Goal: Transaction & Acquisition: Purchase product/service

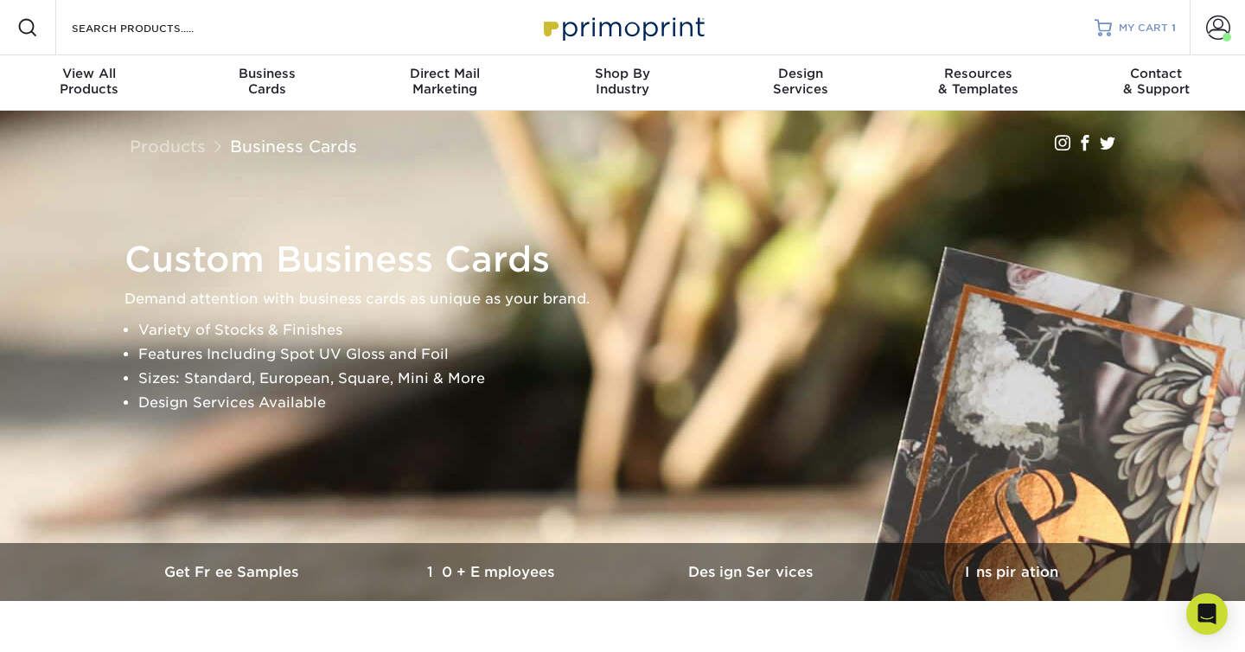
click at [1143, 30] on span "MY CART" at bounding box center [1143, 28] width 49 height 15
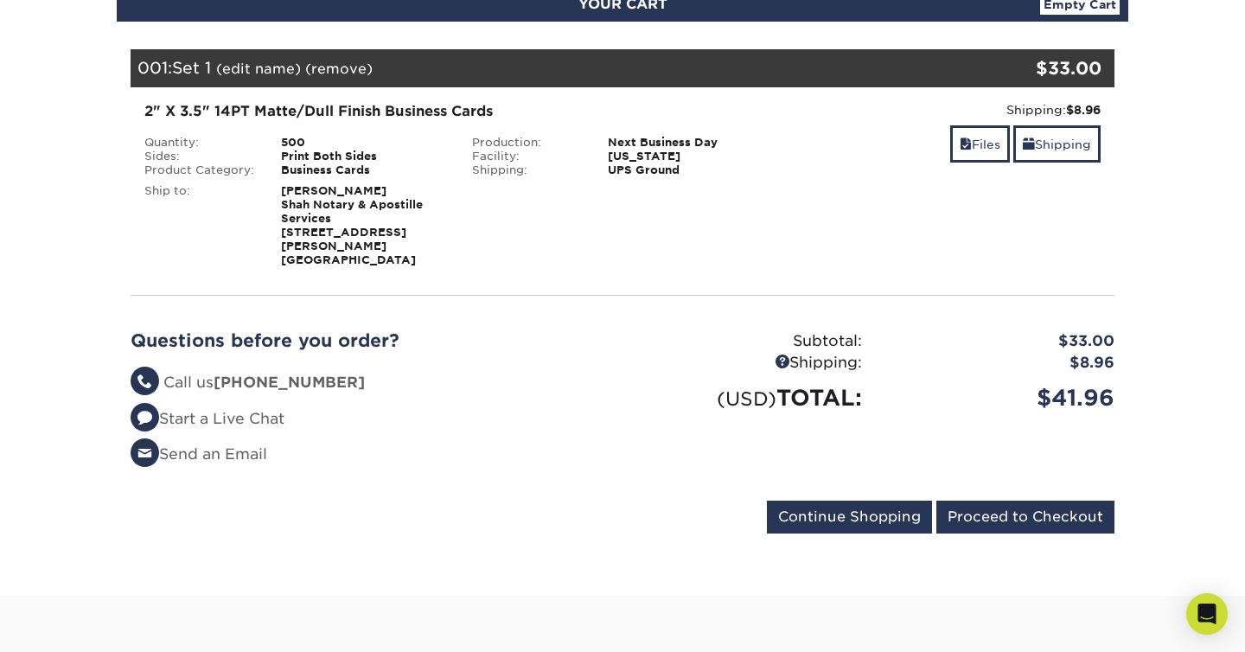
scroll to position [219, 0]
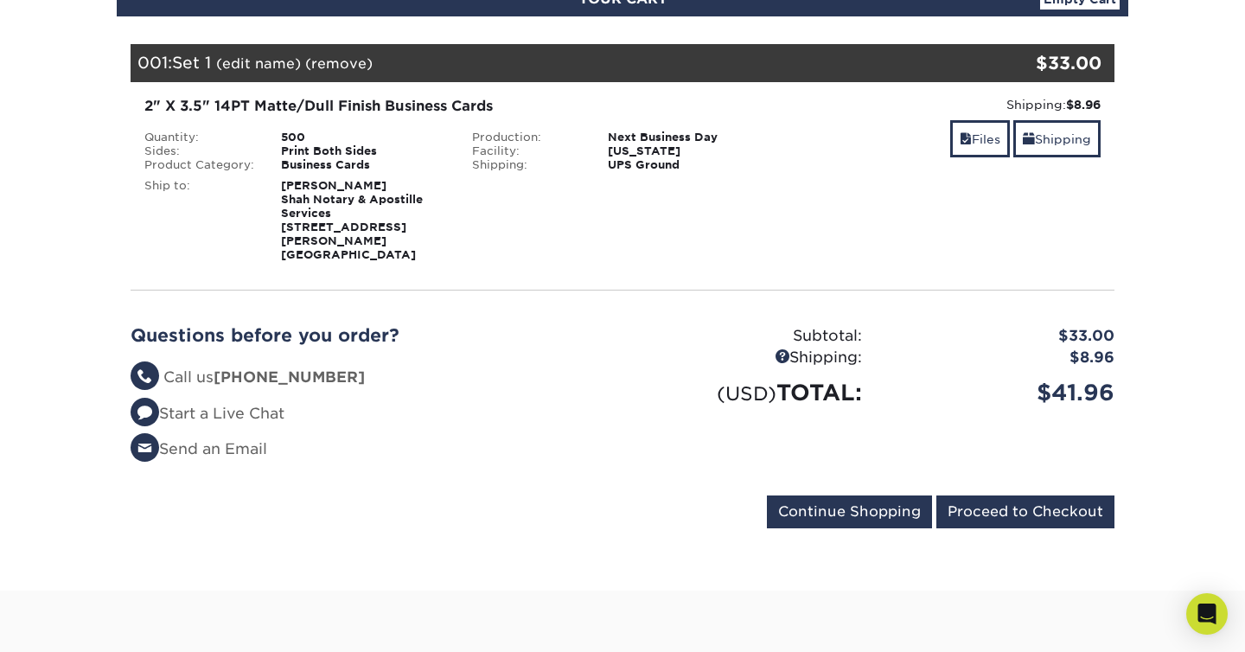
click at [323, 204] on strong "[PERSON_NAME] [PERSON_NAME] Notary & Apostille Services [STREET_ADDRESS][PERSON…" at bounding box center [352, 220] width 142 height 82
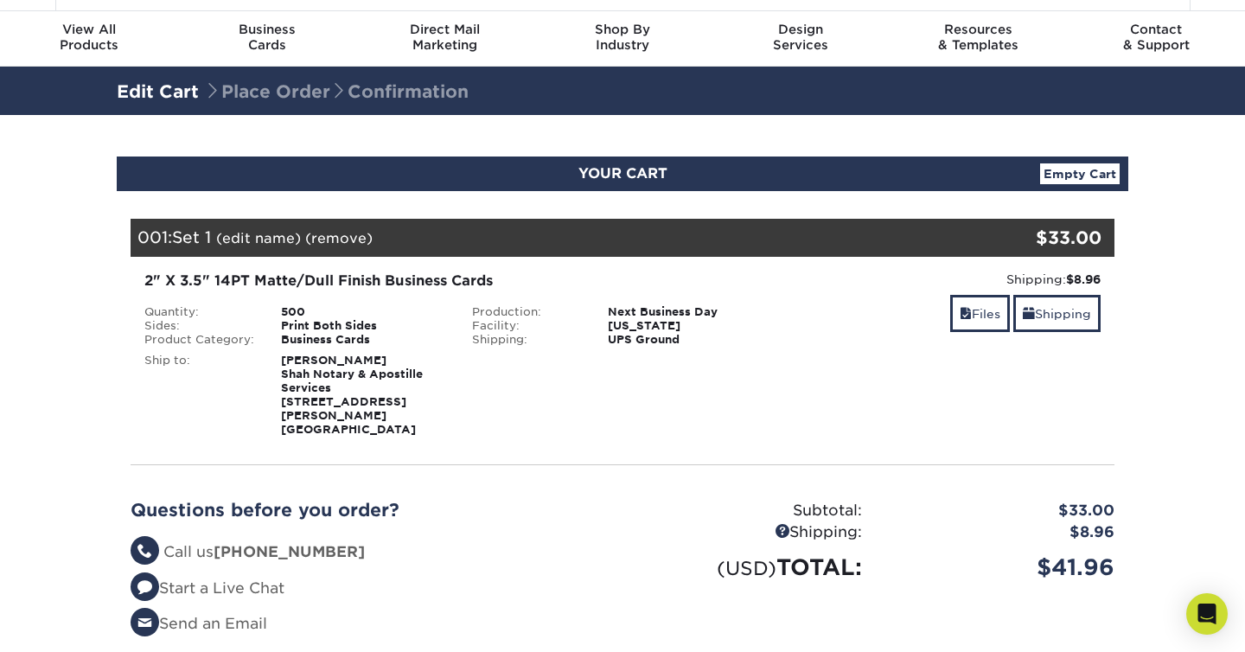
scroll to position [35, 0]
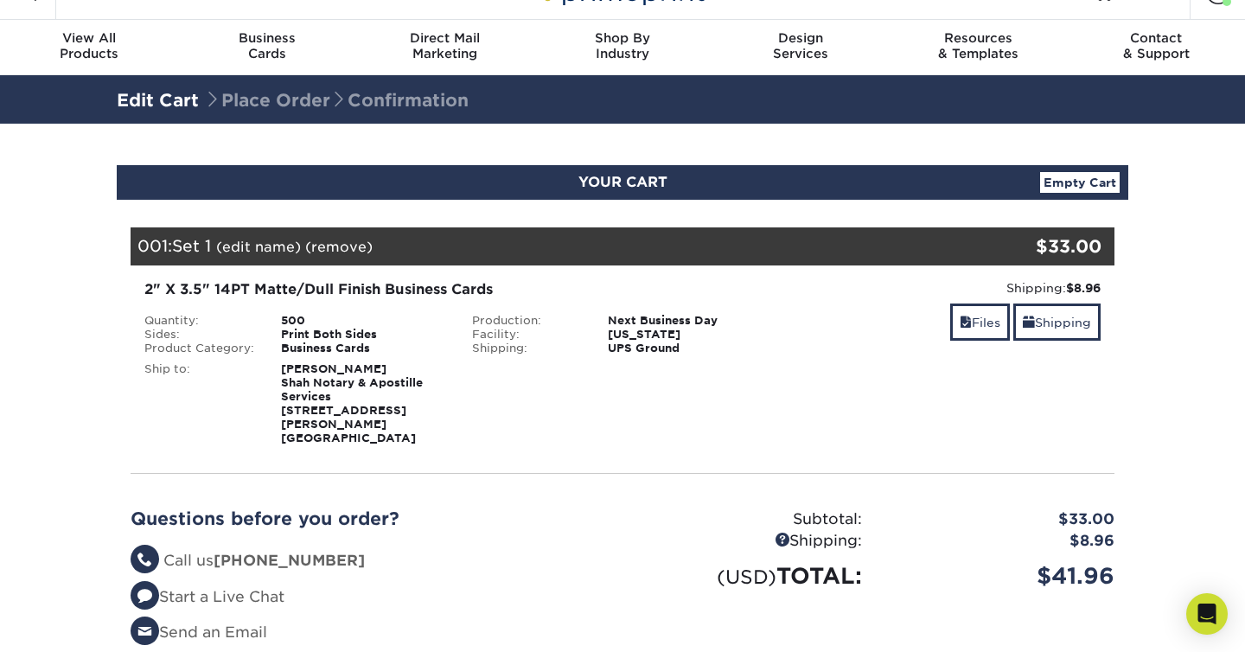
click at [815, 323] on div "Files Shipping" at bounding box center [950, 324] width 302 height 41
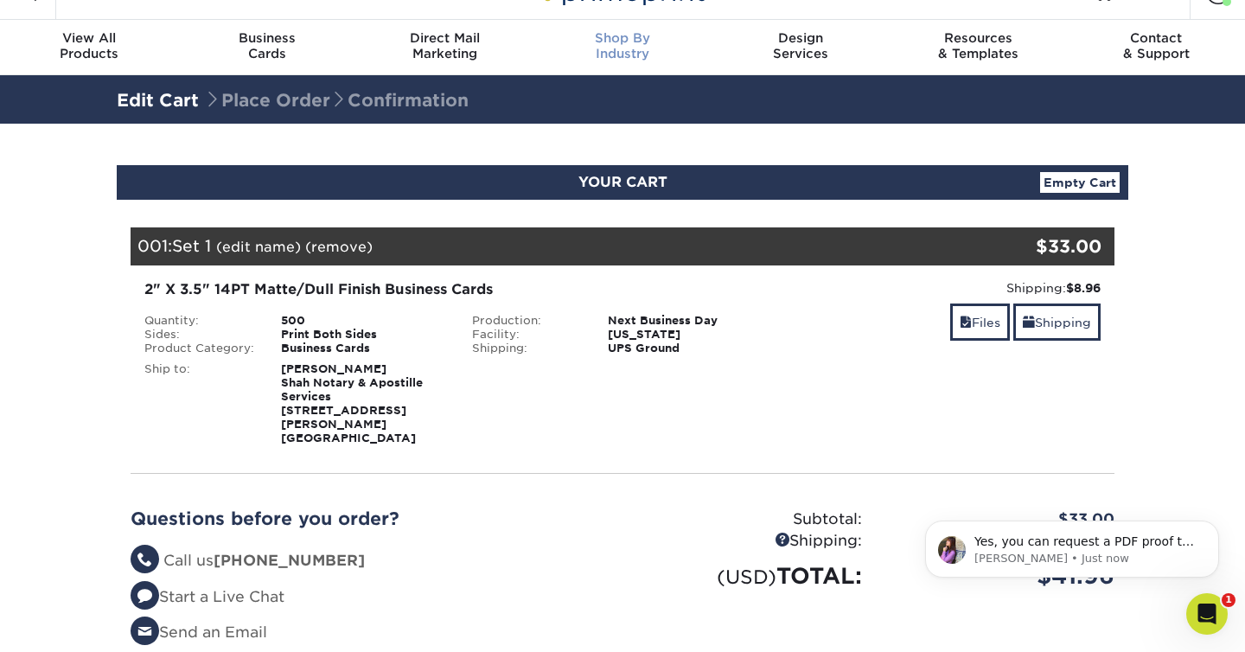
scroll to position [0, 0]
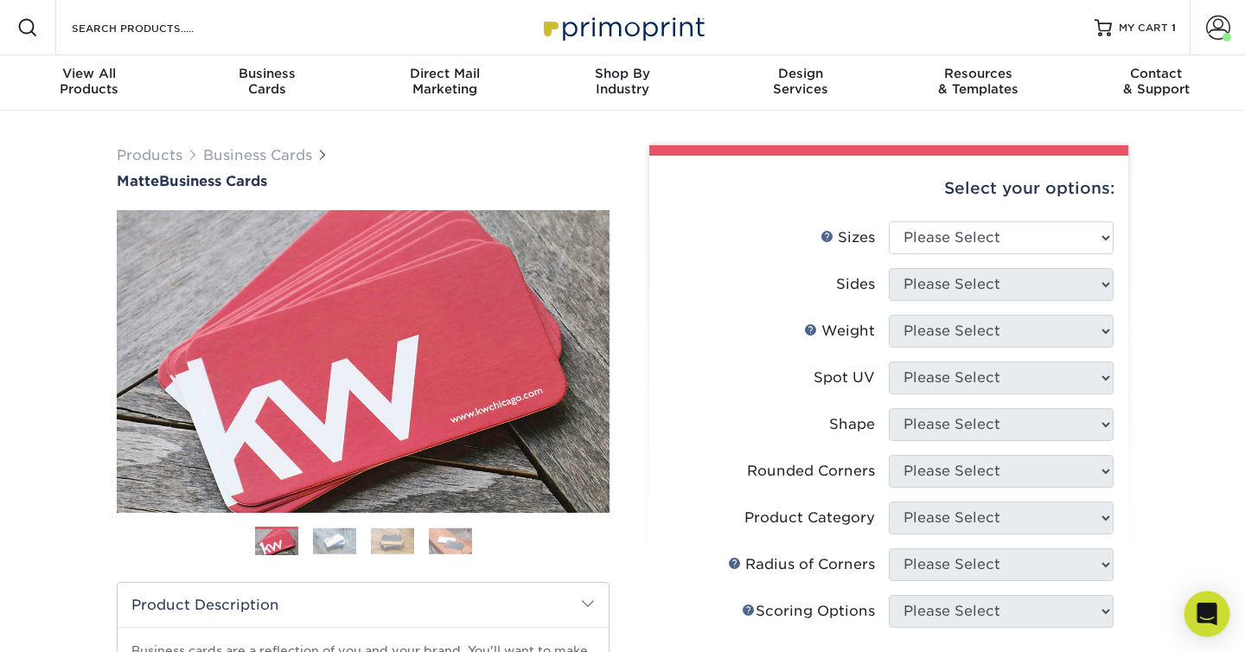
click at [1222, 618] on div "Open Intercom Messenger" at bounding box center [1208, 615] width 46 height 46
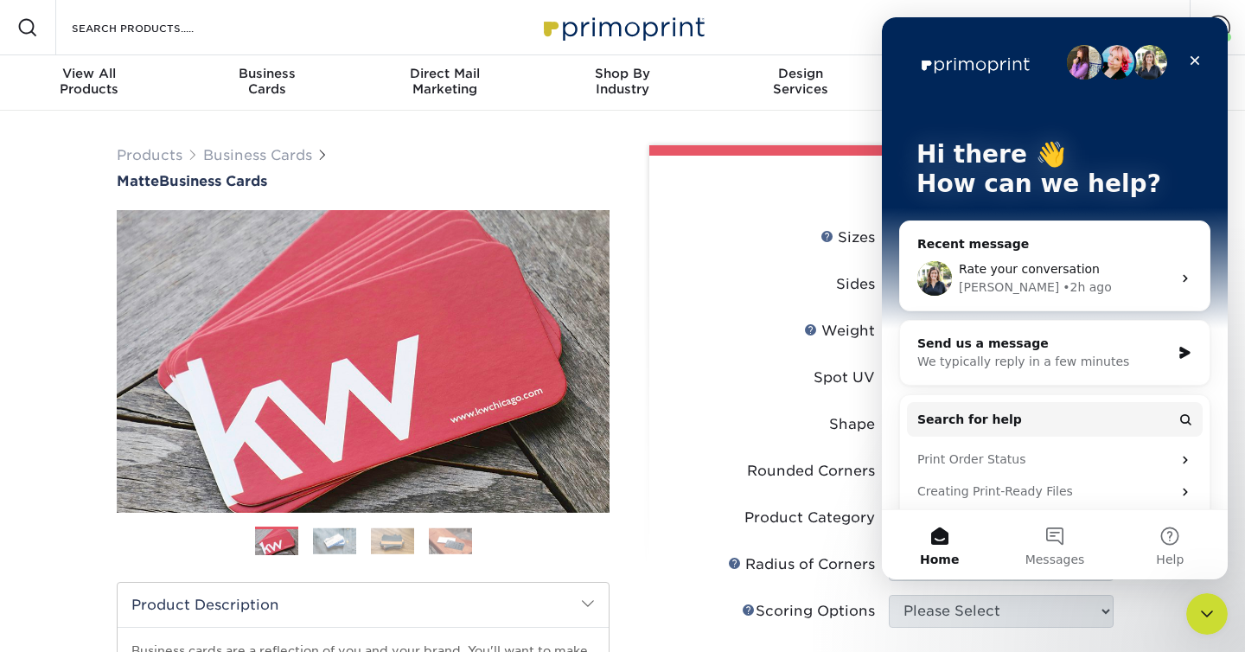
click at [1044, 272] on span "Rate your conversation" at bounding box center [1029, 269] width 141 height 14
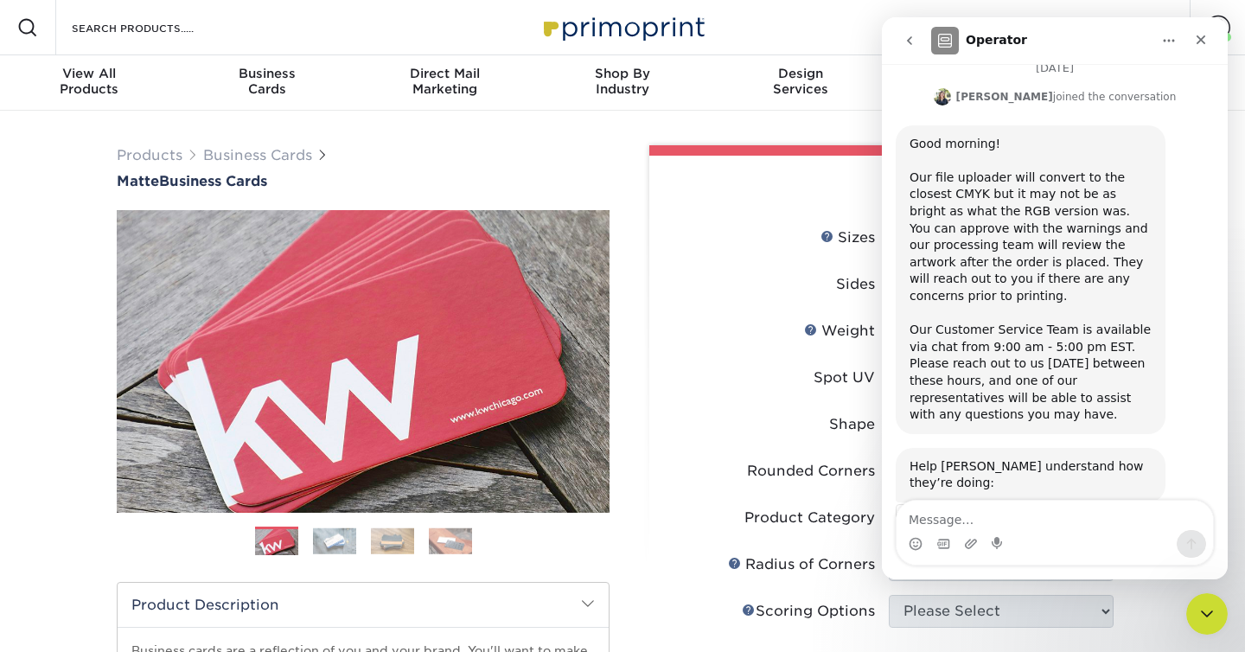
scroll to position [837, 0]
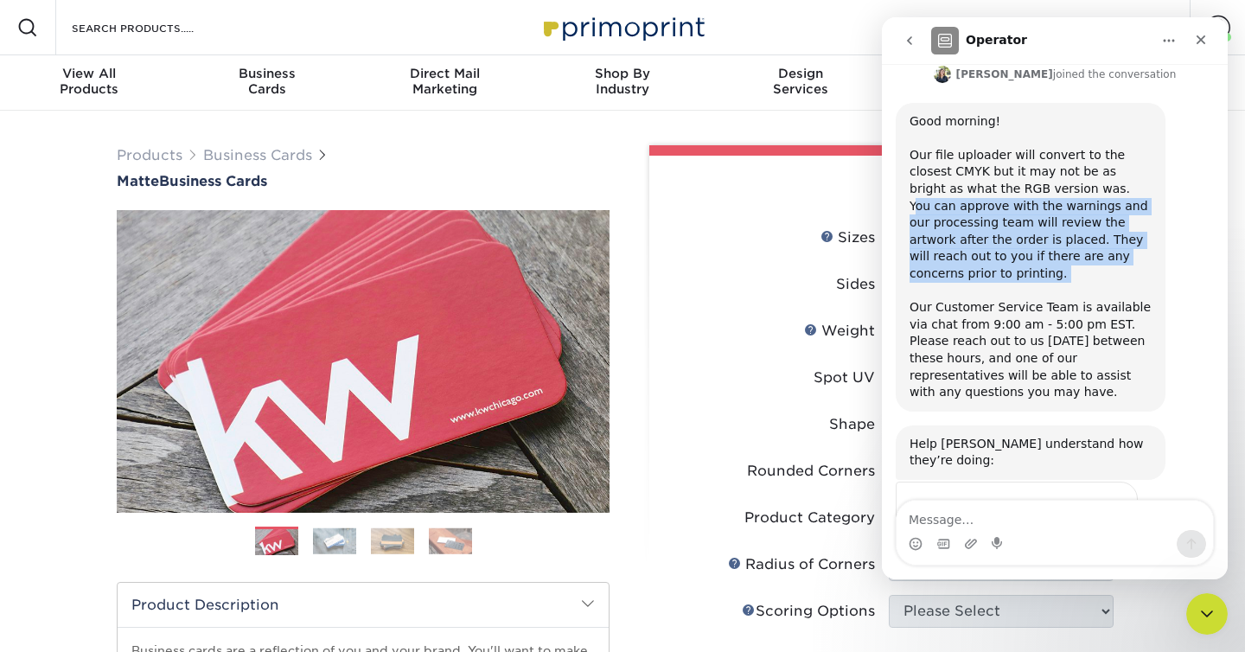
drag, startPoint x: 1040, startPoint y: 137, endPoint x: 1082, endPoint y: 217, distance: 90.9
click at [1082, 218] on div "Good morning! Our file uploader will convert to the closest CMYK but it may not…" at bounding box center [1031, 257] width 242 height 288
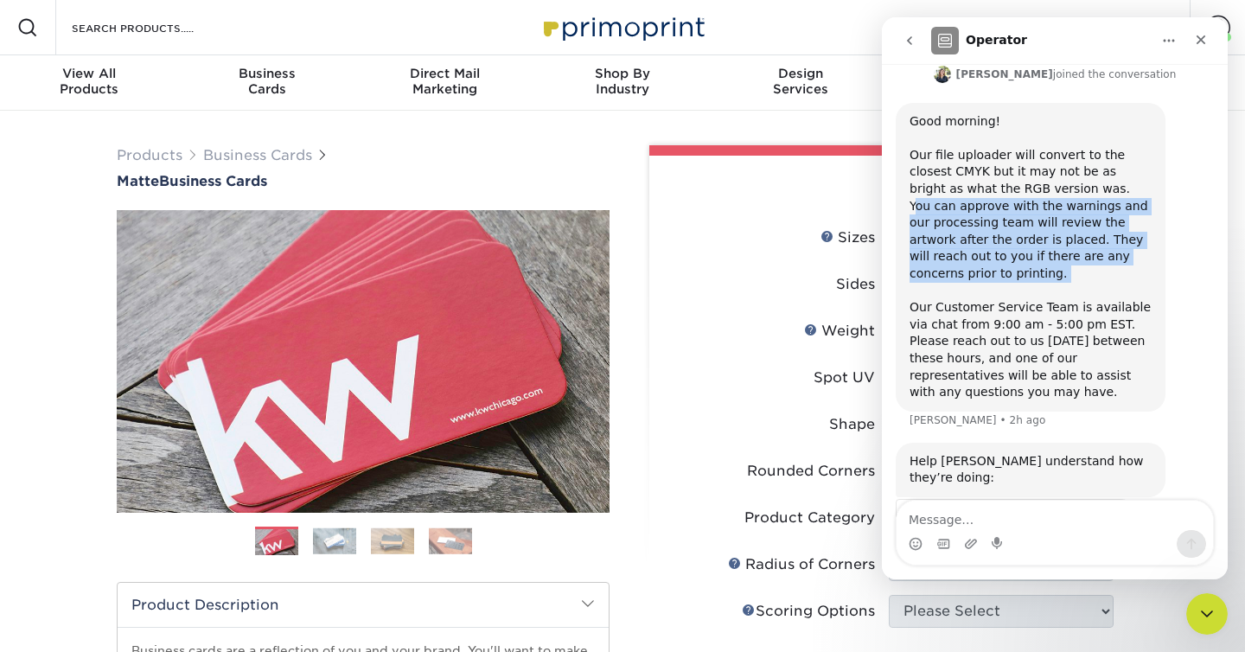
scroll to position [855, 0]
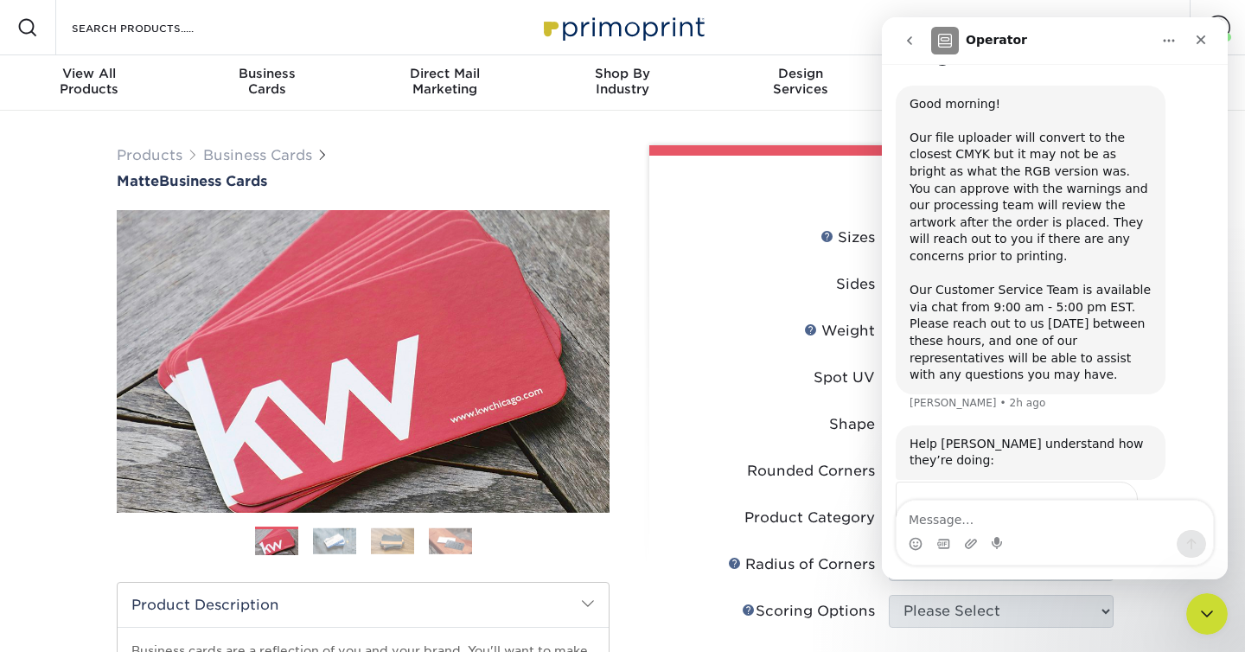
click at [1042, 281] on div "Good morning! Our file uploader will convert to the closest CMYK but it may not…" at bounding box center [1031, 240] width 242 height 288
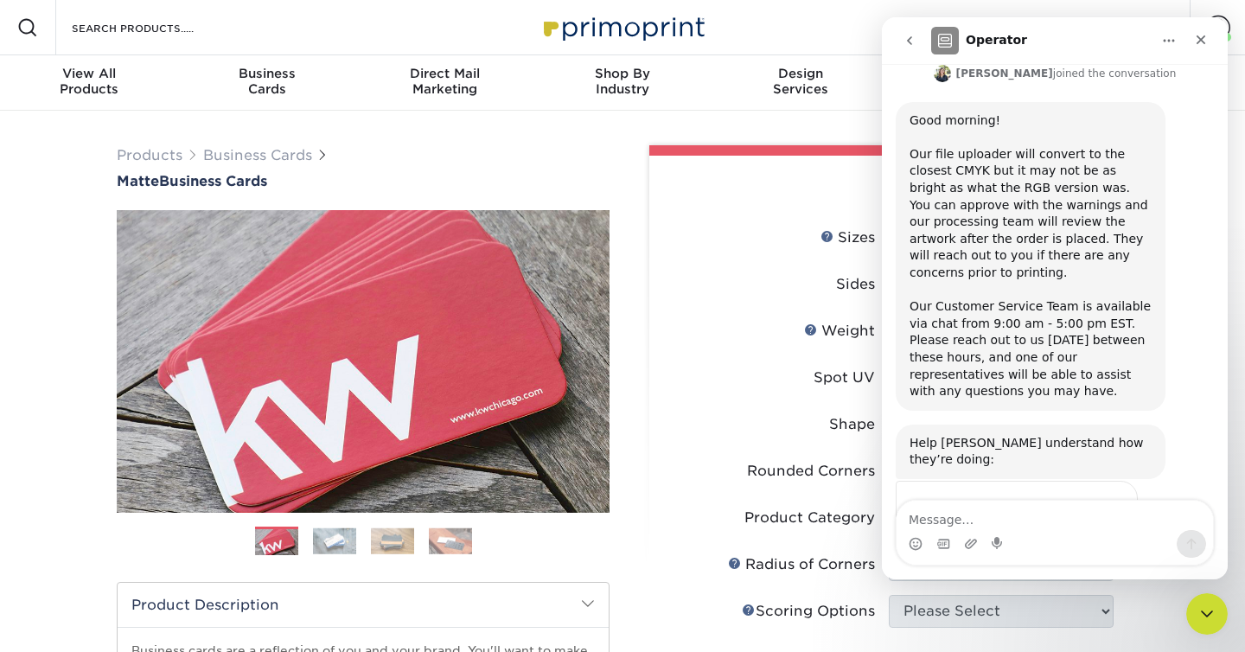
scroll to position [837, 0]
drag, startPoint x: 1114, startPoint y: 208, endPoint x: 1122, endPoint y: 176, distance: 33.8
click at [1122, 176] on div "Good morning! Our file uploader will convert to the closest CMYK but it may not…" at bounding box center [1031, 257] width 242 height 288
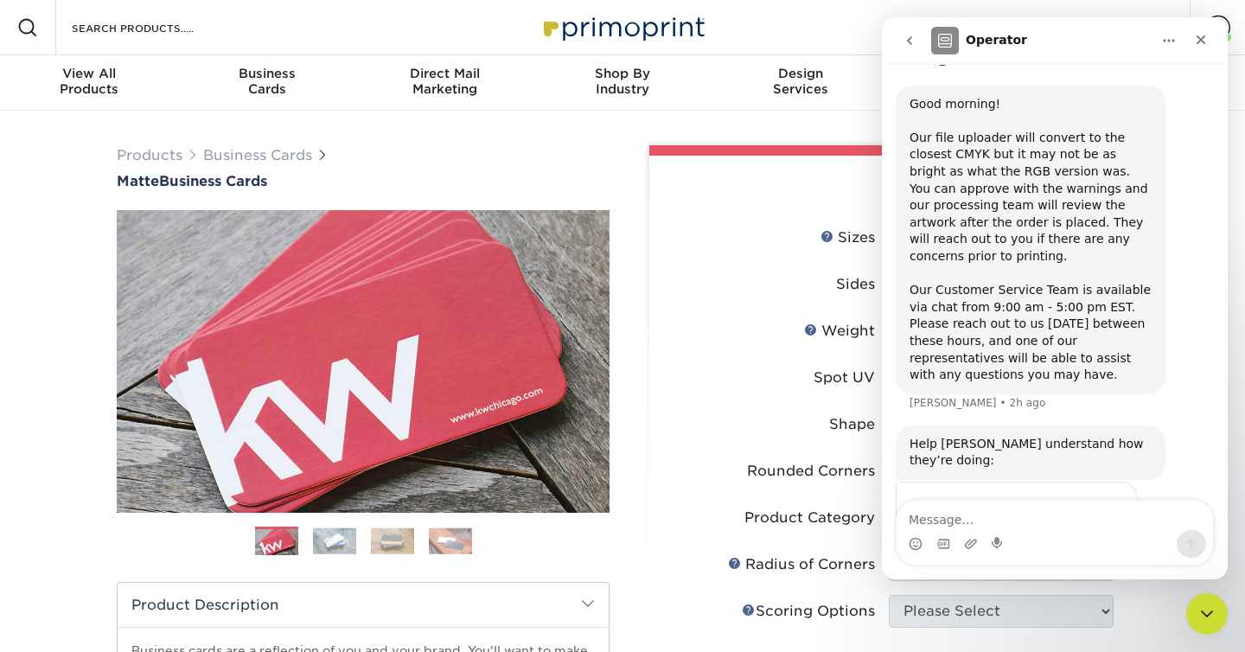
click at [1117, 223] on div "Good morning! Our file uploader will convert to the closest CMYK but it may not…" at bounding box center [1031, 240] width 242 height 288
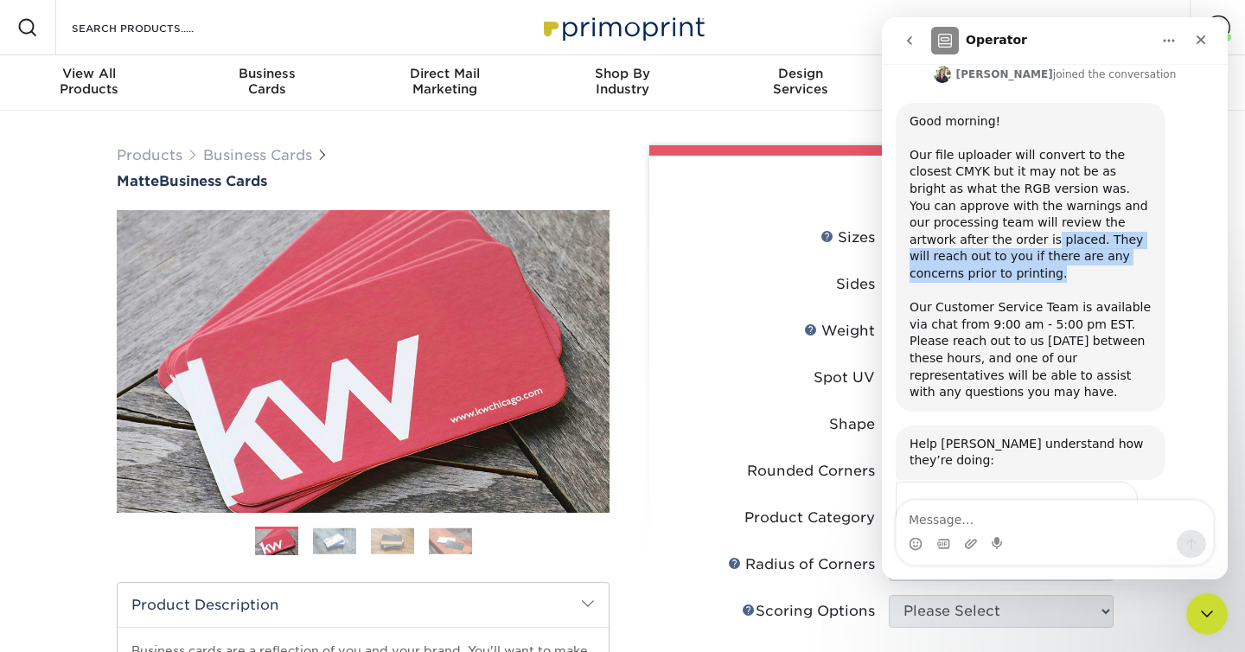
drag, startPoint x: 1120, startPoint y: 209, endPoint x: 1130, endPoint y: 173, distance: 37.6
click at [1130, 173] on div "Good morning! Our file uploader will convert to the closest CMYK but it may not…" at bounding box center [1031, 257] width 242 height 288
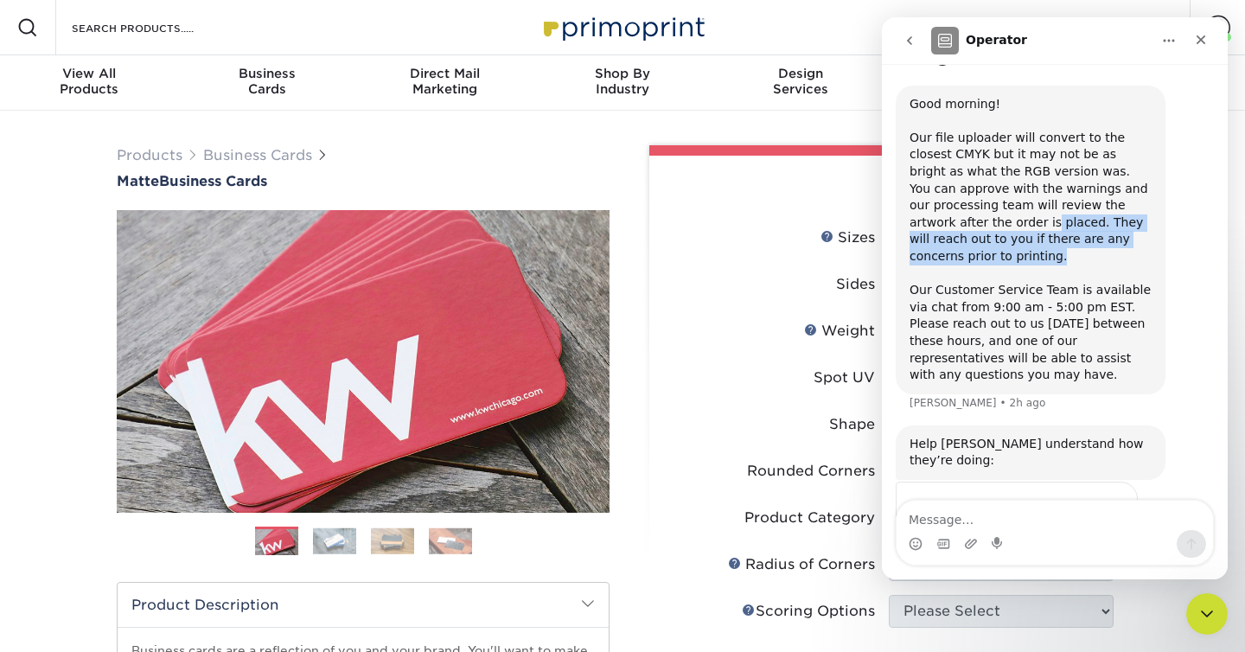
scroll to position [855, 0]
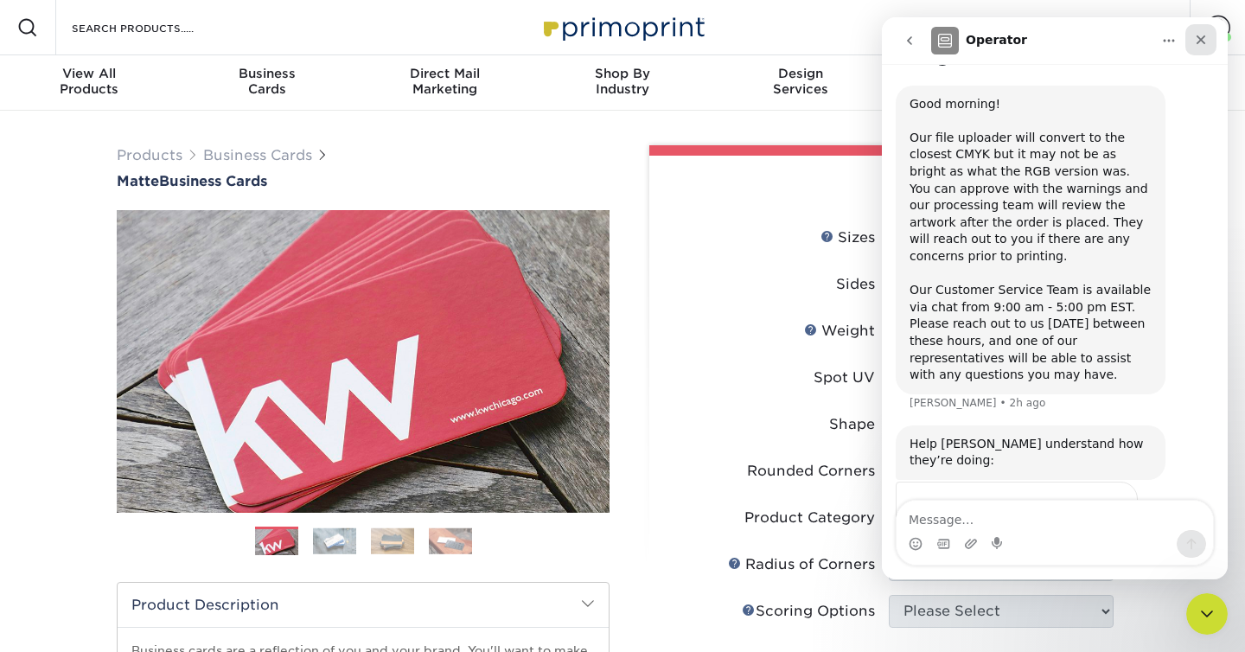
click at [1206, 35] on icon "Close" at bounding box center [1201, 40] width 14 height 14
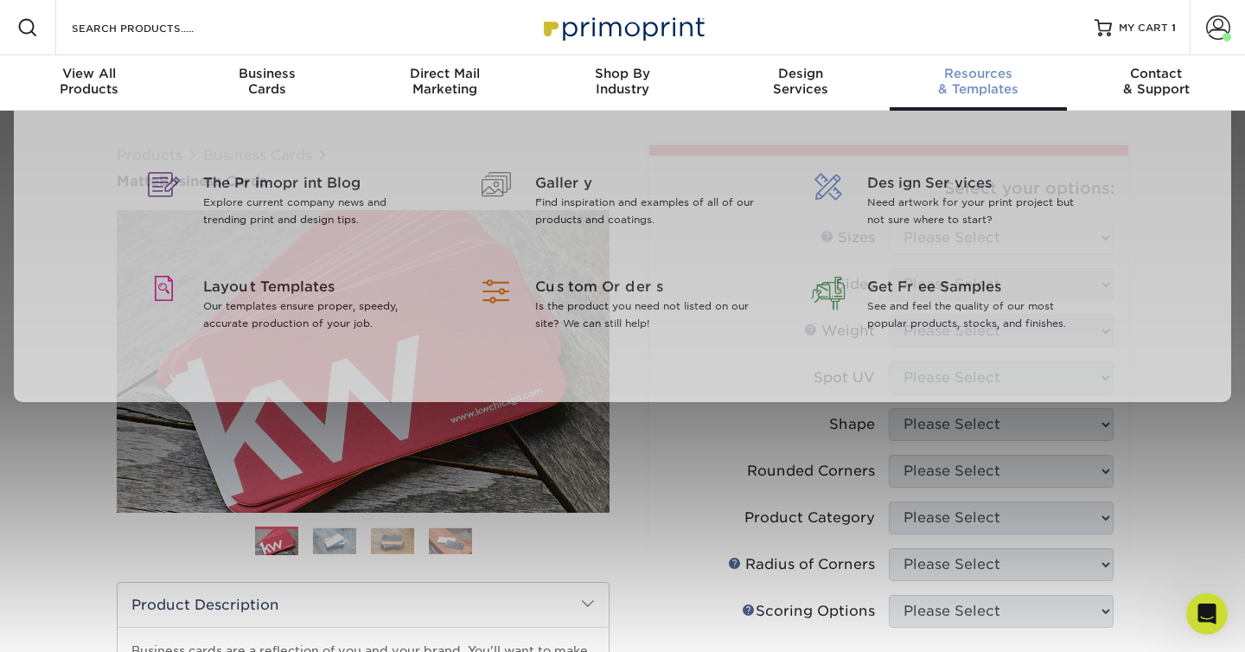
scroll to position [837, 0]
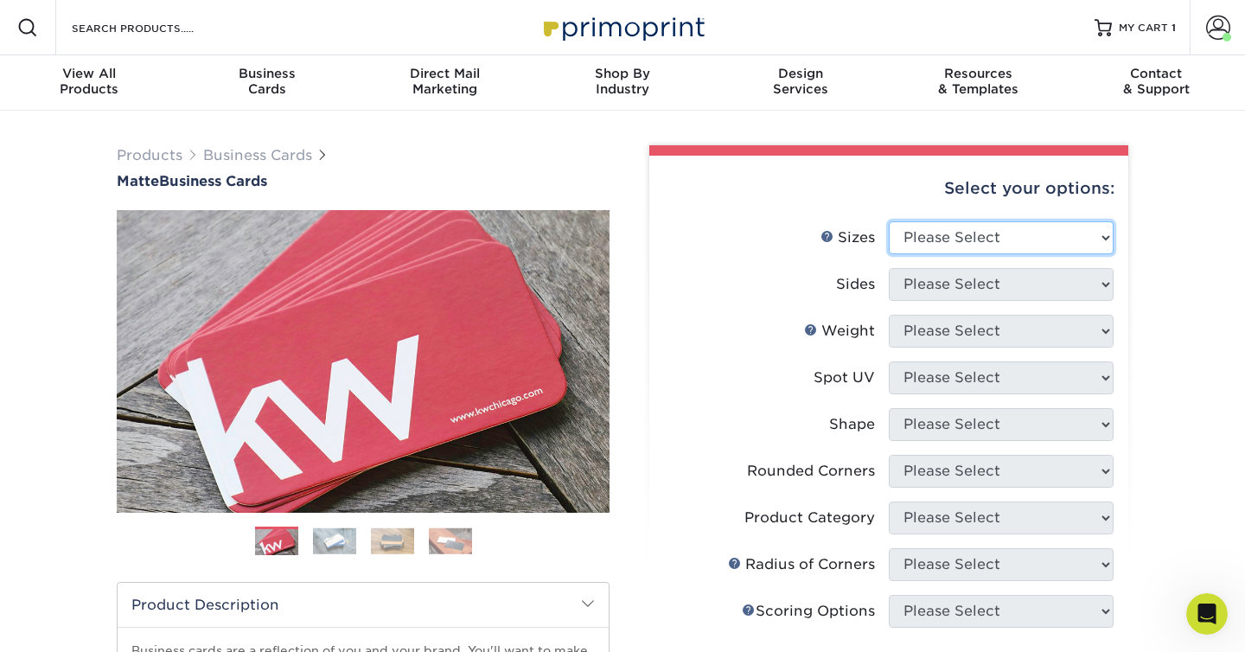
click at [989, 234] on select "Please Select 1.5" x 3.5" - Mini 1.75" x 3.5" - Mini 2" x 2" - Square 2" x 3" -…" at bounding box center [1001, 237] width 225 height 33
select select "2.00x3.50"
click at [889, 221] on select "Please Select 1.5" x 3.5" - Mini 1.75" x 3.5" - Mini 2" x 2" - Square 2" x 3" -…" at bounding box center [1001, 237] width 225 height 33
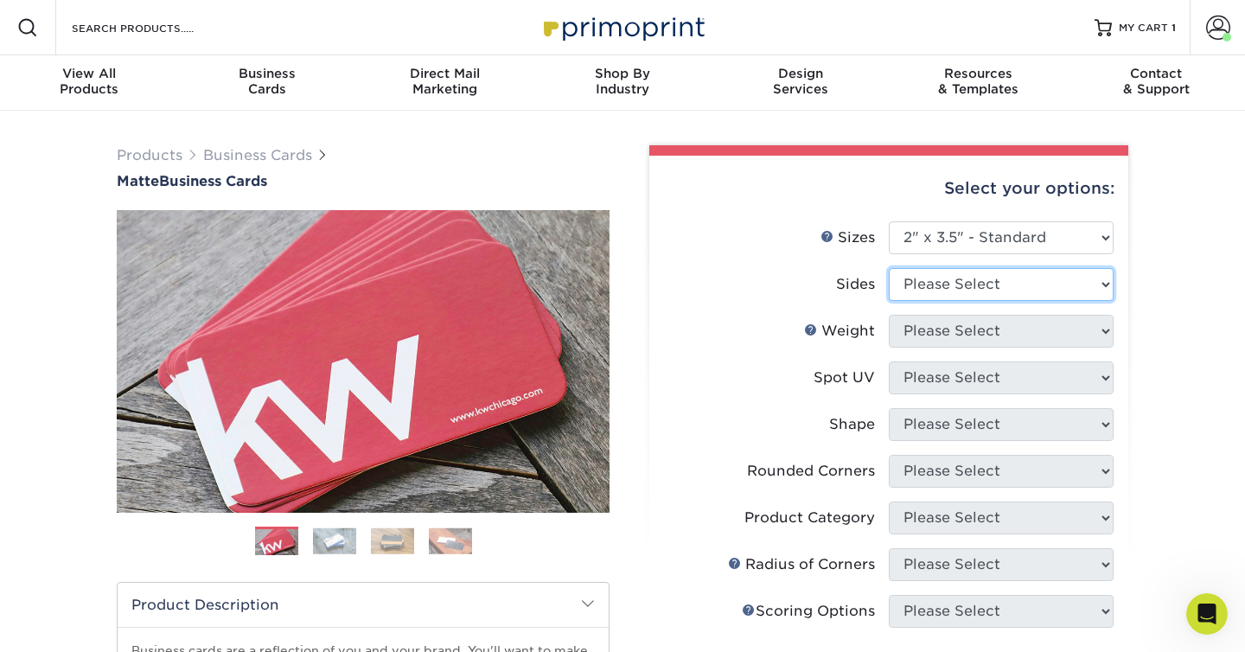
click at [970, 279] on select "Please Select Print Both Sides Print Front Only" at bounding box center [1001, 284] width 225 height 33
select select "13abbda7-1d64-4f25-8bb2-c179b224825d"
click at [889, 268] on select "Please Select Print Both Sides Print Front Only" at bounding box center [1001, 284] width 225 height 33
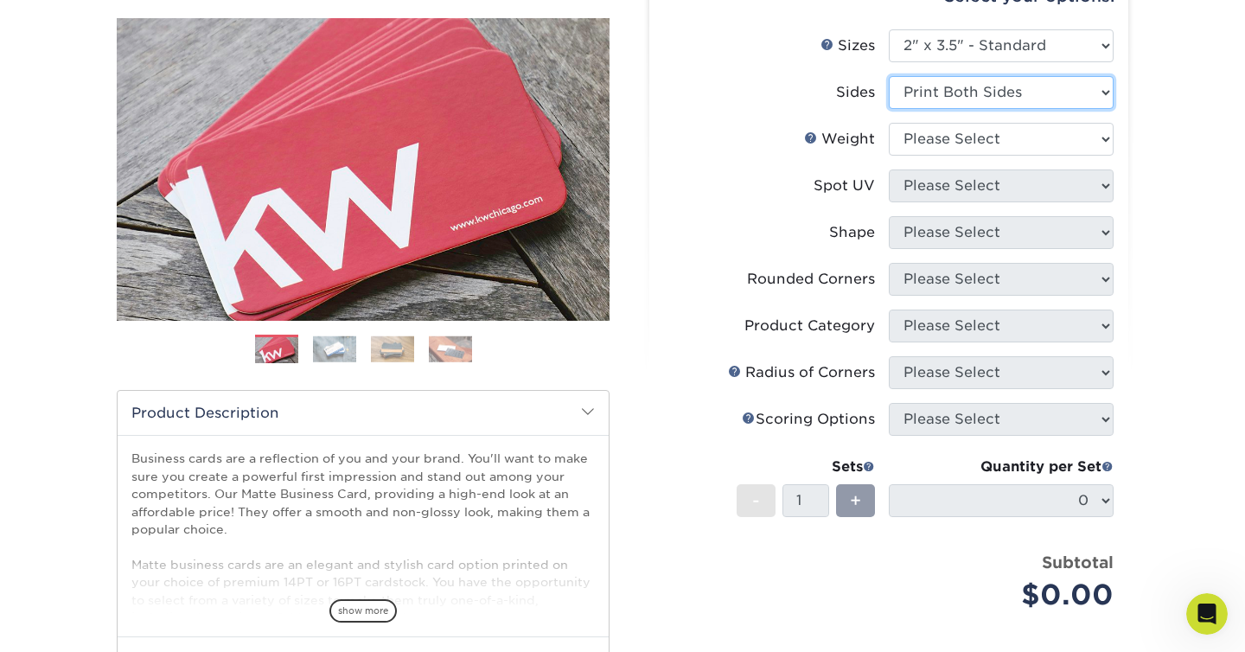
scroll to position [187, 0]
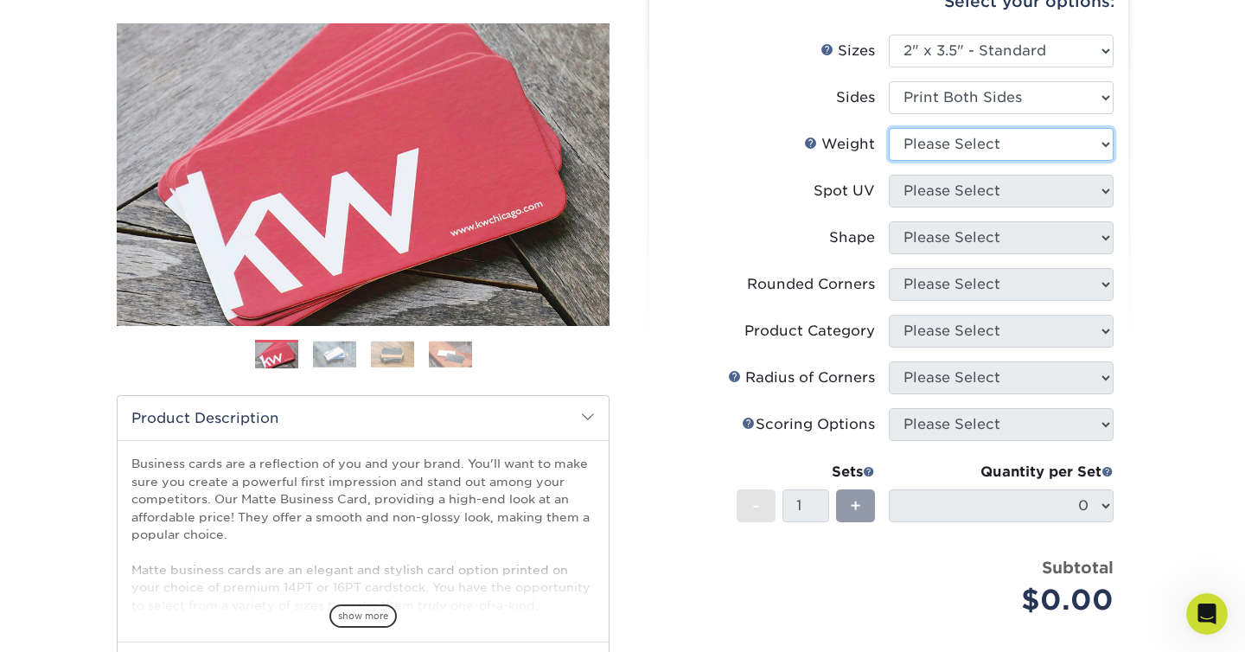
click at [952, 150] on select "Please Select 16PT 14PT" at bounding box center [1001, 144] width 225 height 33
select select "14PT"
click at [889, 128] on select "Please Select 16PT 14PT" at bounding box center [1001, 144] width 225 height 33
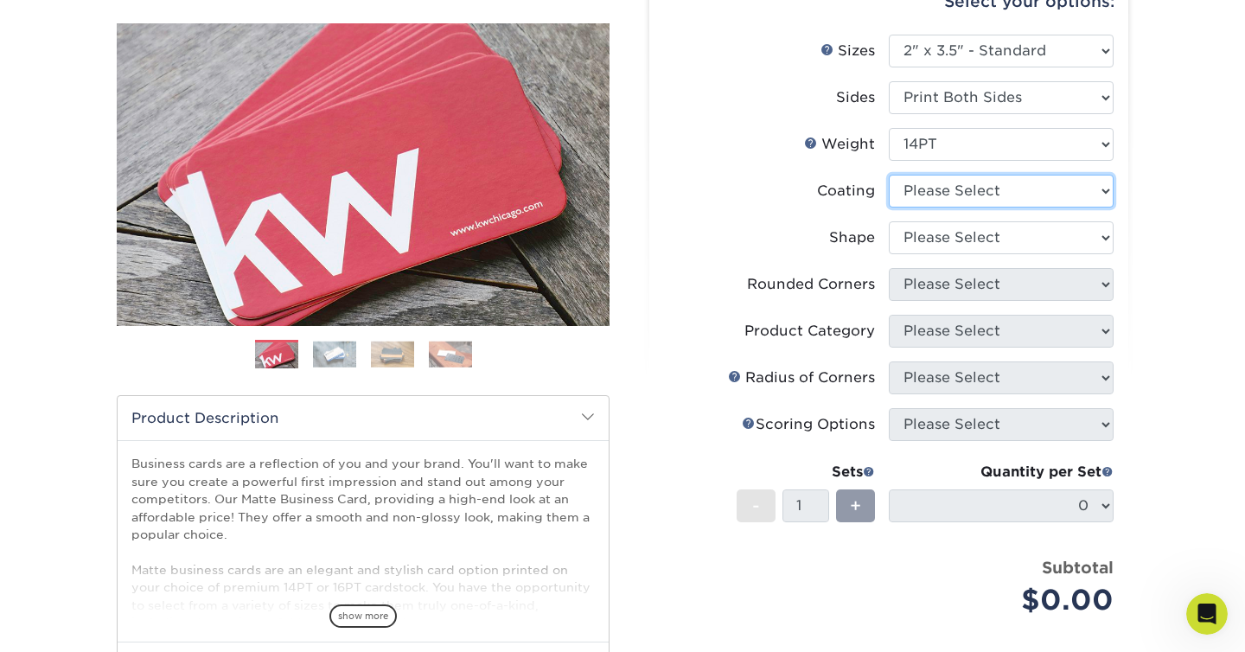
click at [951, 193] on select at bounding box center [1001, 191] width 225 height 33
select select "121bb7b5-3b4d-429f-bd8d-bbf80e953313"
click at [889, 175] on select at bounding box center [1001, 191] width 225 height 33
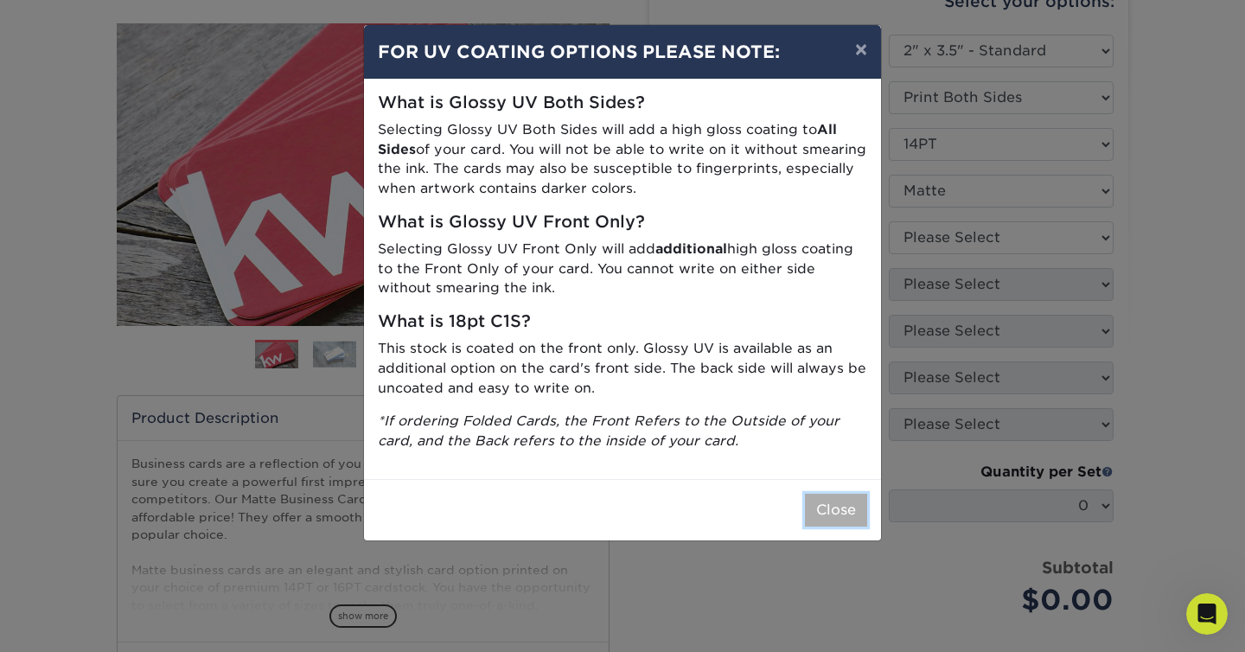
click at [851, 506] on button "Close" at bounding box center [836, 510] width 62 height 33
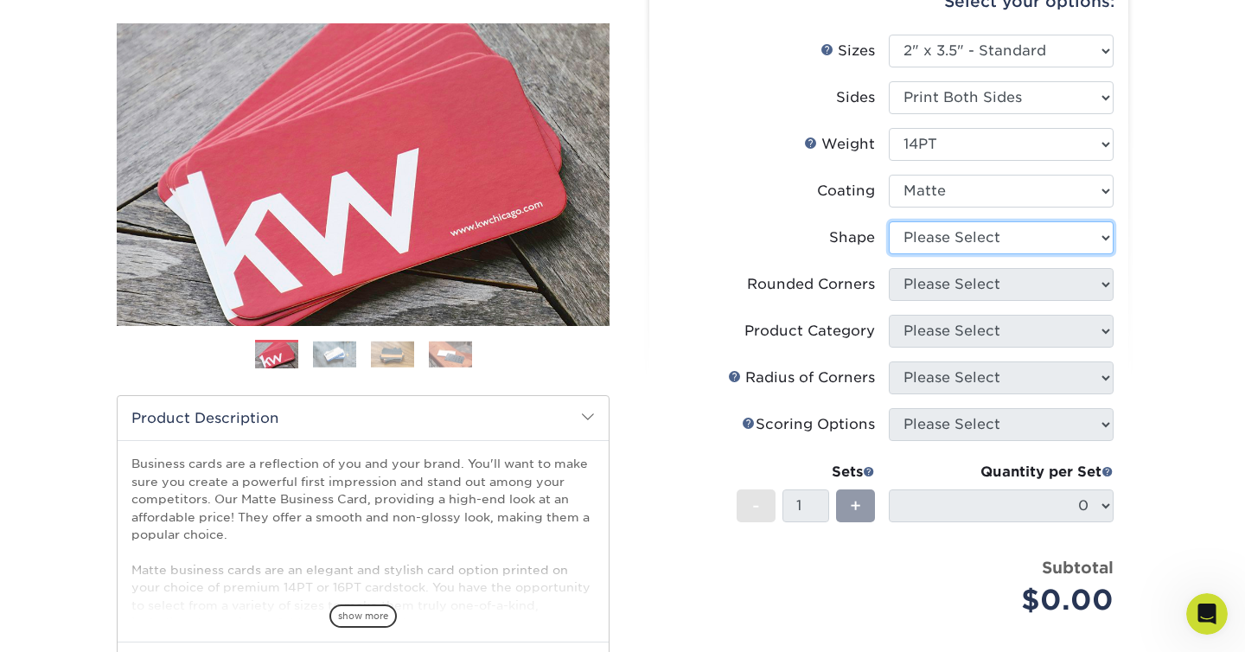
click at [961, 229] on select "Please Select Standard" at bounding box center [1001, 237] width 225 height 33
select select "standard"
click at [889, 221] on select "Please Select Standard" at bounding box center [1001, 237] width 225 height 33
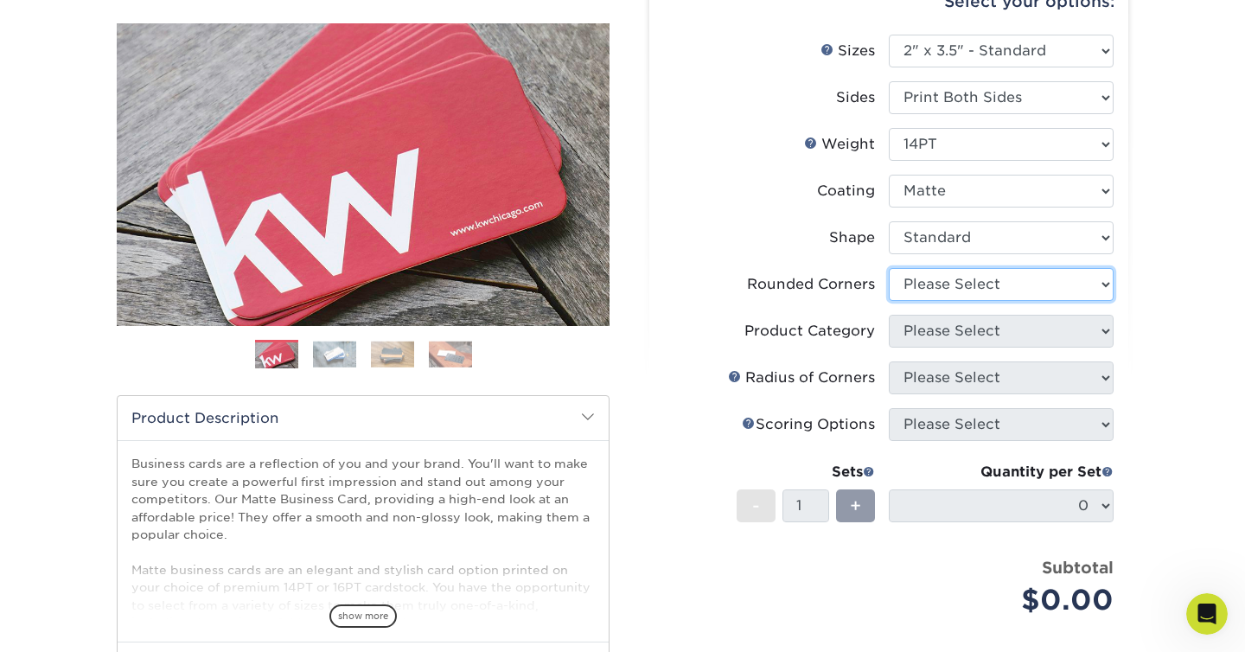
click at [955, 285] on select "Please Select Yes - Round 2 Corners Yes - Round 4 Corners No" at bounding box center [1001, 284] width 225 height 33
select select "0"
click at [889, 268] on select "Please Select Yes - Round 2 Corners Yes - Round 4 Corners No" at bounding box center [1001, 284] width 225 height 33
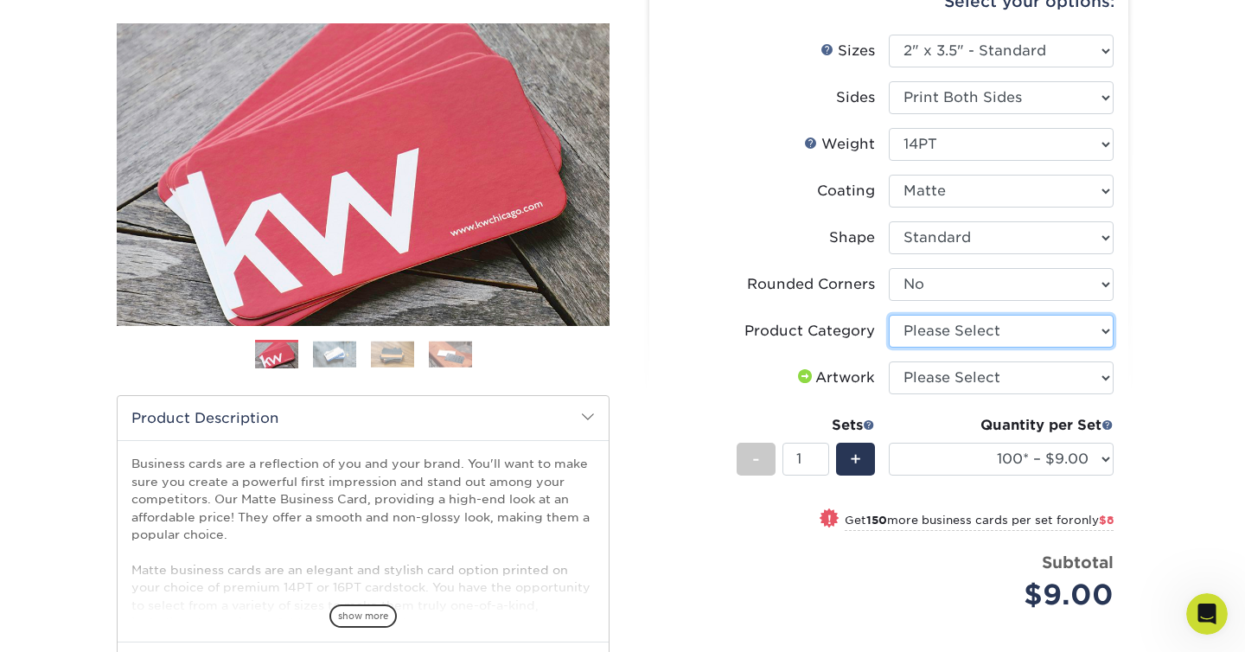
click at [944, 328] on select "Please Select Business Cards" at bounding box center [1001, 331] width 225 height 33
select select "3b5148f1-0588-4f88-a218-97bcfdce65c1"
click at [889, 315] on select "Please Select Business Cards" at bounding box center [1001, 331] width 225 height 33
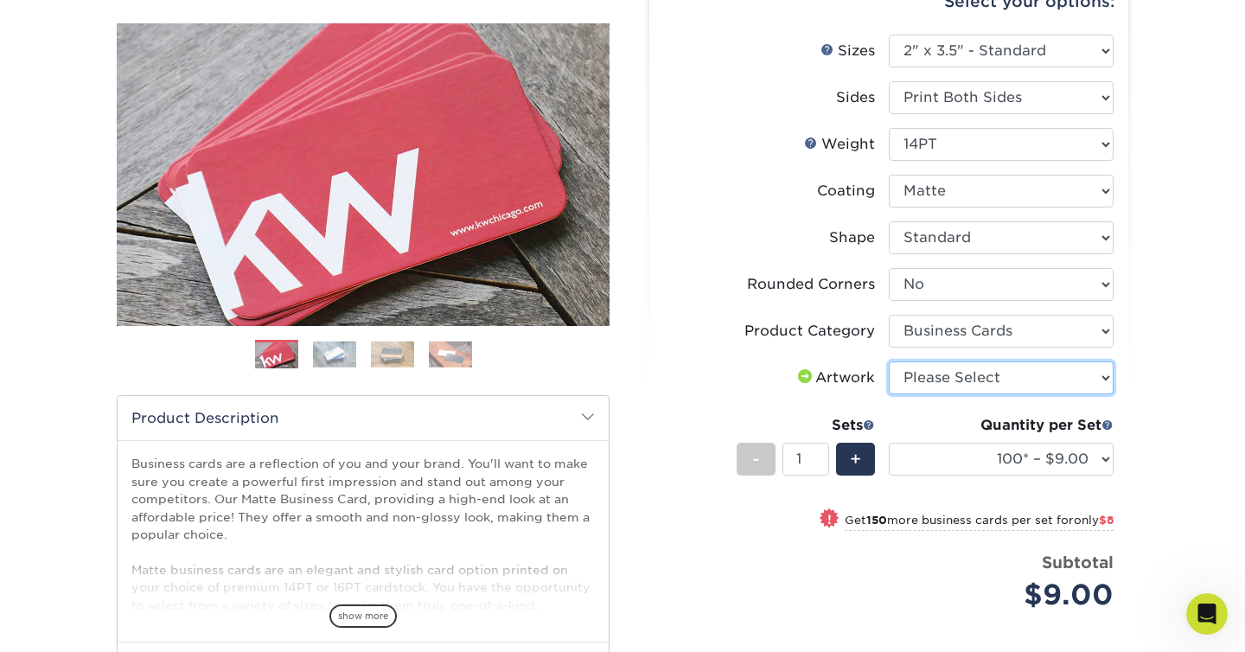
click at [932, 374] on select "Please Select I will upload files I need a design - $100" at bounding box center [1001, 378] width 225 height 33
select select "upload"
click at [889, 362] on select "Please Select I will upload files I need a design - $100" at bounding box center [1001, 378] width 225 height 33
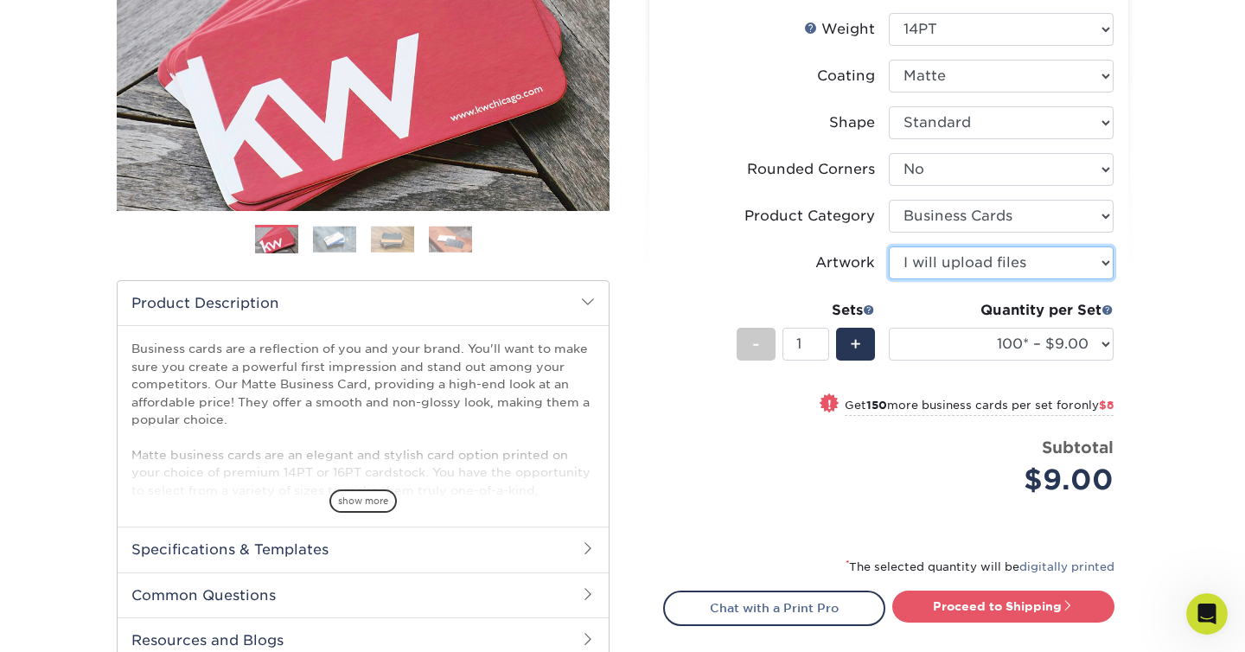
scroll to position [311, 0]
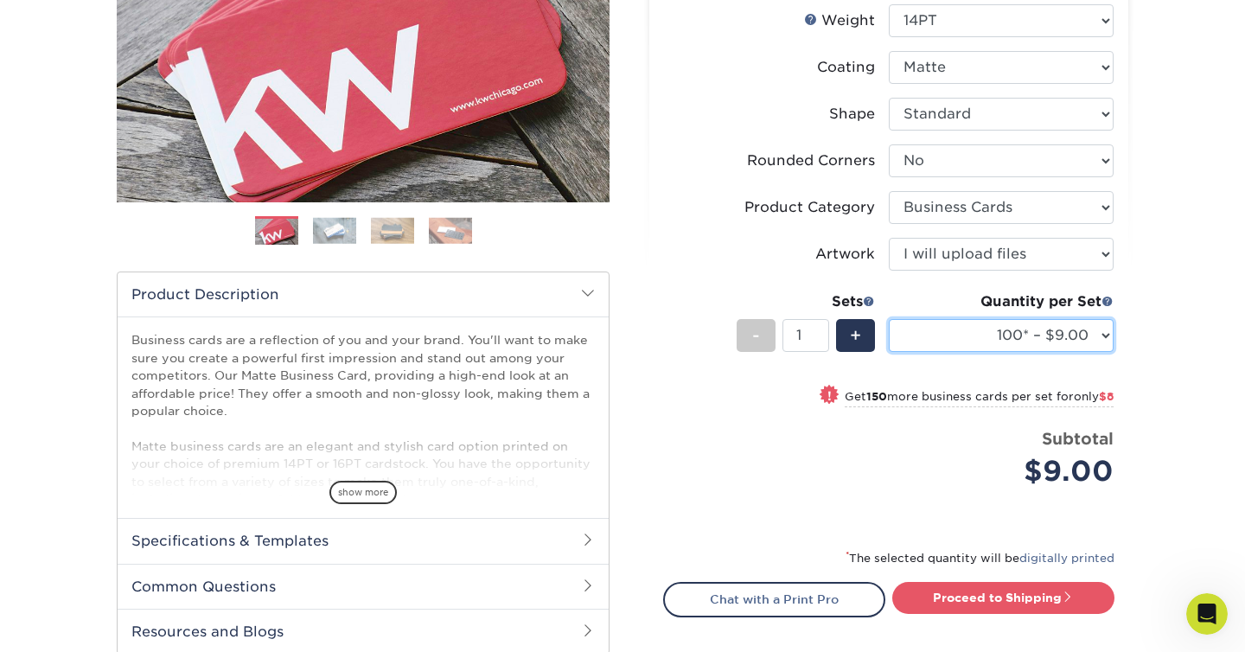
click at [937, 337] on select "100* – $9.00 250* – $17.00 500 – $33.00 1000 – $42.00 2500 – $75.00 5000 – $143…" at bounding box center [1001, 335] width 225 height 33
select select "500 – $33.00"
click at [889, 319] on select "100* – $9.00 250* – $17.00 500 – $33.00 1000 – $42.00 2500 – $75.00 5000 – $143…" at bounding box center [1001, 335] width 225 height 33
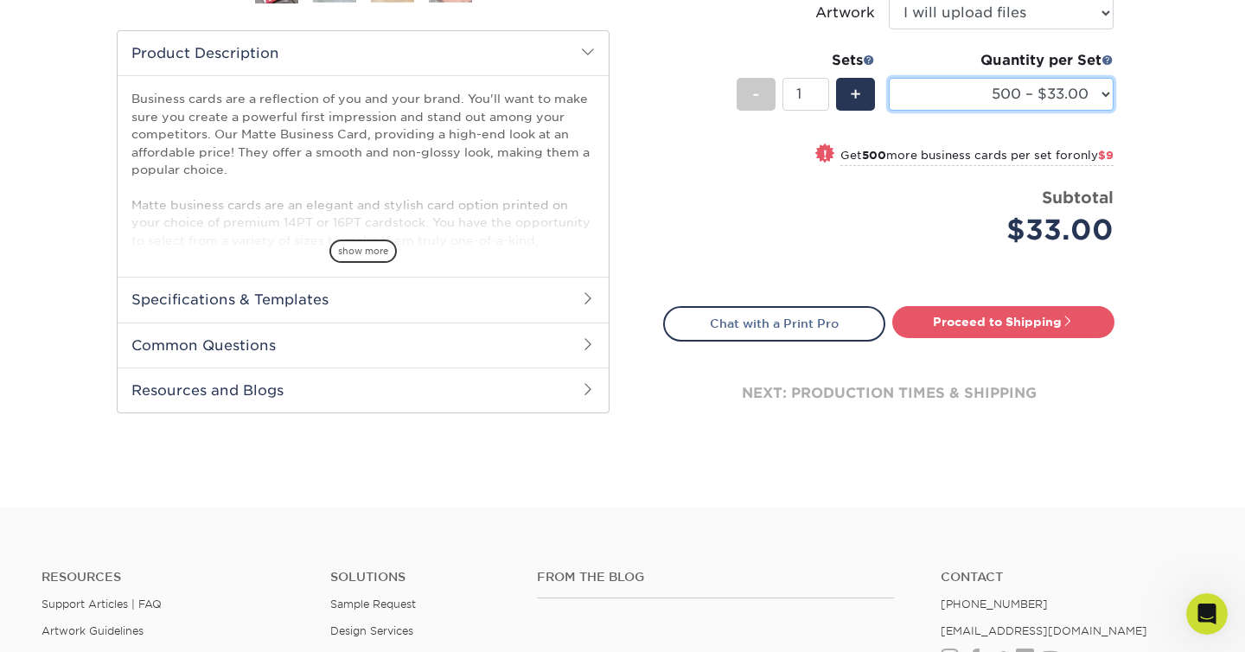
scroll to position [560, 0]
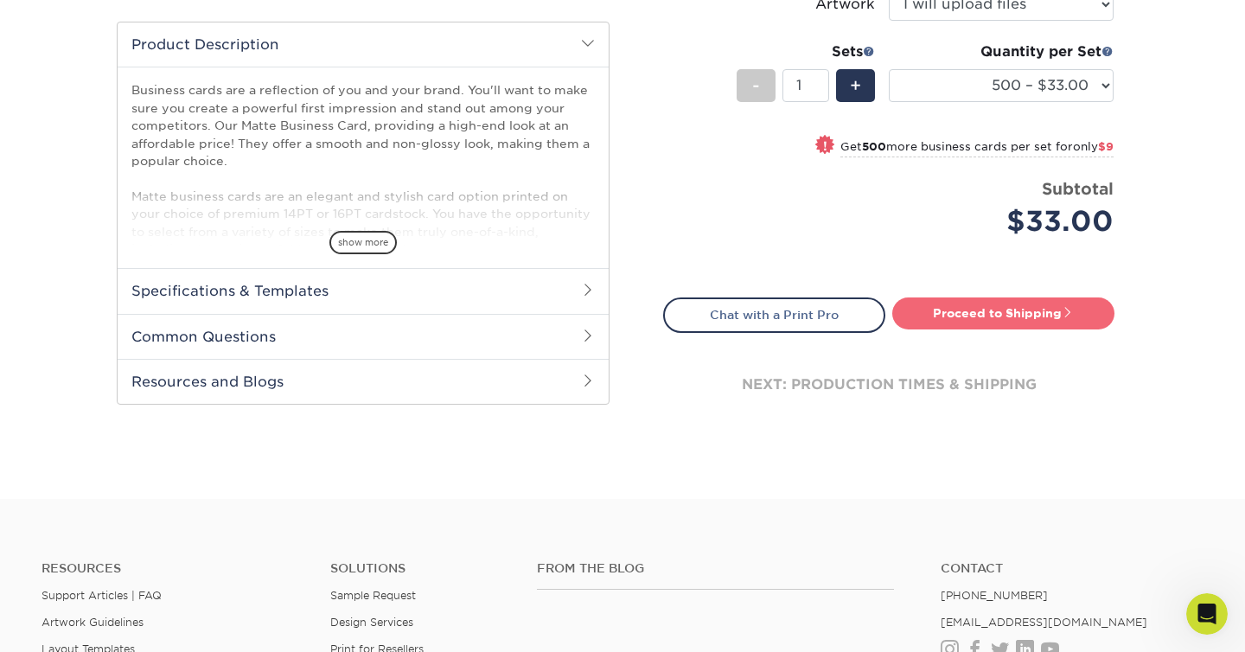
click at [949, 318] on link "Proceed to Shipping" at bounding box center [1004, 313] width 222 height 31
type input "Set 1"
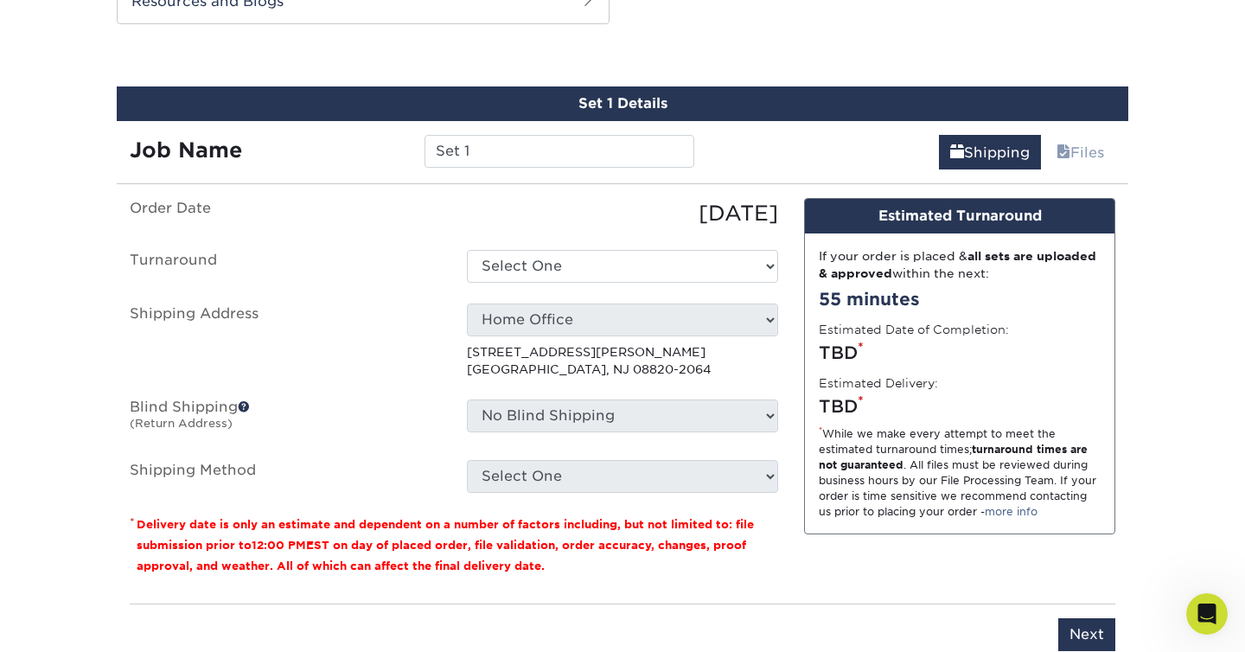
scroll to position [943, 0]
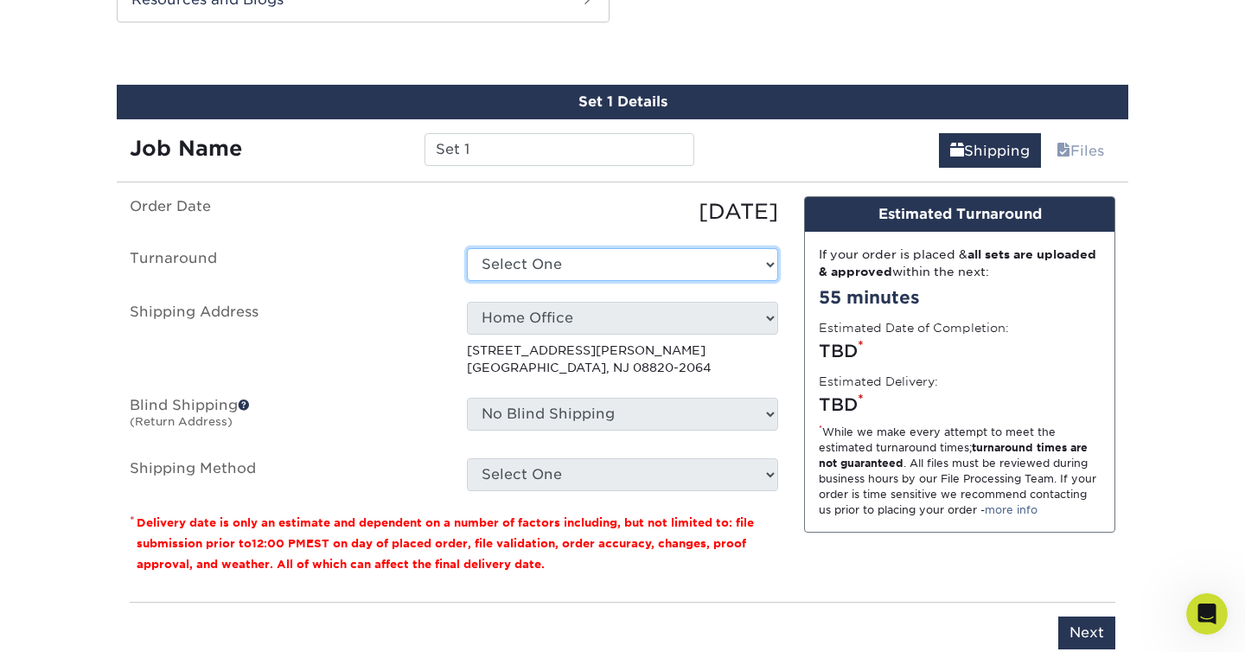
click at [660, 255] on select "Select One 2-4 Business Days 2 Day Next Business Day" at bounding box center [622, 264] width 311 height 33
select select "56ce8ddd-1bd6-49fc-9e4a-a3a97936a9e6"
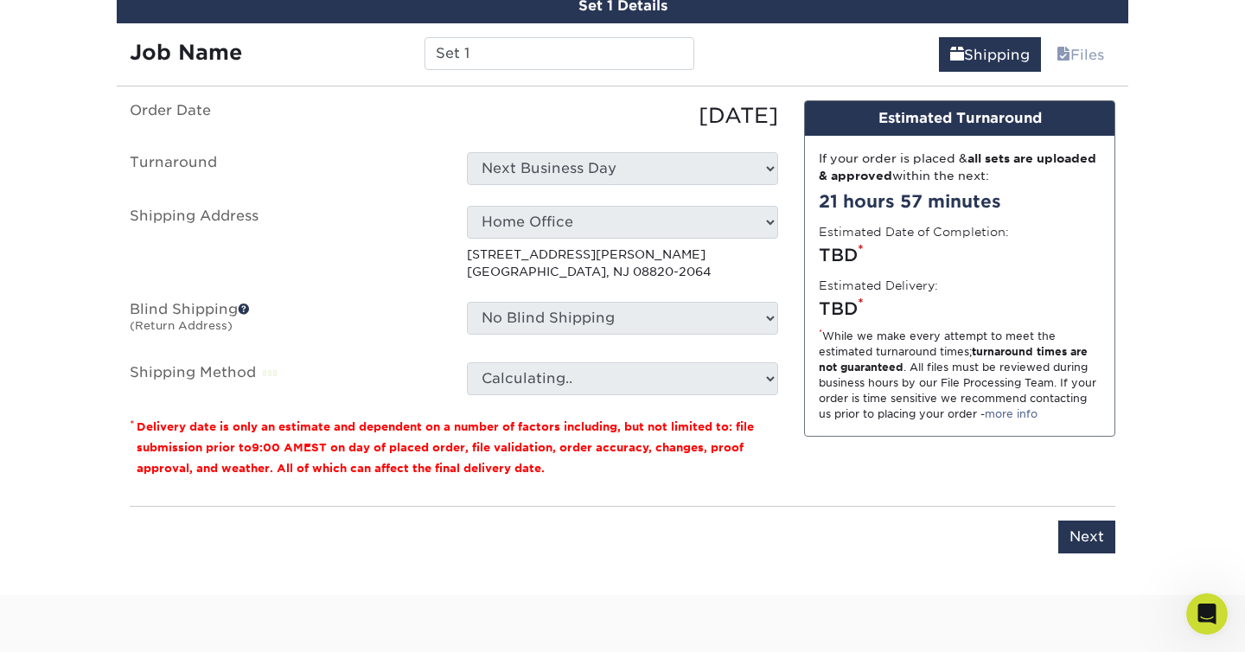
scroll to position [1041, 0]
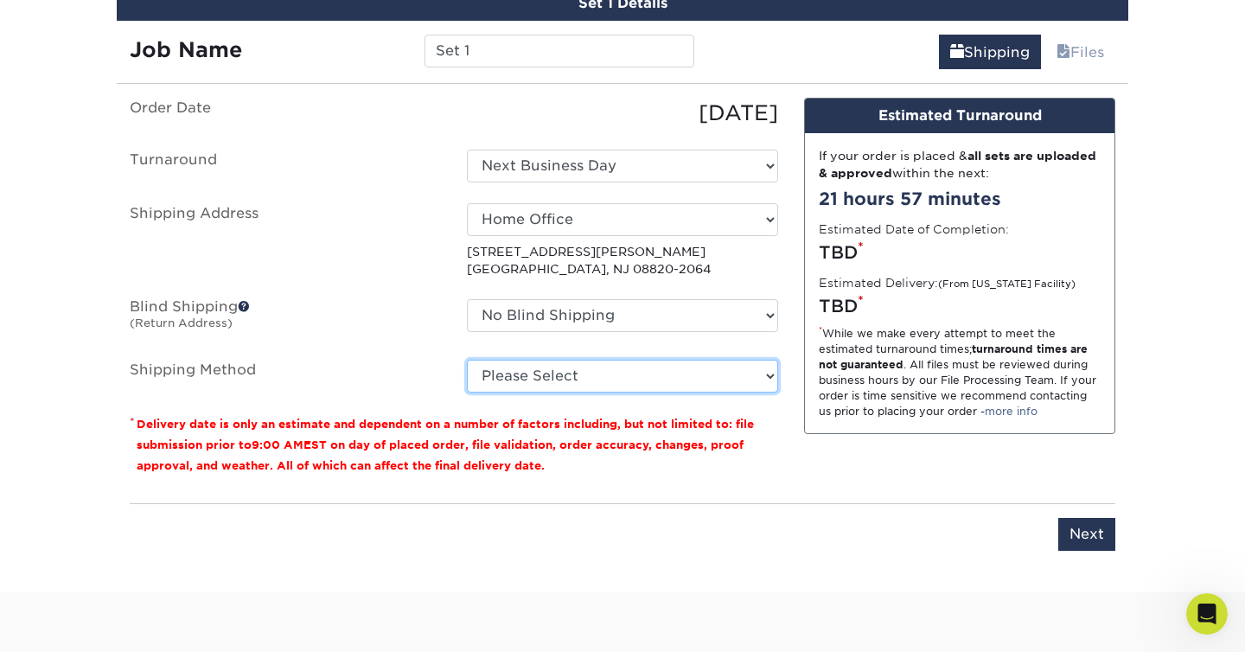
click at [681, 369] on select "Please Select Ground Shipping (+$8.96) 3 Day Shipping Service (+$20.04) 2 Day A…" at bounding box center [622, 376] width 311 height 33
select select "03"
click at [467, 360] on select "Please Select Ground Shipping (+$8.96) 3 Day Shipping Service (+$20.04) 2 Day A…" at bounding box center [622, 376] width 311 height 33
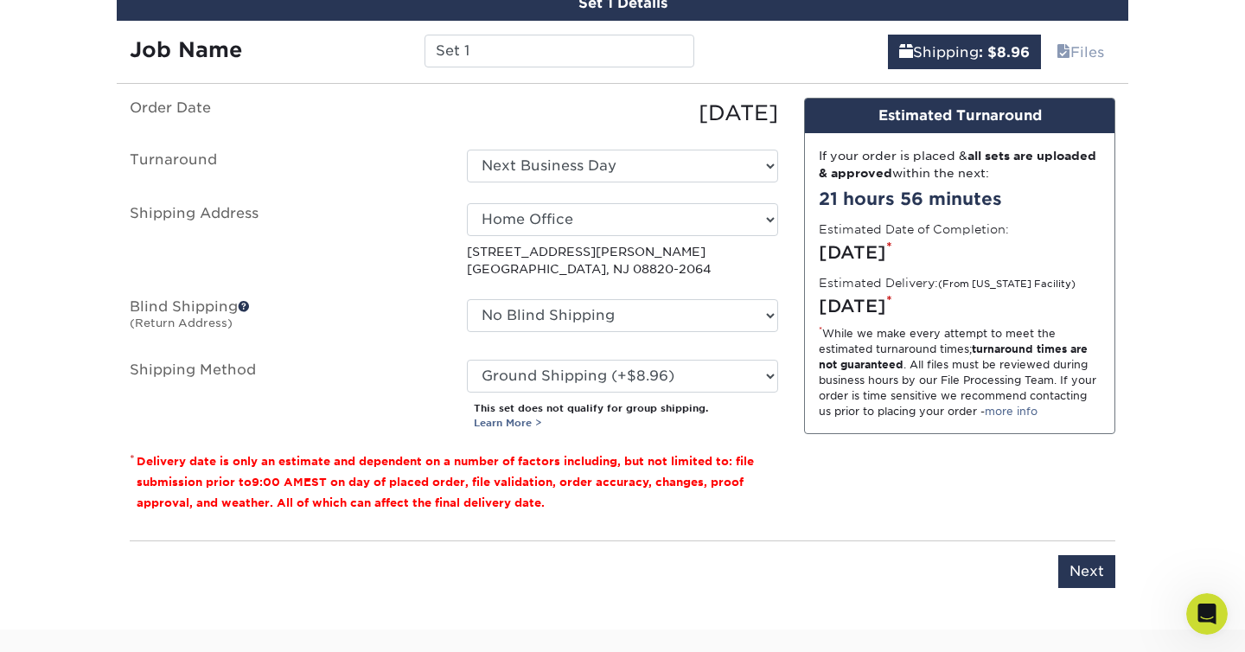
click at [919, 349] on div "* While we make every attempt to meet the estimated turnaround times; turnaroun…" at bounding box center [960, 372] width 282 height 93
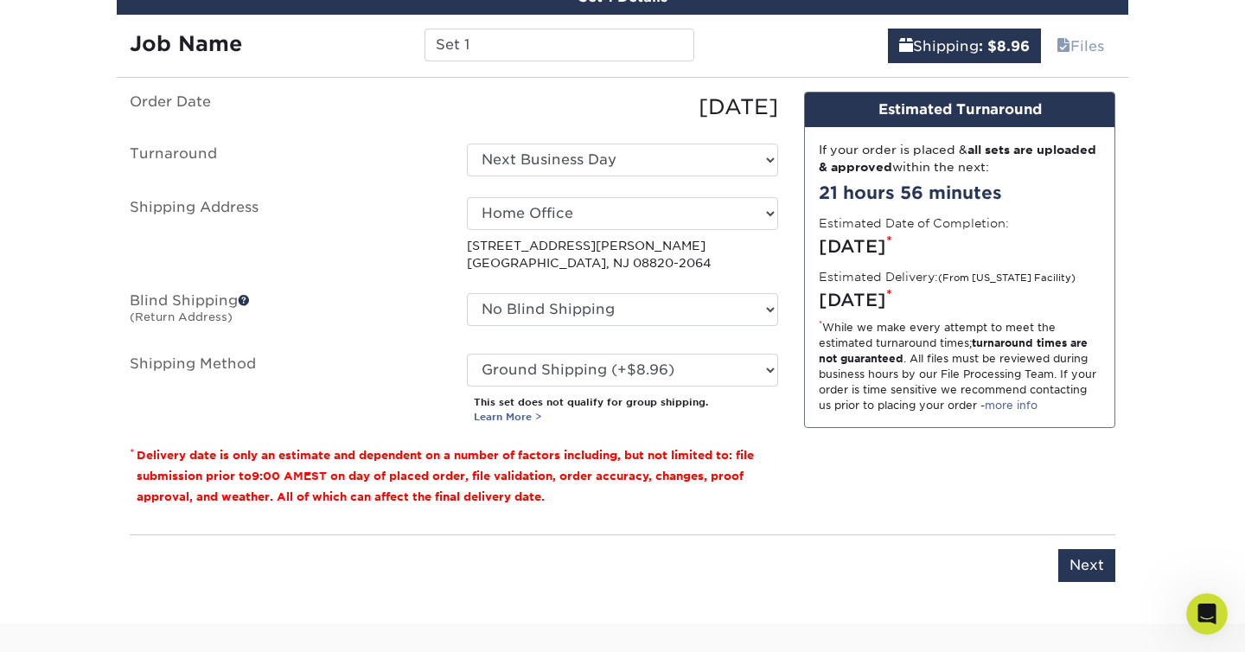
scroll to position [1038, 0]
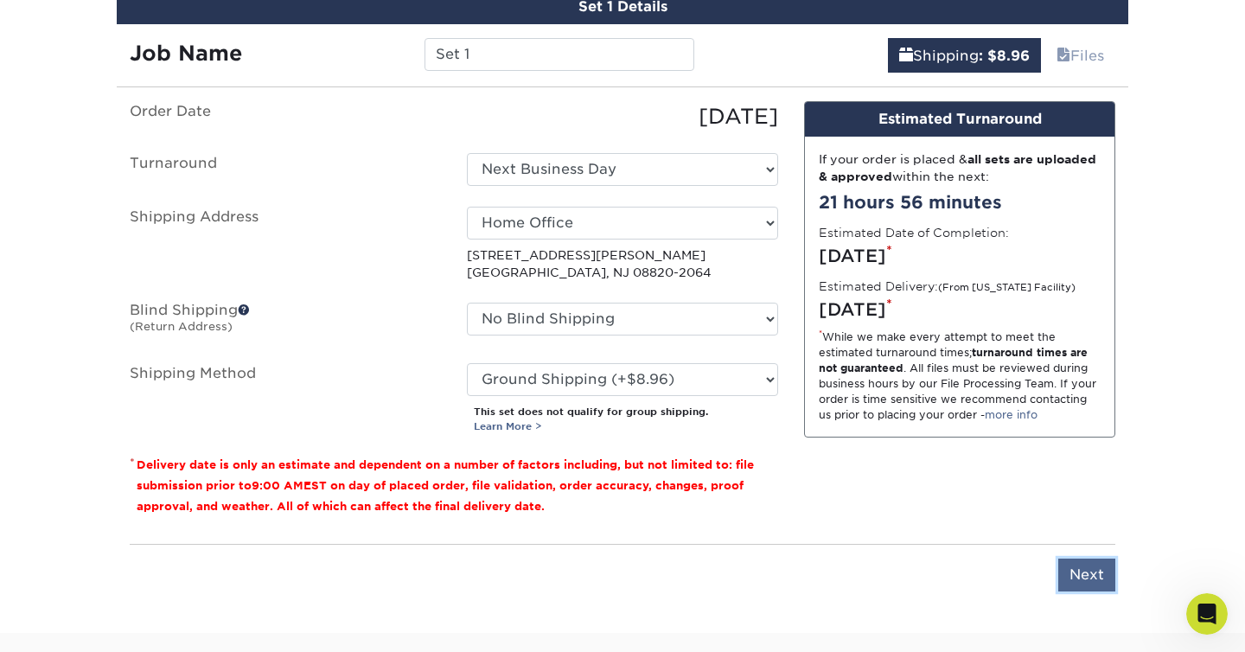
click at [1085, 572] on input "Next" at bounding box center [1087, 575] width 57 height 33
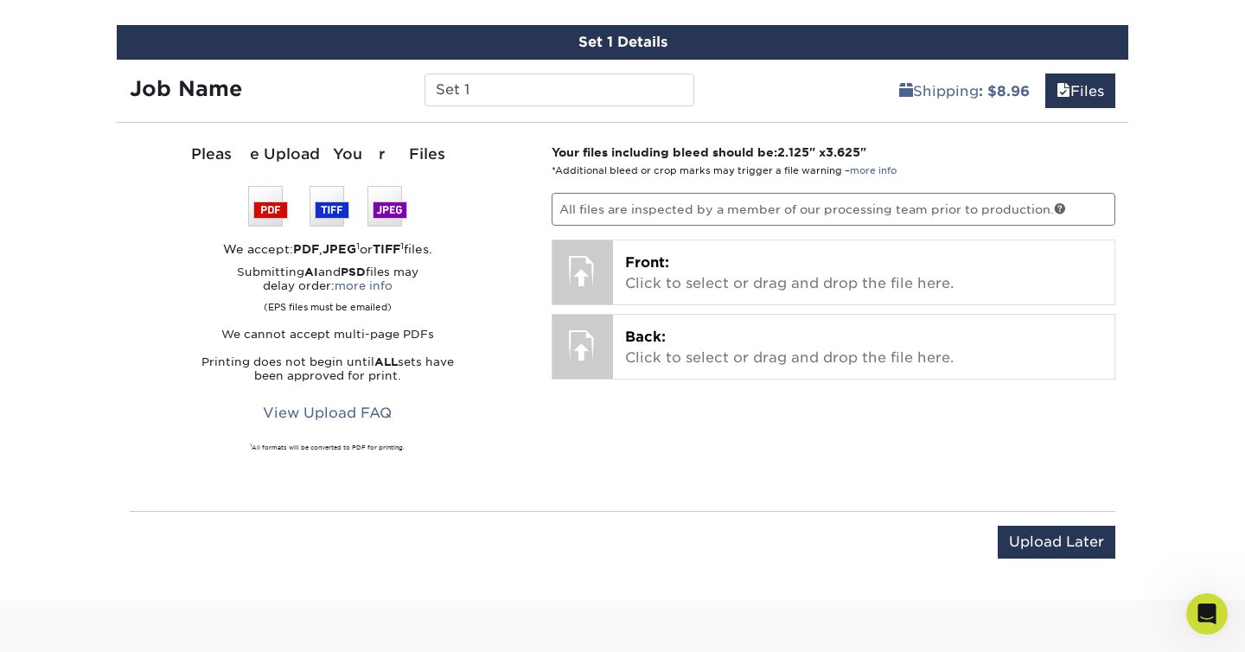
scroll to position [1001, 0]
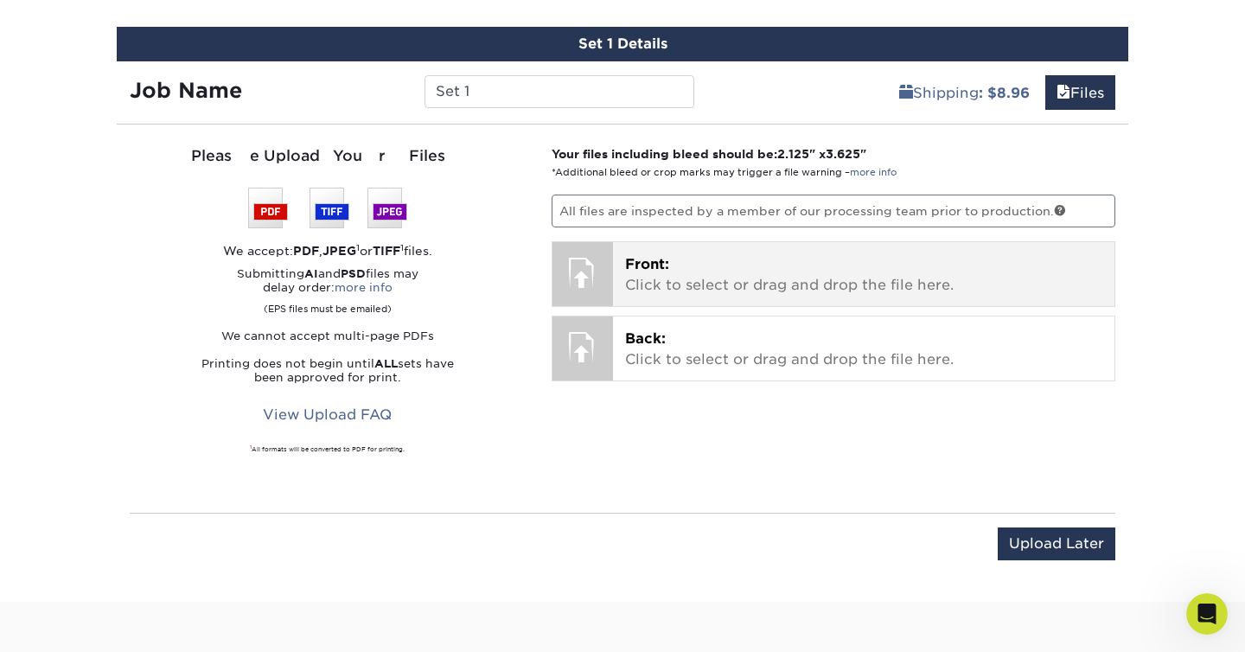
click at [913, 254] on p "Front: Click to select or drag and drop the file here." at bounding box center [864, 275] width 478 height 42
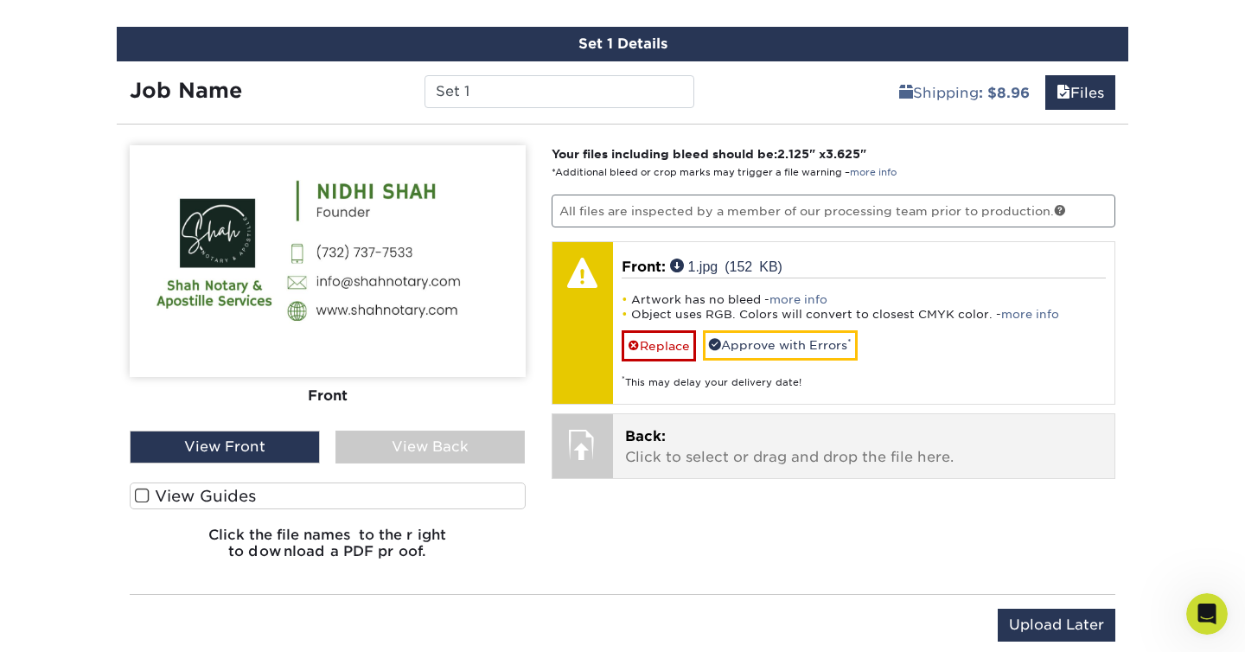
click at [736, 442] on p "Back: Click to select or drag and drop the file here." at bounding box center [864, 447] width 478 height 42
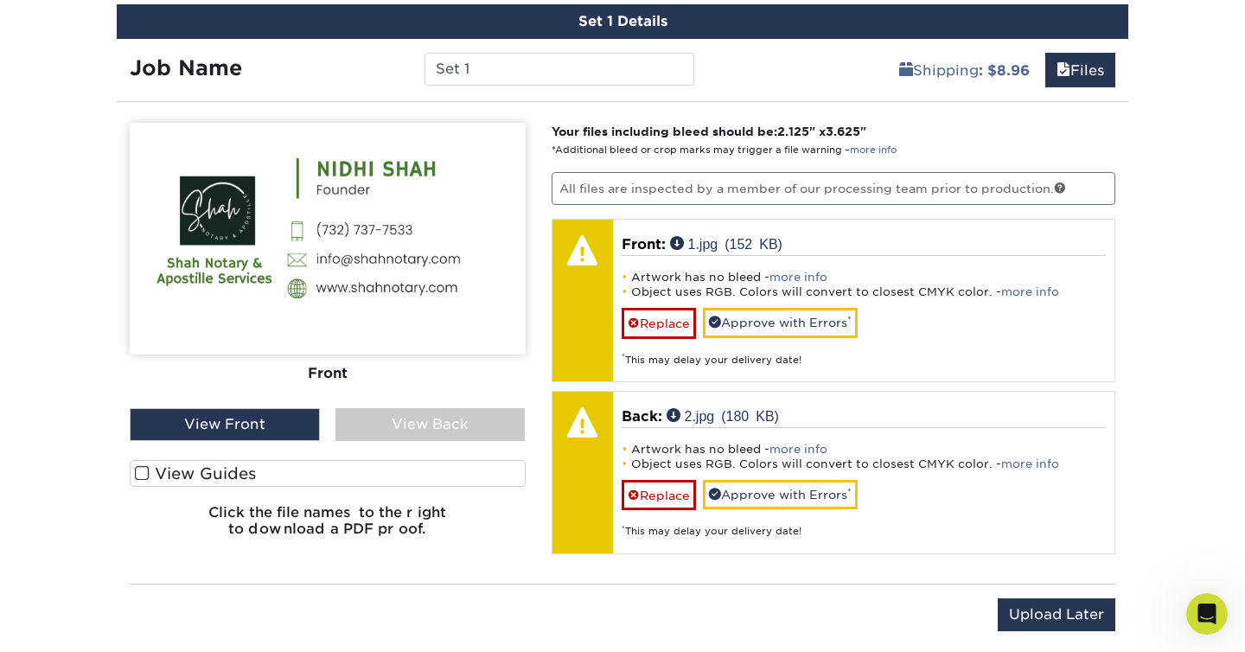
scroll to position [1016, 0]
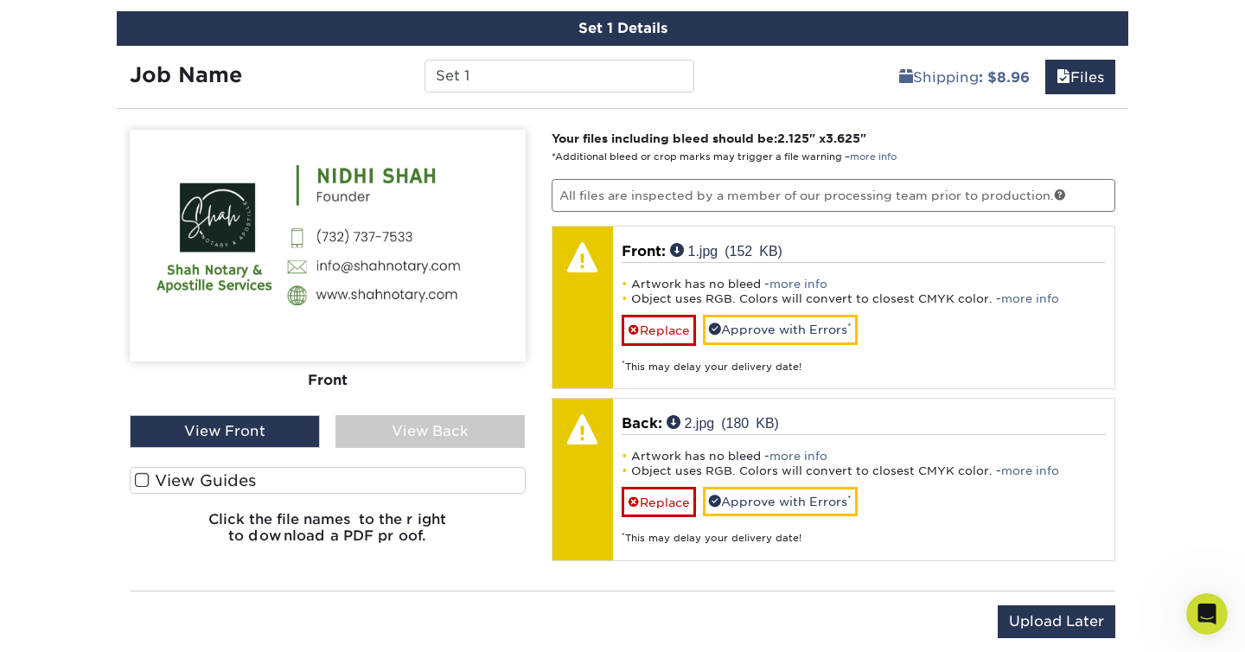
click at [435, 433] on div "View Back" at bounding box center [431, 431] width 190 height 33
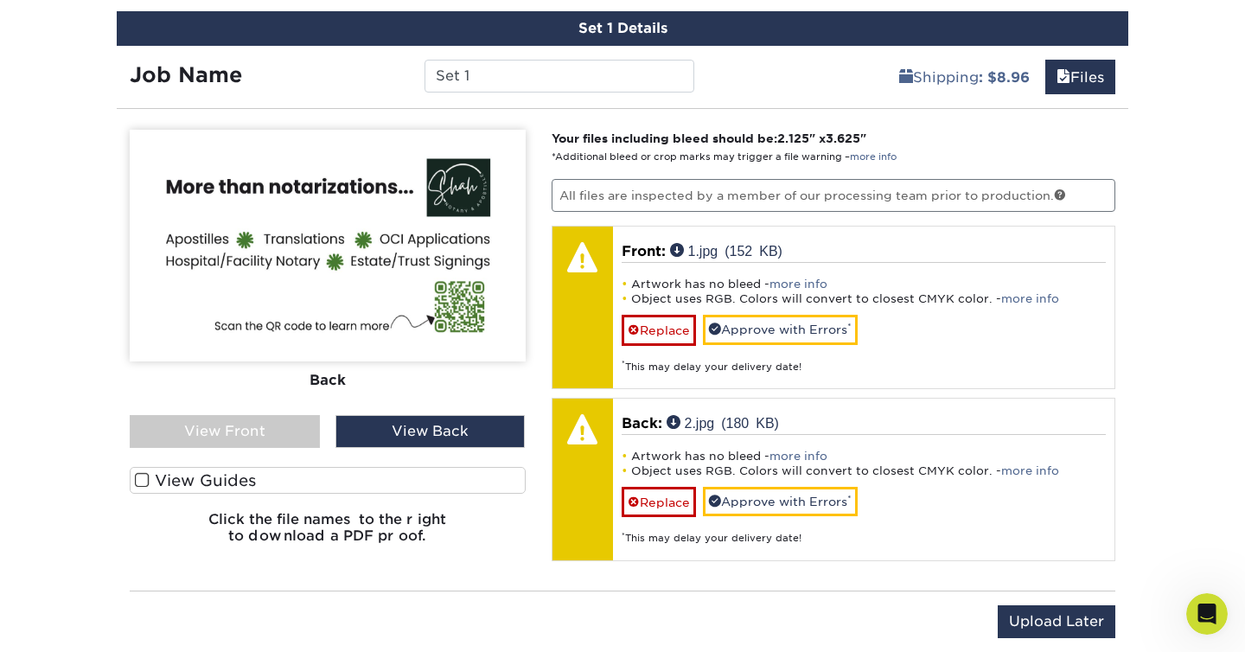
click at [285, 428] on div "View Front" at bounding box center [225, 431] width 190 height 33
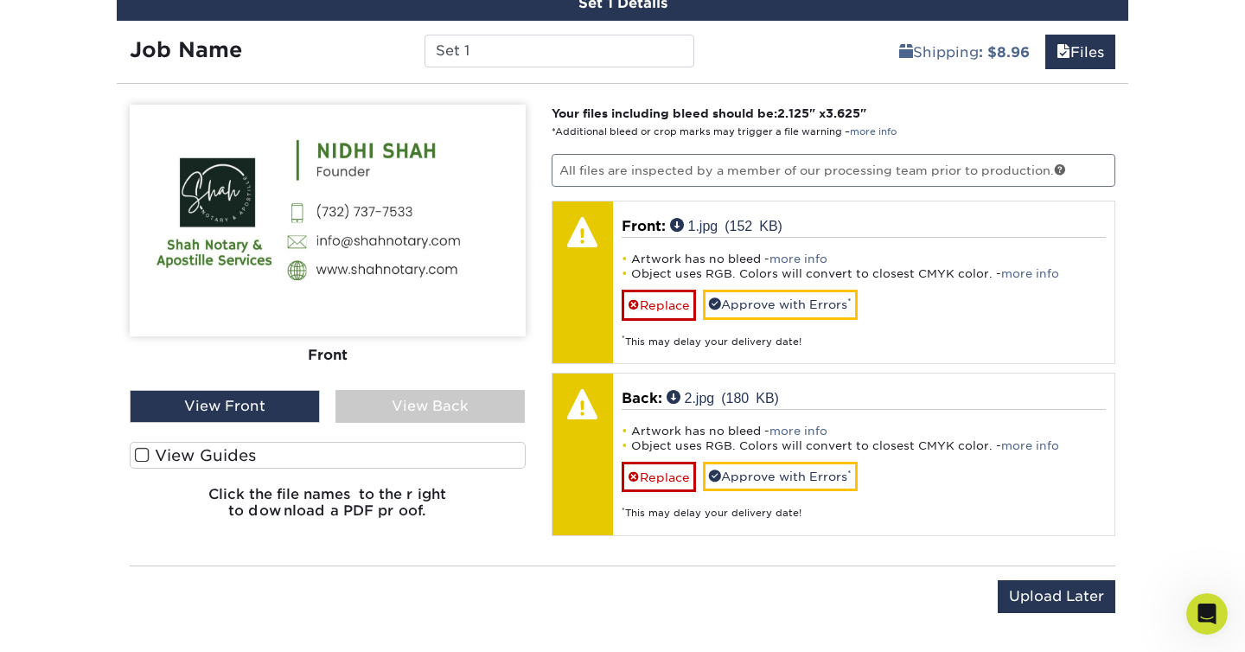
scroll to position [1040, 0]
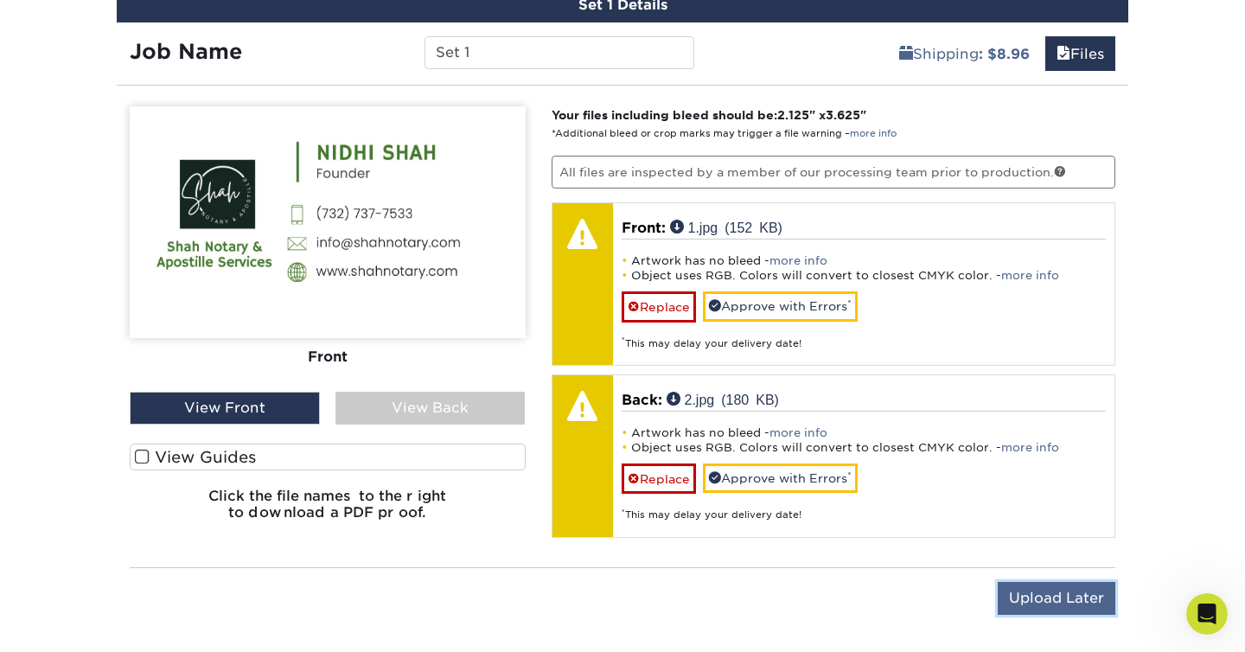
click at [1018, 607] on input "Upload Later" at bounding box center [1057, 598] width 118 height 33
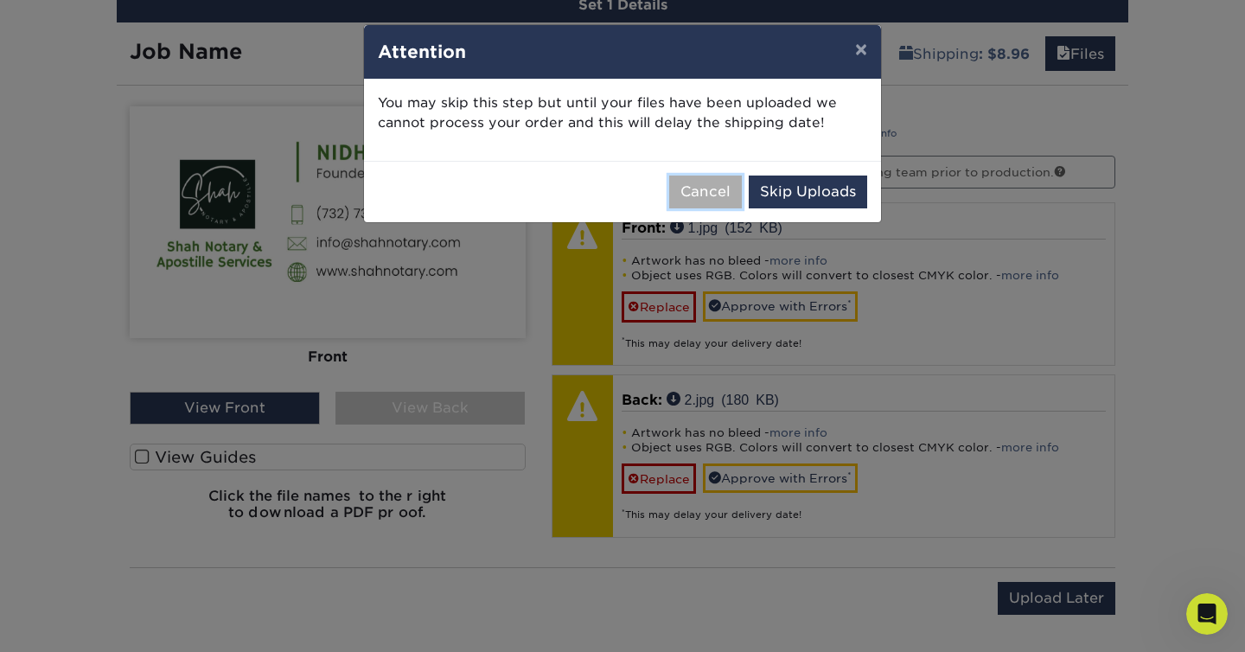
click at [704, 196] on button "Cancel" at bounding box center [705, 192] width 73 height 33
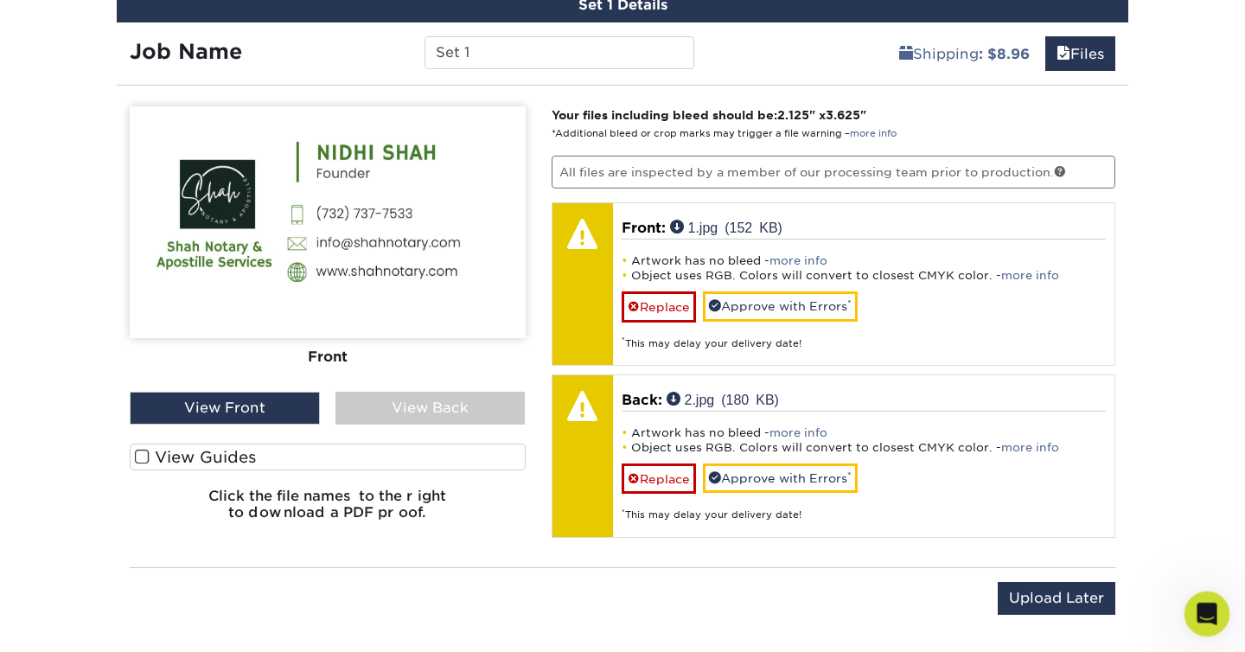
click at [1197, 604] on icon "Open Intercom Messenger" at bounding box center [1205, 612] width 29 height 29
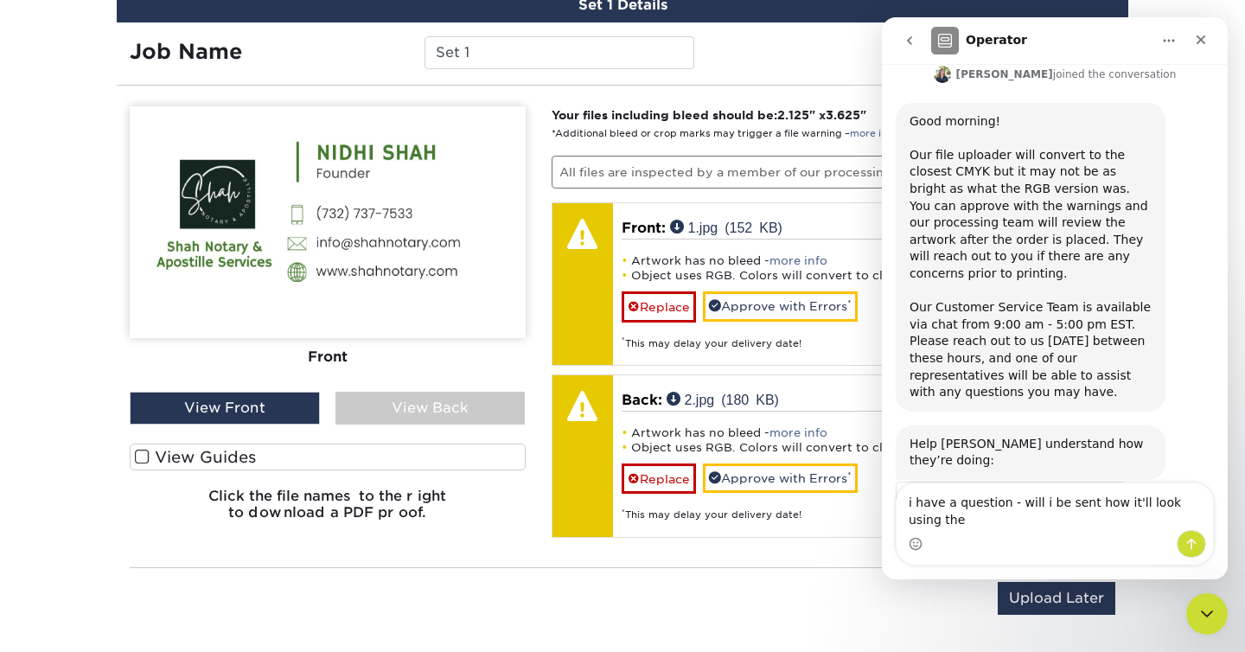
scroll to position [855, 0]
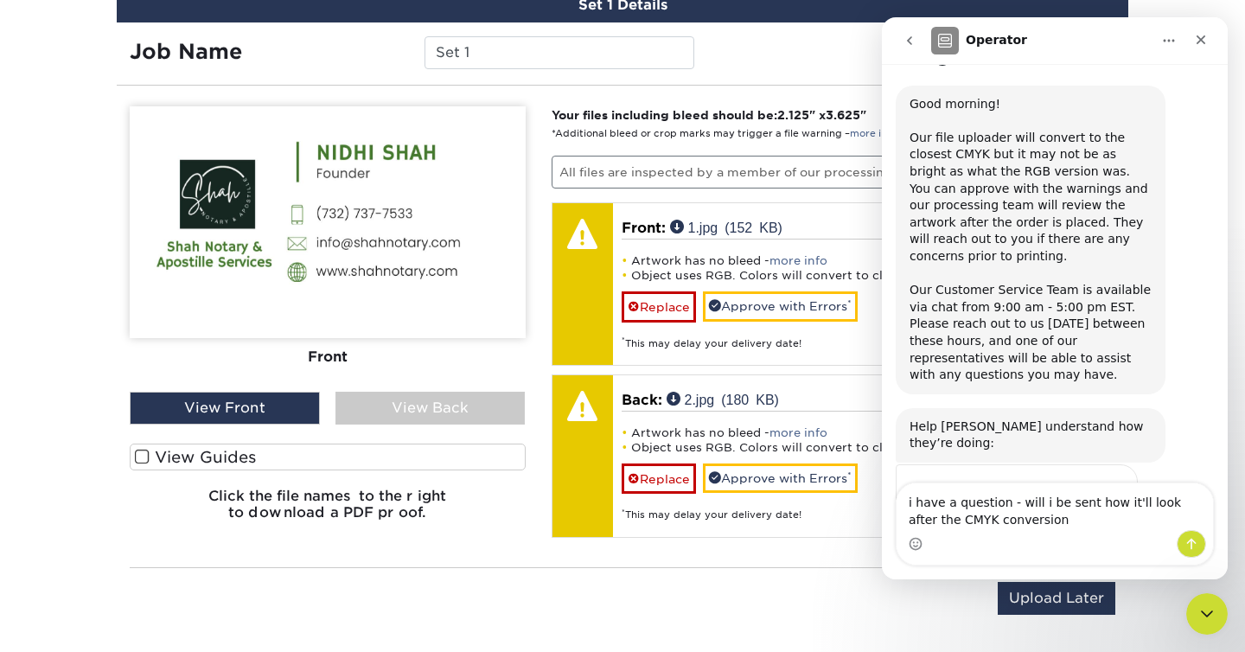
type textarea "i have a question - will i be sent how it'll look after the CMYK conversion?"
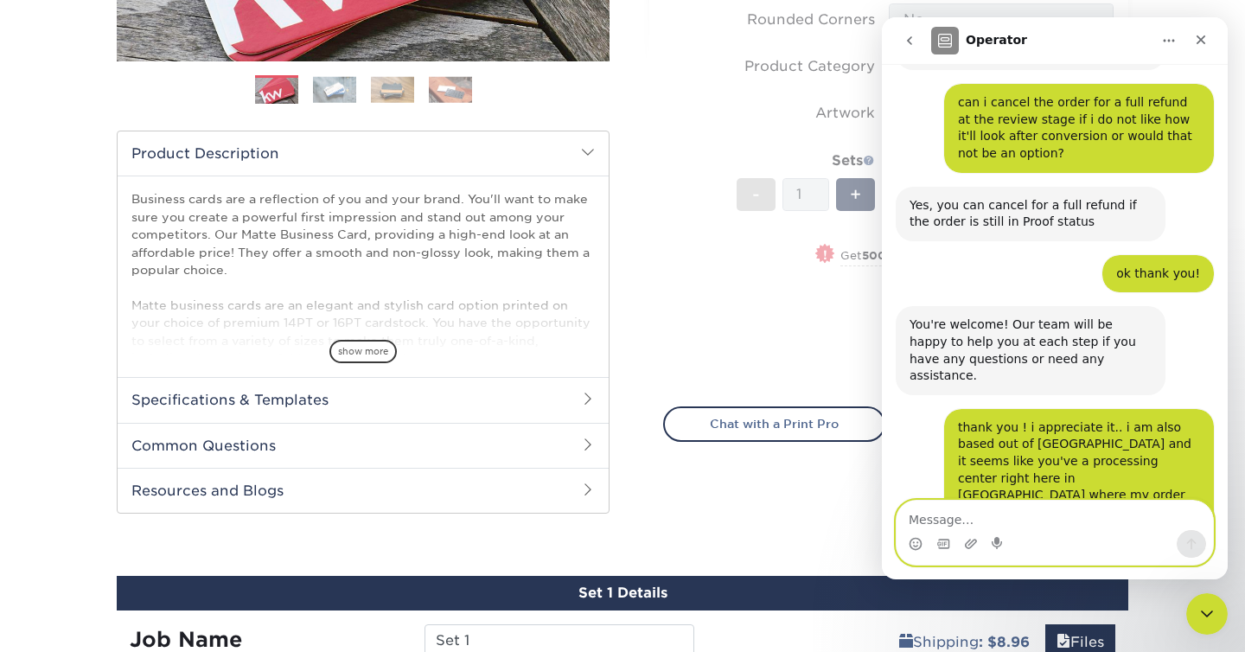
scroll to position [0, 0]
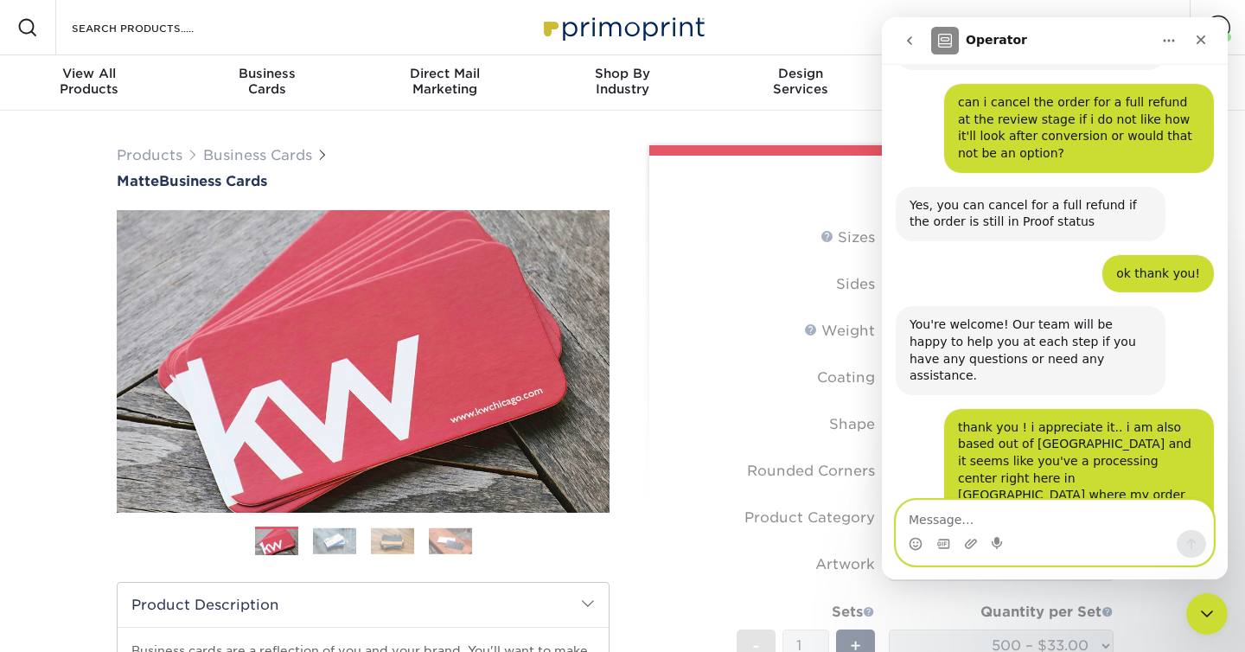
click at [997, 519] on textarea "Message…" at bounding box center [1055, 515] width 317 height 29
type textarea "yes one more qs"
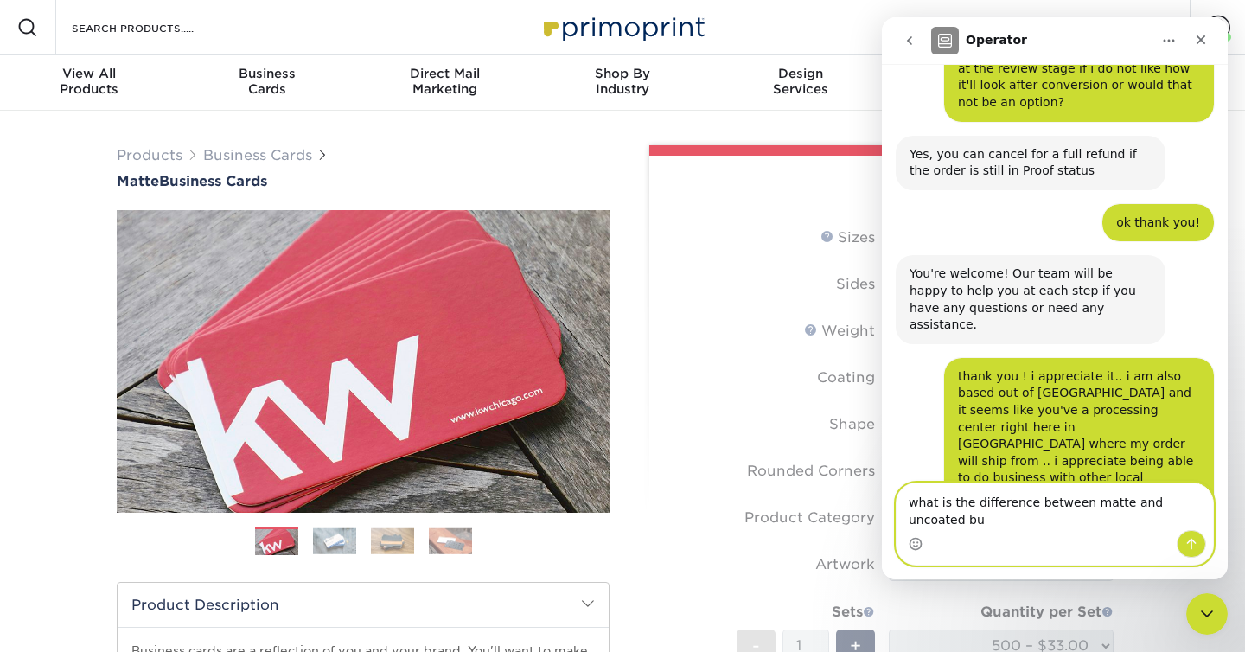
scroll to position [1810, 0]
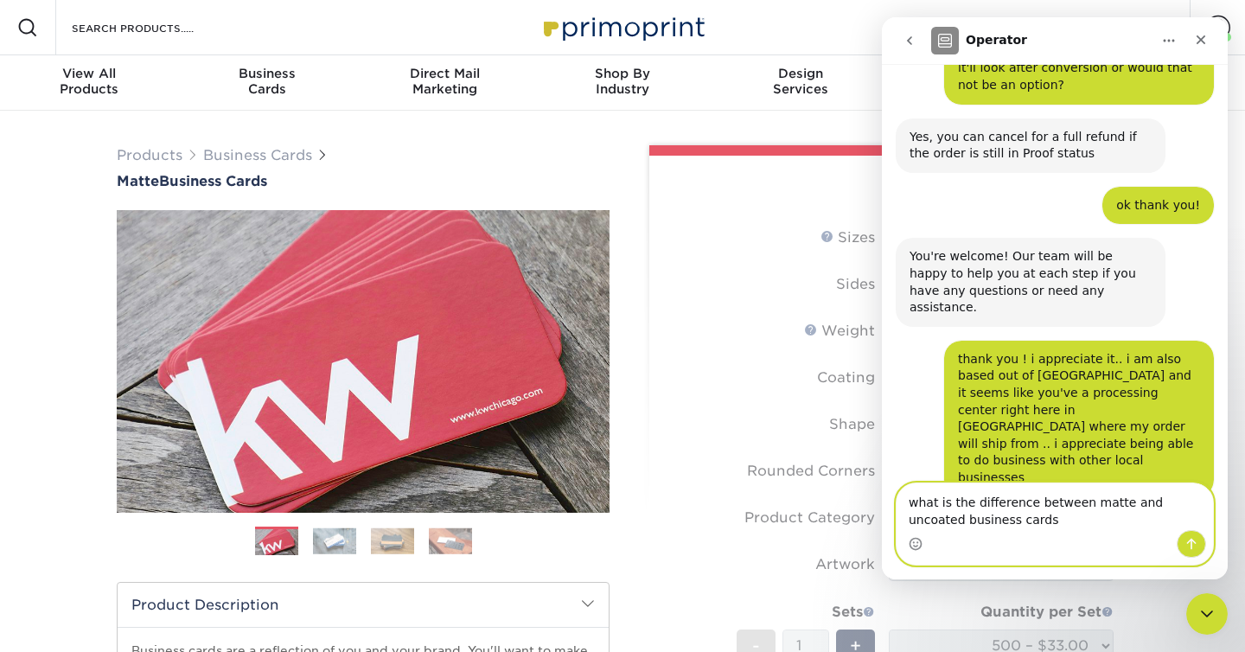
type textarea "what is the difference between matte and uncoated business cards?"
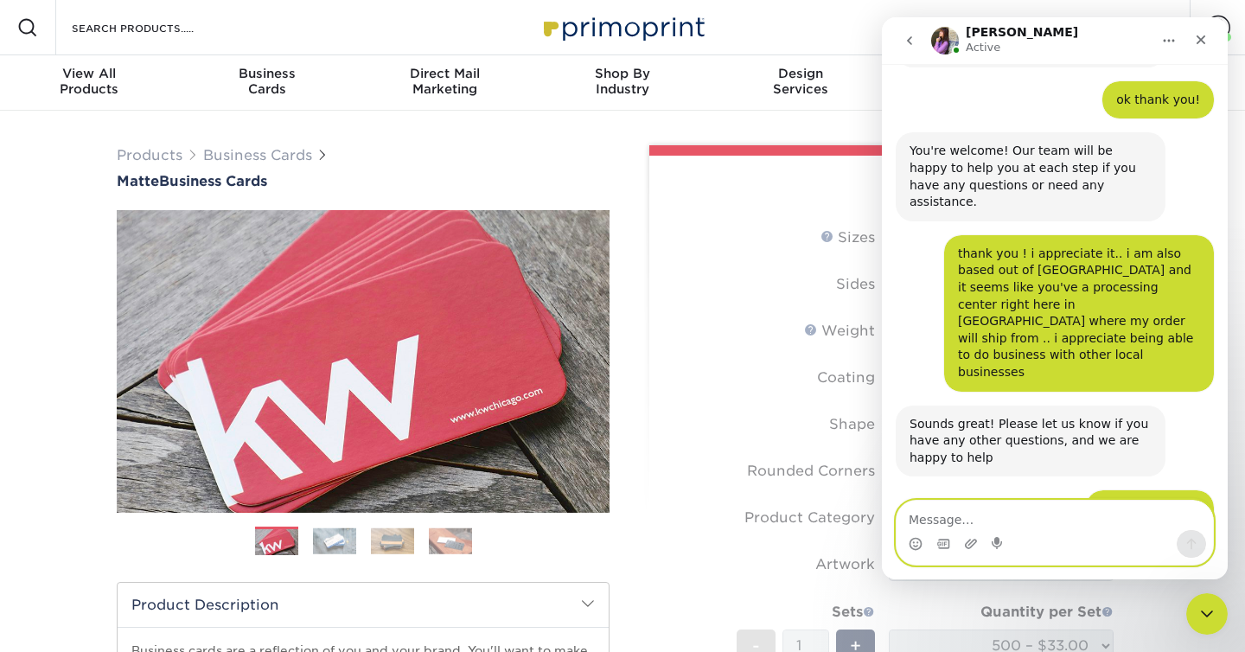
scroll to position [1952, 0]
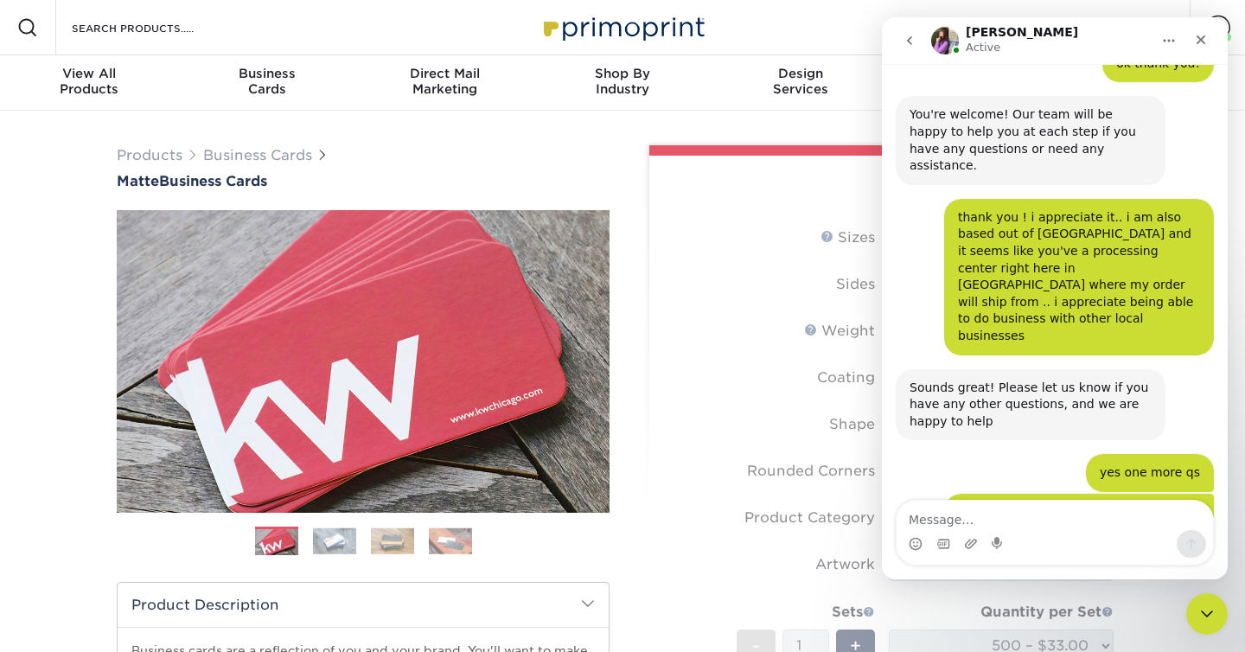
drag, startPoint x: 1043, startPoint y: 408, endPoint x: 1042, endPoint y: 386, distance: 22.5
click at [1042, 573] on div "Sure! Matte is a dull coating added to the card." at bounding box center [1031, 590] width 242 height 34
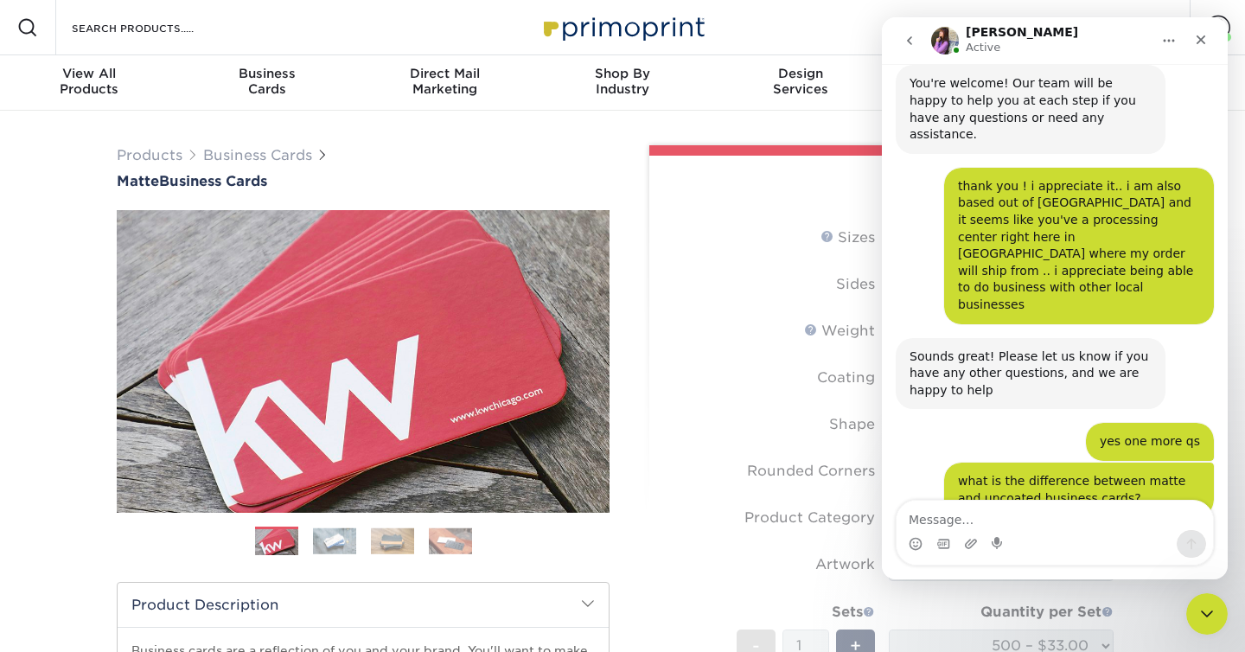
drag, startPoint x: 1124, startPoint y: 449, endPoint x: 1156, endPoint y: 379, distance: 77.0
click at [1156, 531] on div "Sure! Matte is a dull coating added to the card. Uncoated has no coating, which…" at bounding box center [1031, 584] width 270 height 106
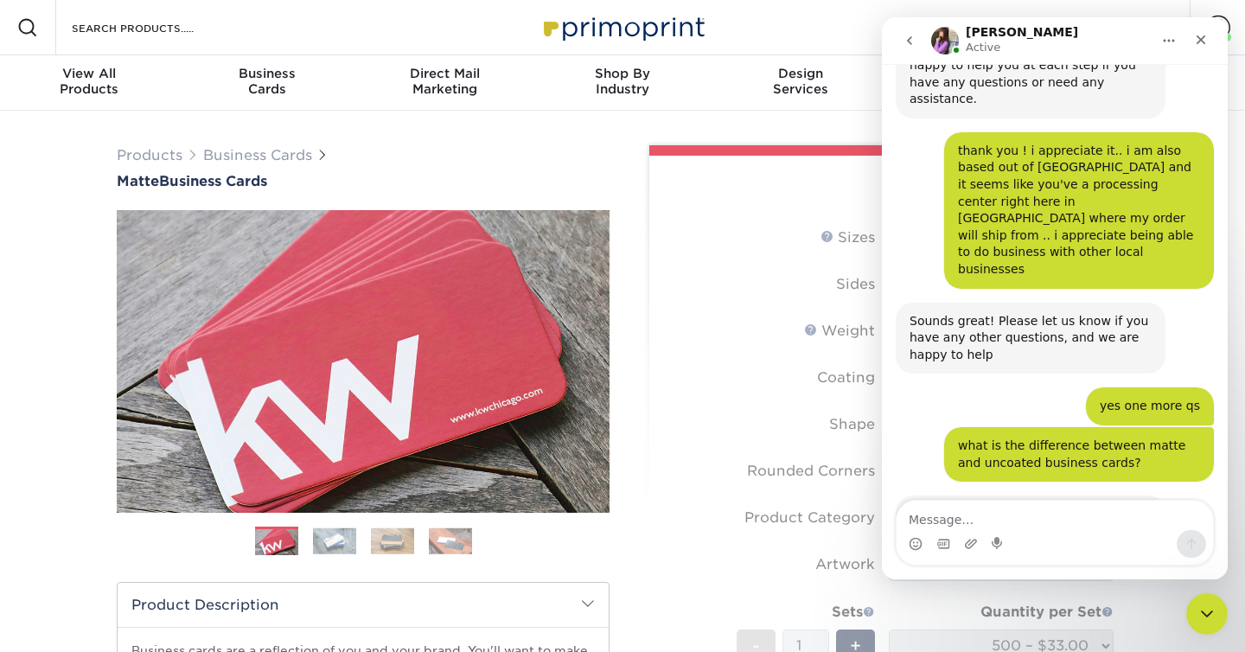
click at [1130, 540] on div "Uncoated has no coating, which is more of a paper feel, ideal for writing on" at bounding box center [1031, 565] width 242 height 51
drag, startPoint x: 1120, startPoint y: 380, endPoint x: 1118, endPoint y: 314, distance: 65.8
click at [1118, 496] on div "Sure! Matte is a dull coating added to the card. Uncoated has no coating, which…" at bounding box center [1031, 549] width 270 height 106
click at [1136, 496] on div "Sure! Matte is a dull coating added to the card. Uncoated has no coating, which…" at bounding box center [1031, 549] width 270 height 106
click at [1093, 515] on textarea "Message…" at bounding box center [1055, 515] width 317 height 29
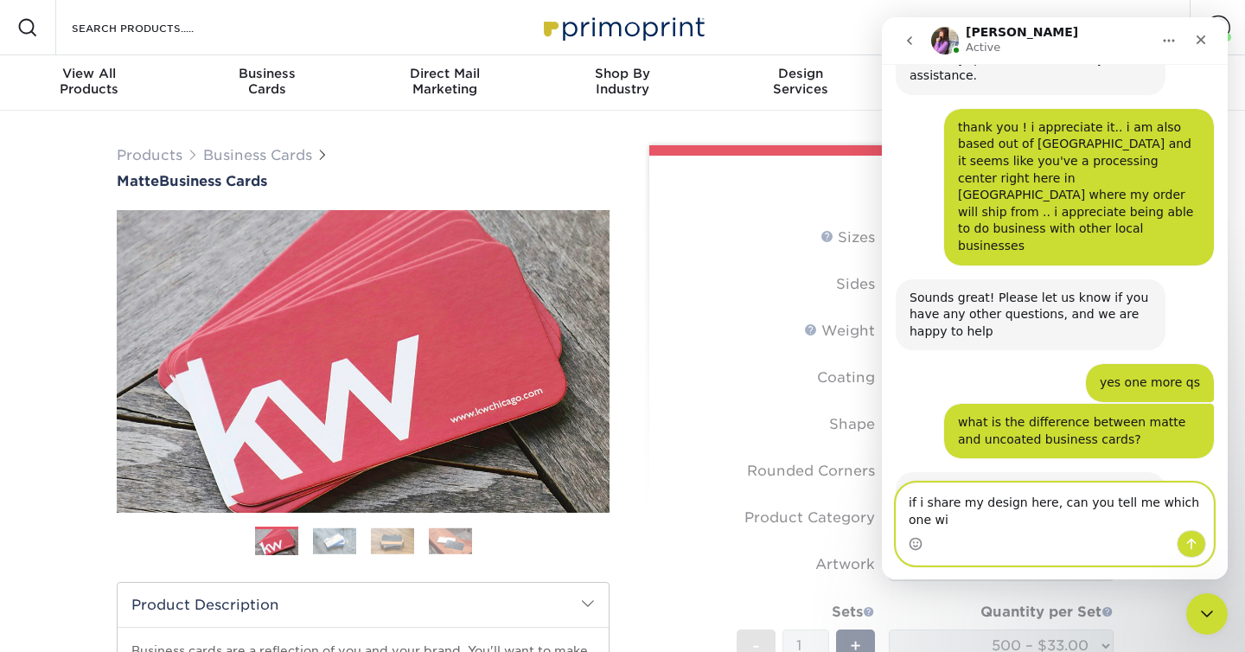
scroll to position [2059, 0]
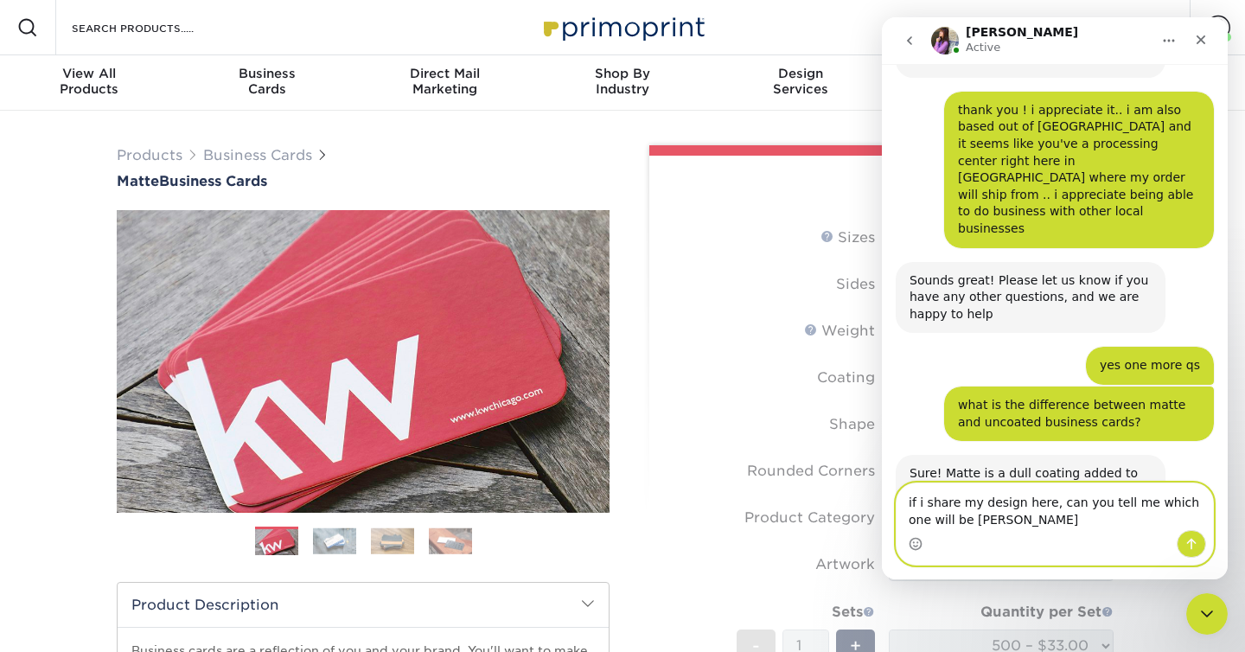
type textarea "if i share my design here, can you tell me which one will be better"
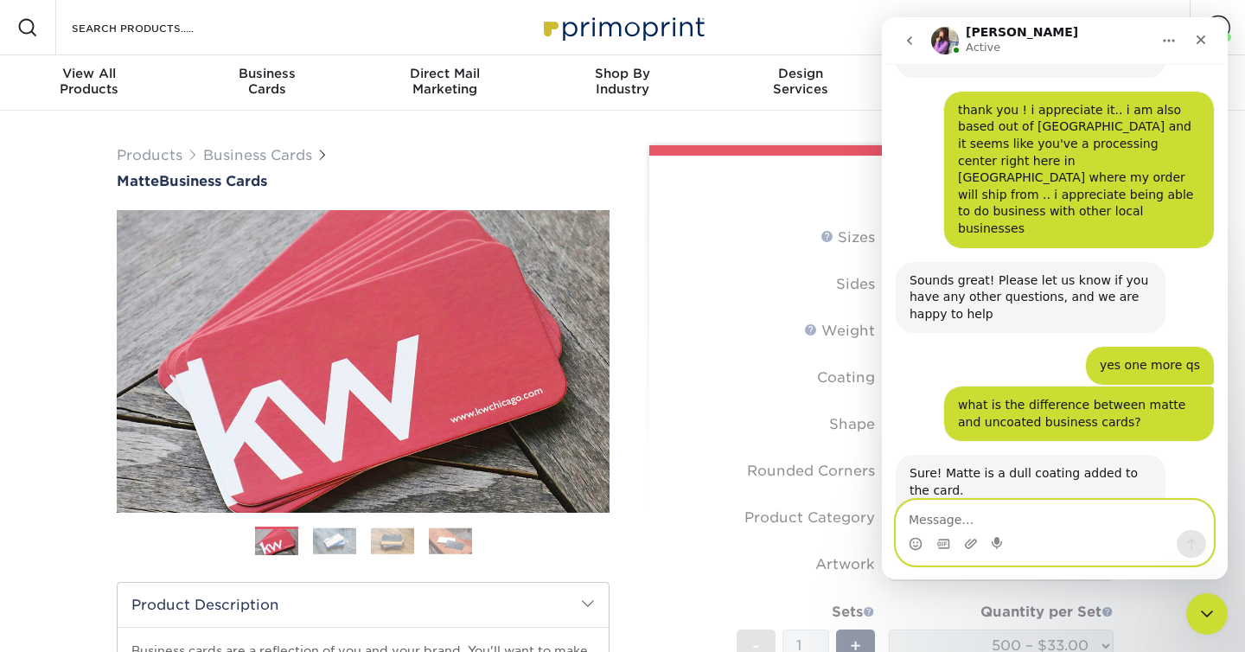
scroll to position [2111, 0]
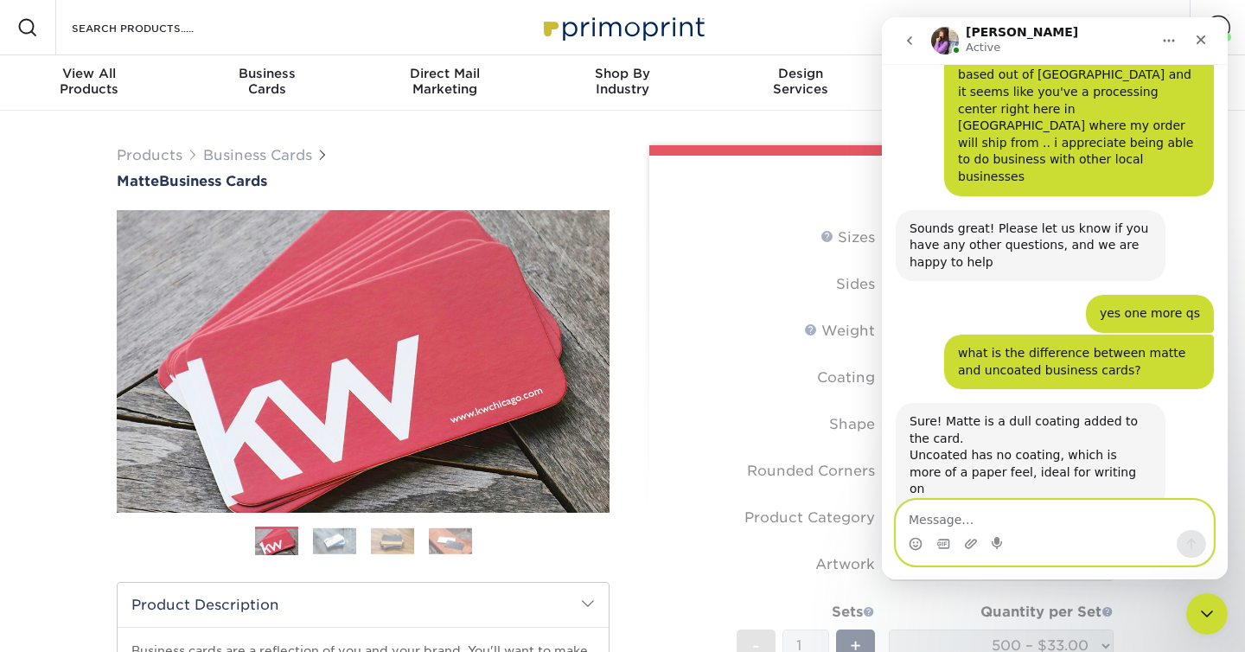
click at [1085, 509] on textarea "Message…" at bounding box center [1055, 515] width 317 height 29
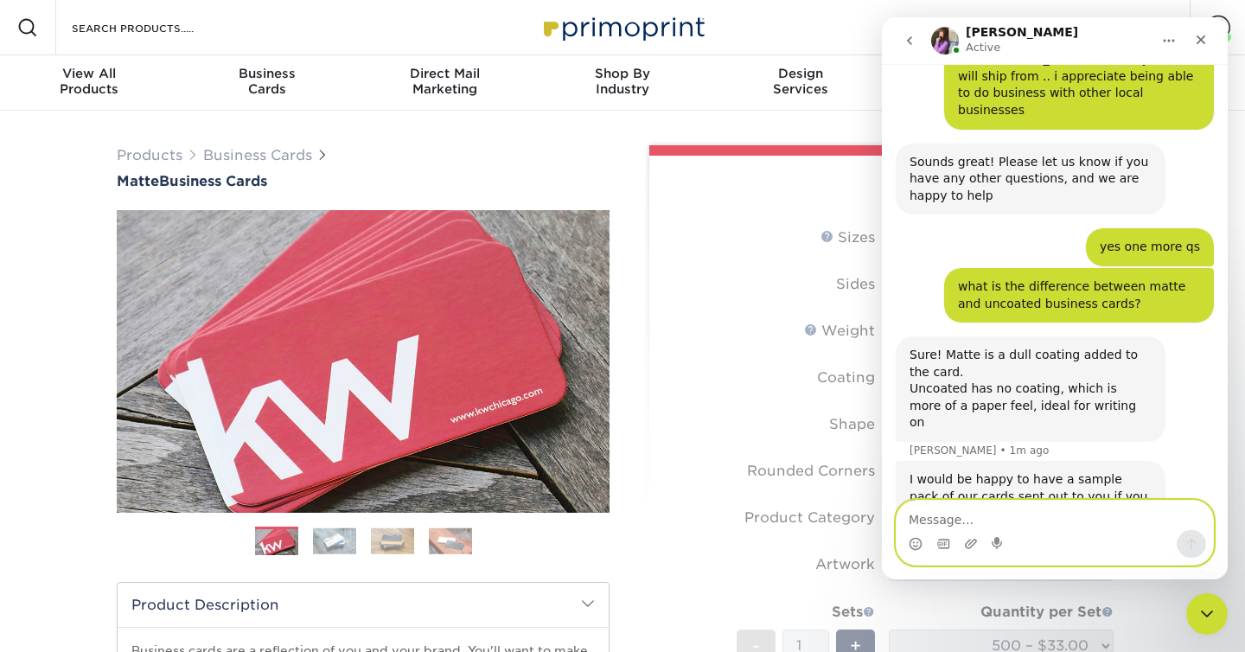
scroll to position [2213, 0]
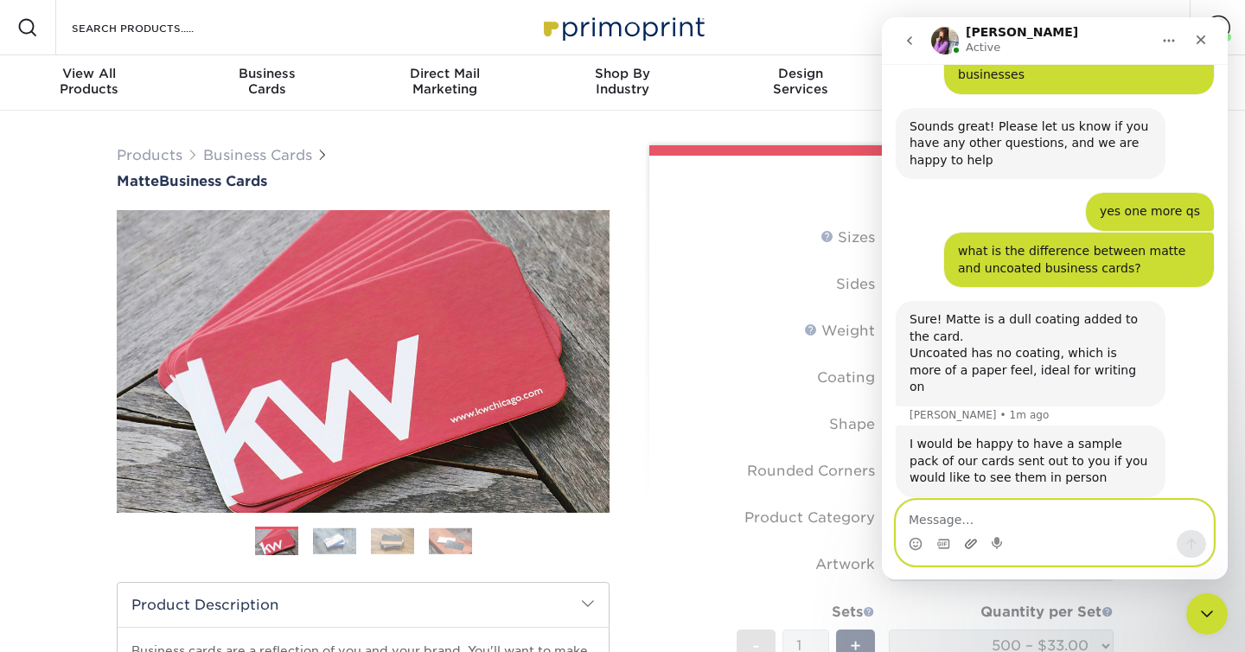
click at [968, 547] on icon "Upload attachment" at bounding box center [971, 544] width 12 height 10
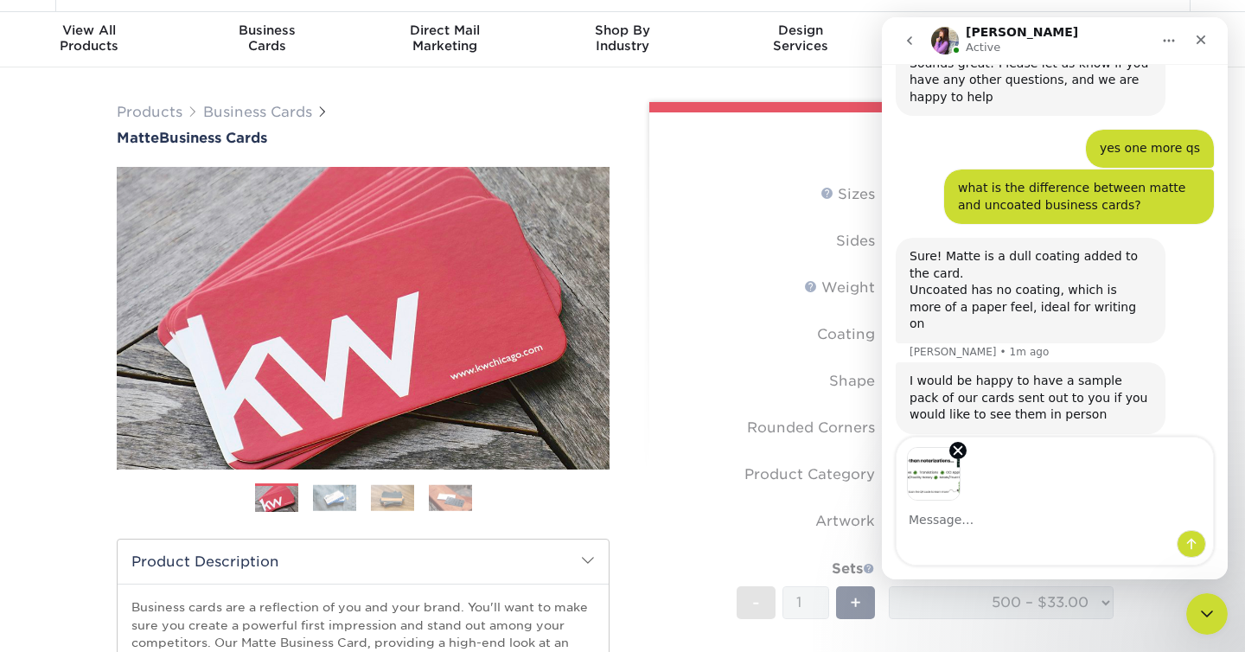
scroll to position [61, 0]
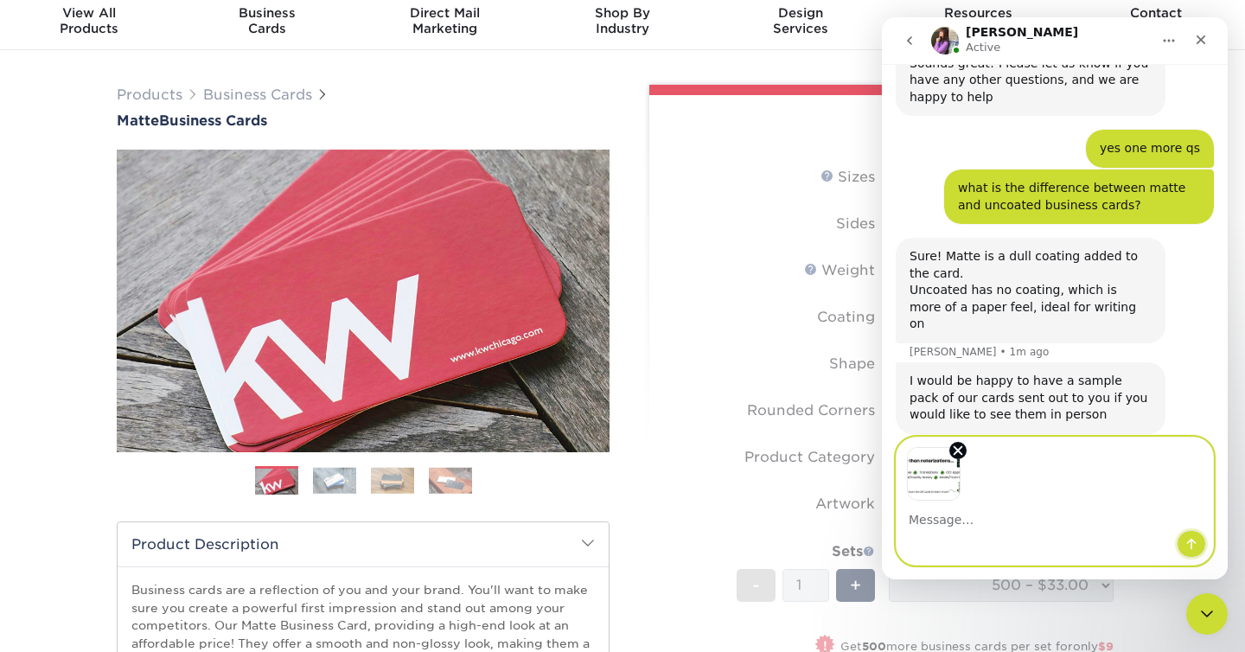
click at [1191, 543] on icon "Send a message…" at bounding box center [1193, 544] width 10 height 11
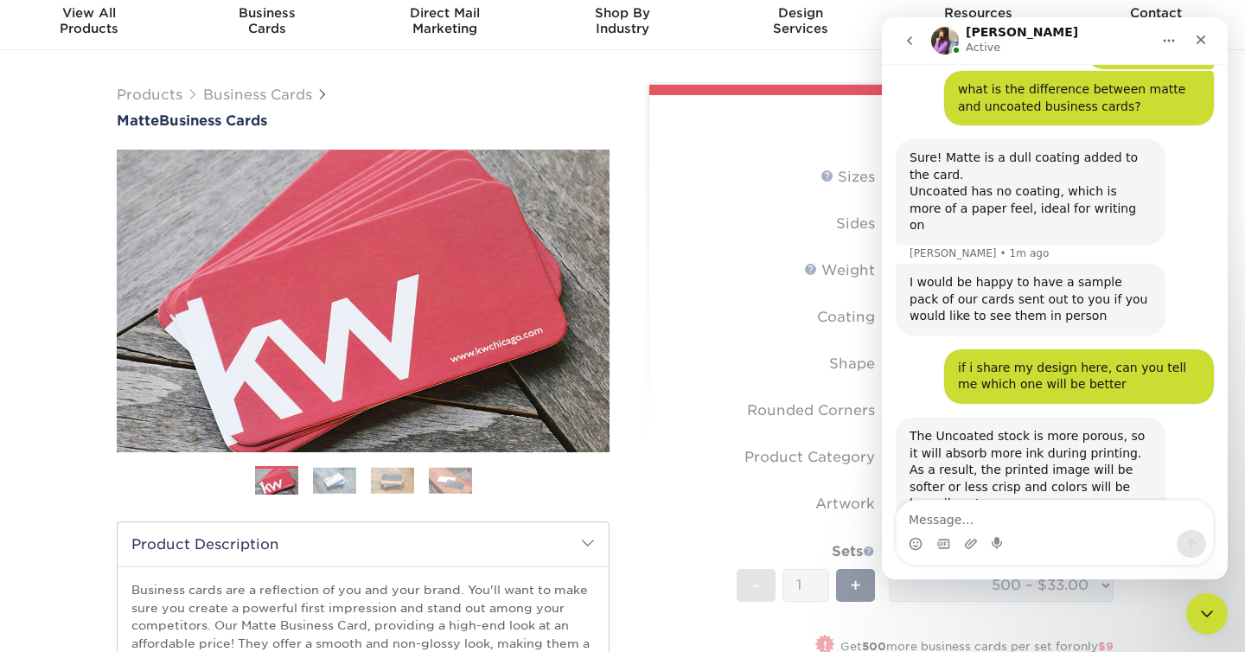
scroll to position [2380, 0]
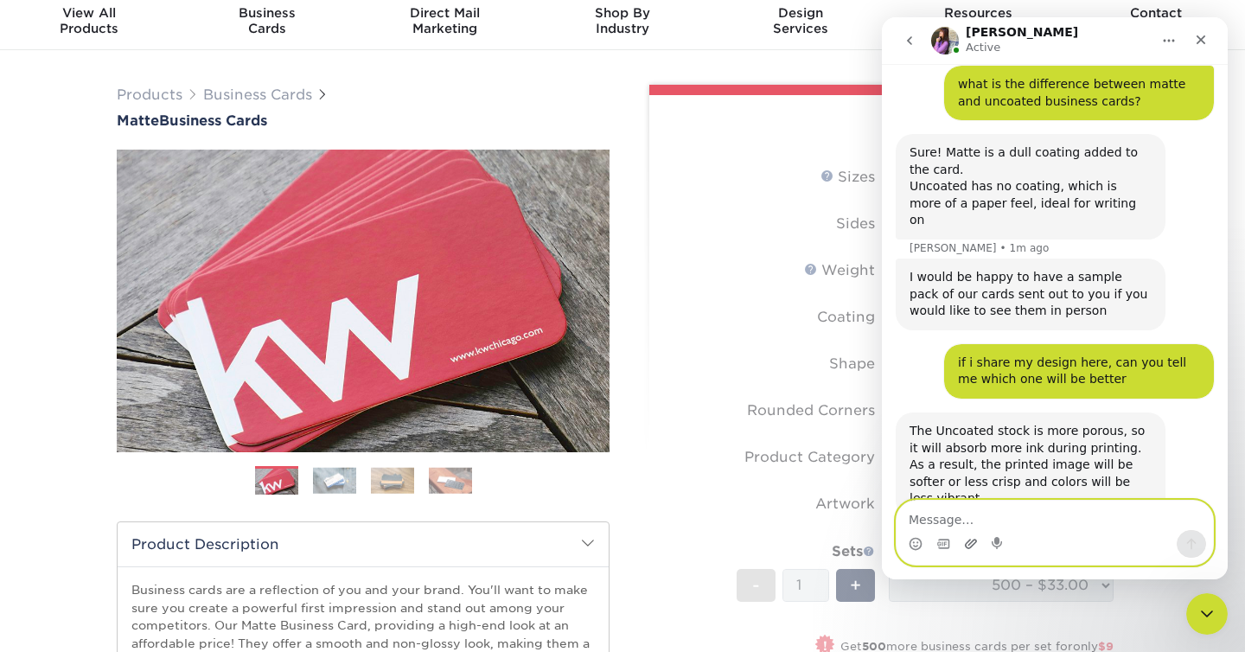
click at [969, 541] on icon "Upload attachment" at bounding box center [971, 544] width 12 height 10
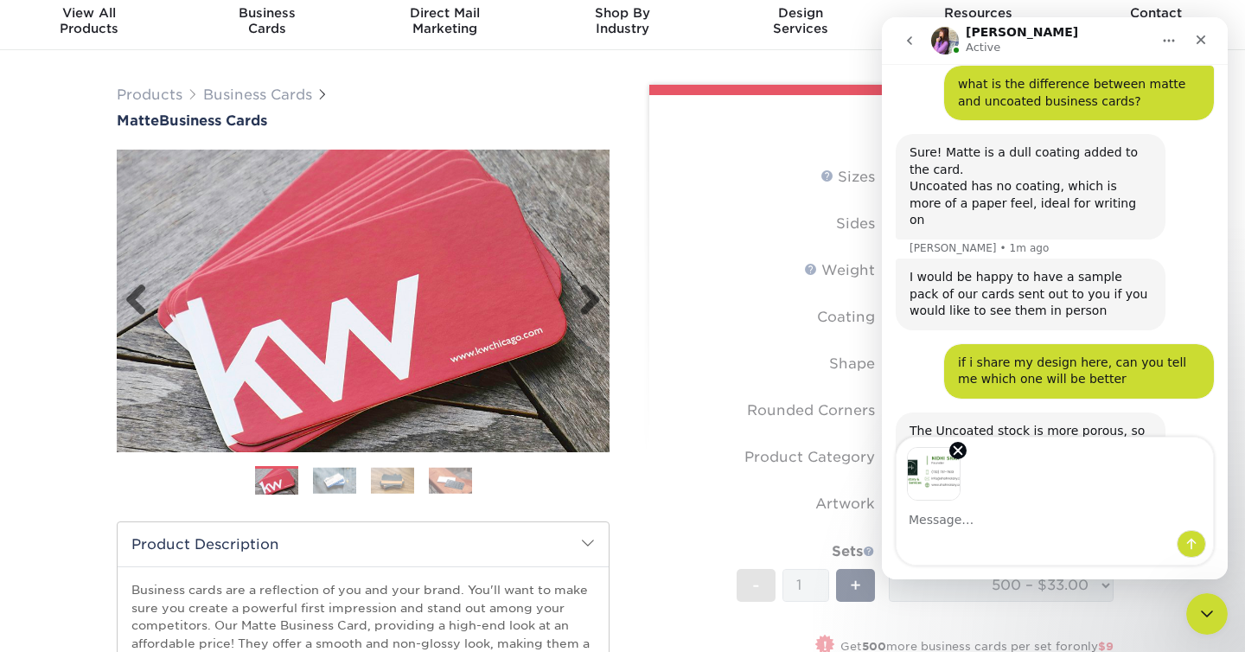
scroll to position [2443, 0]
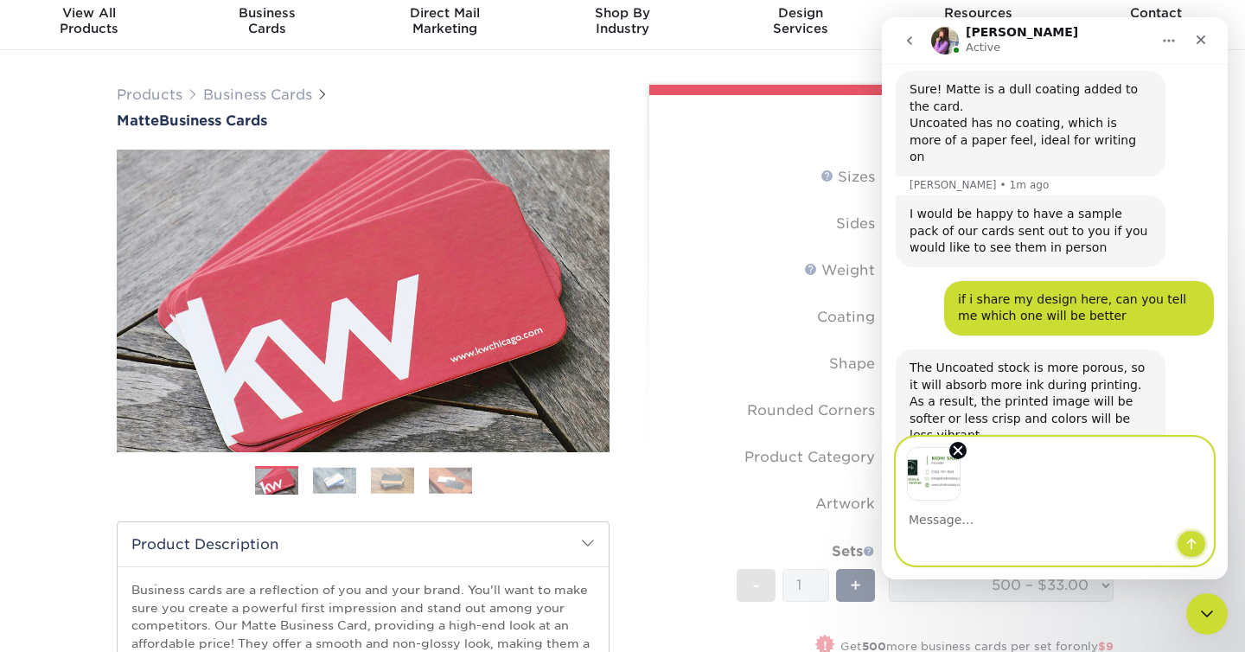
click at [1191, 546] on icon "Send a message…" at bounding box center [1192, 544] width 14 height 14
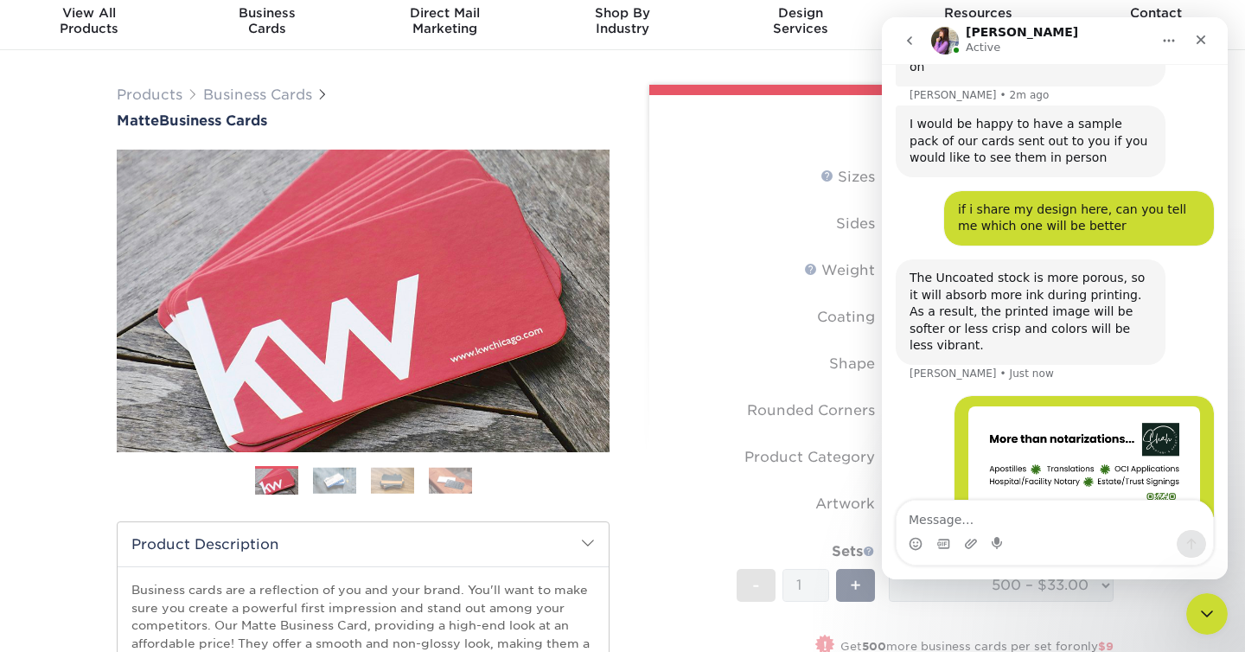
scroll to position [2535, 0]
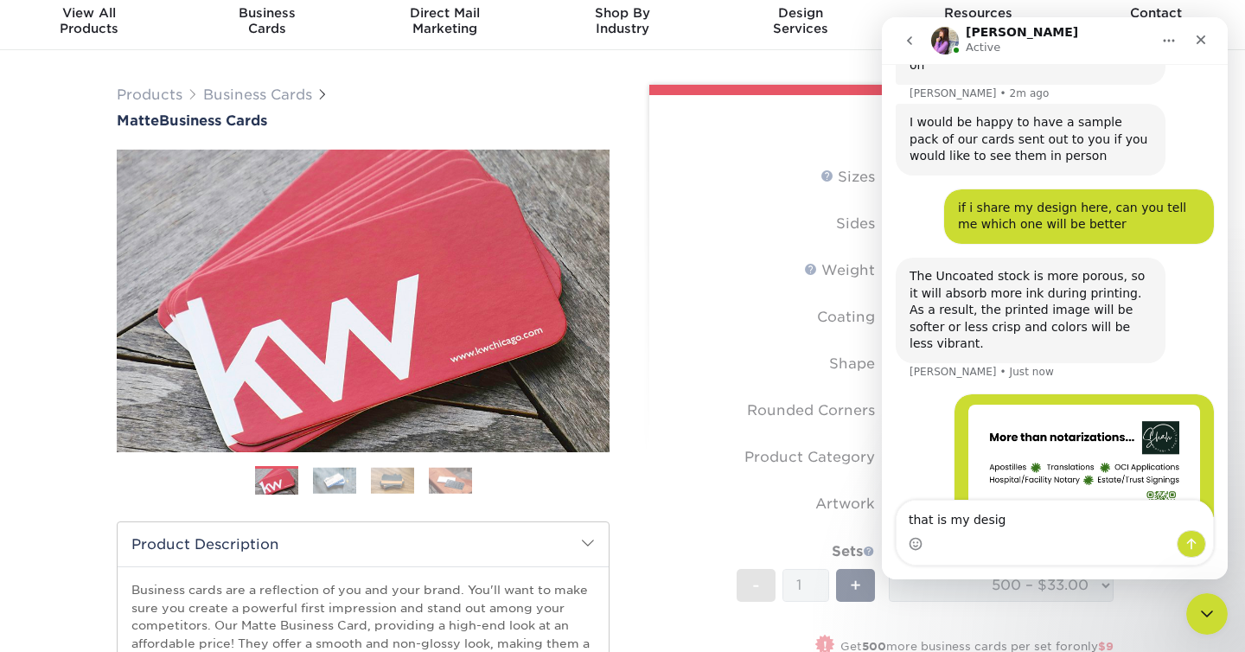
type textarea "that is my design"
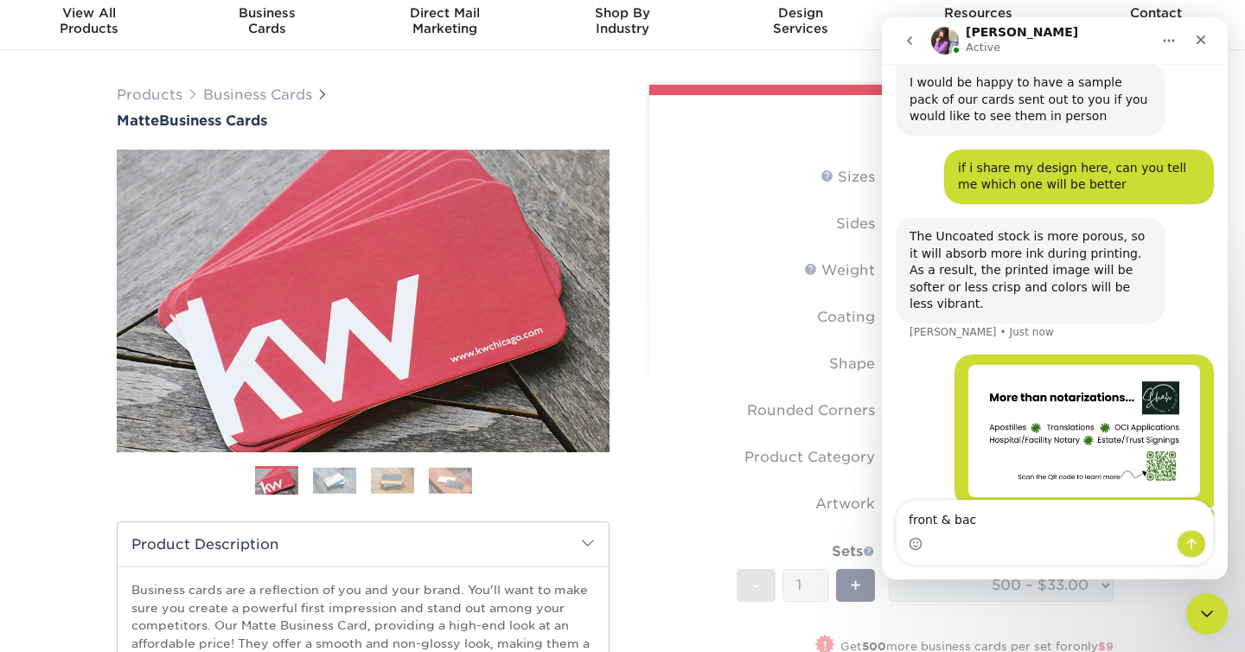
type textarea "front & back"
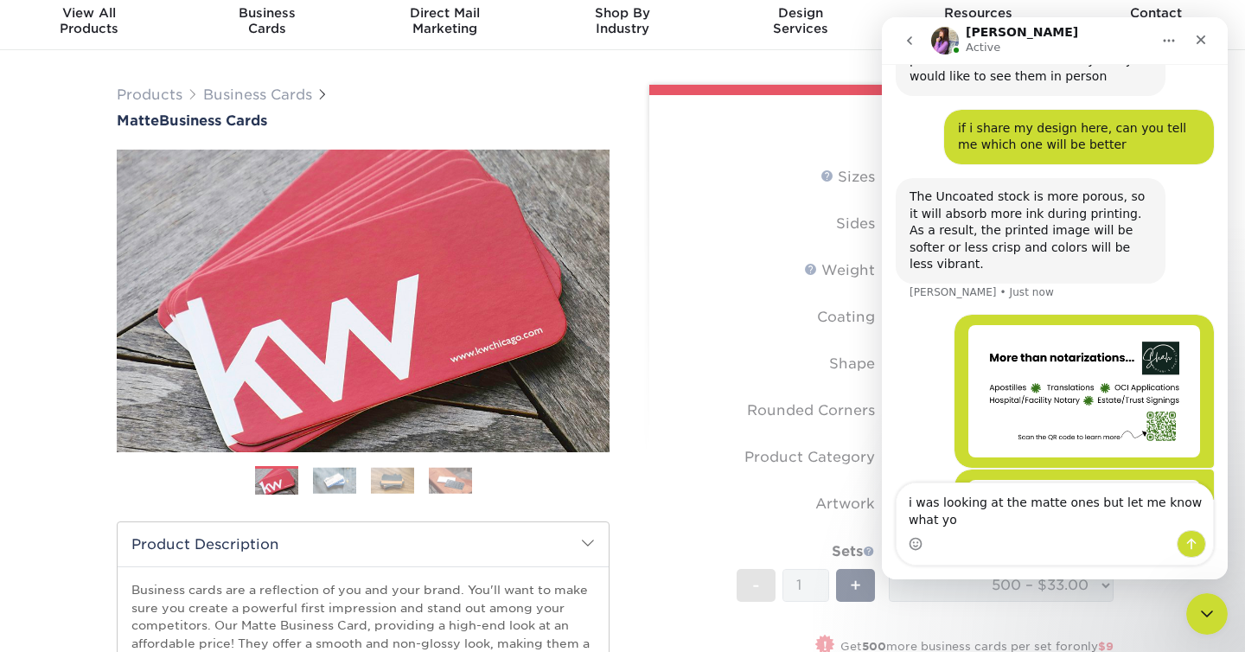
scroll to position [2632, 0]
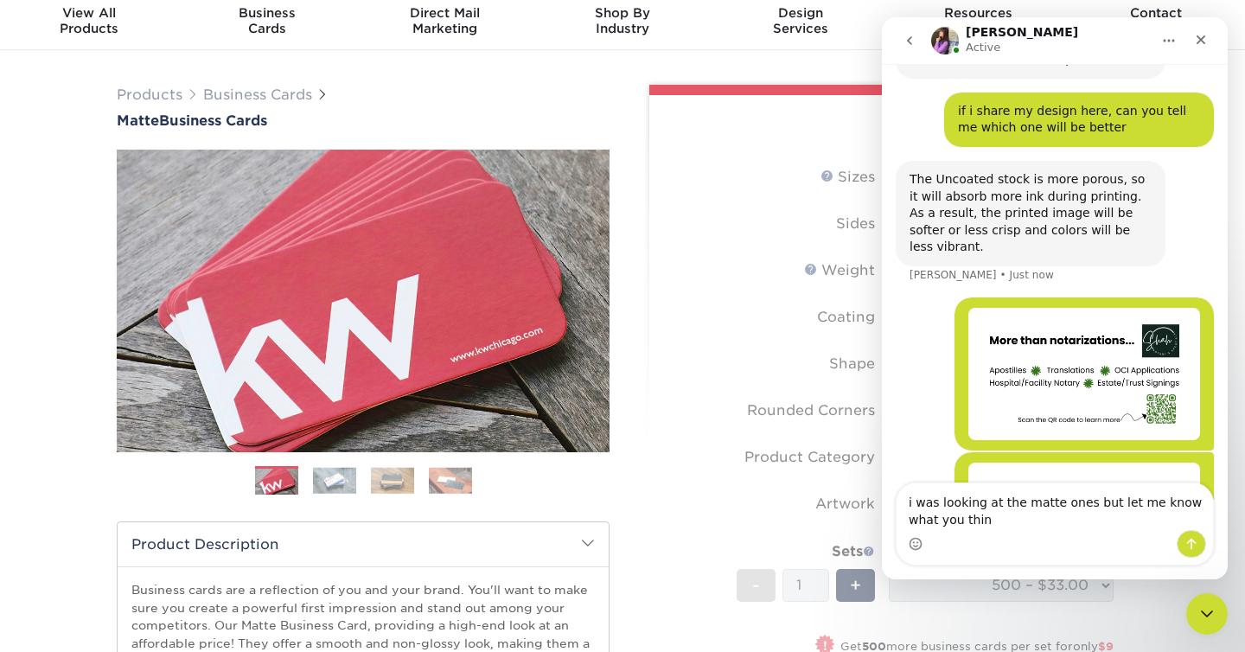
type textarea "i was looking at the matte ones but let me know what you think"
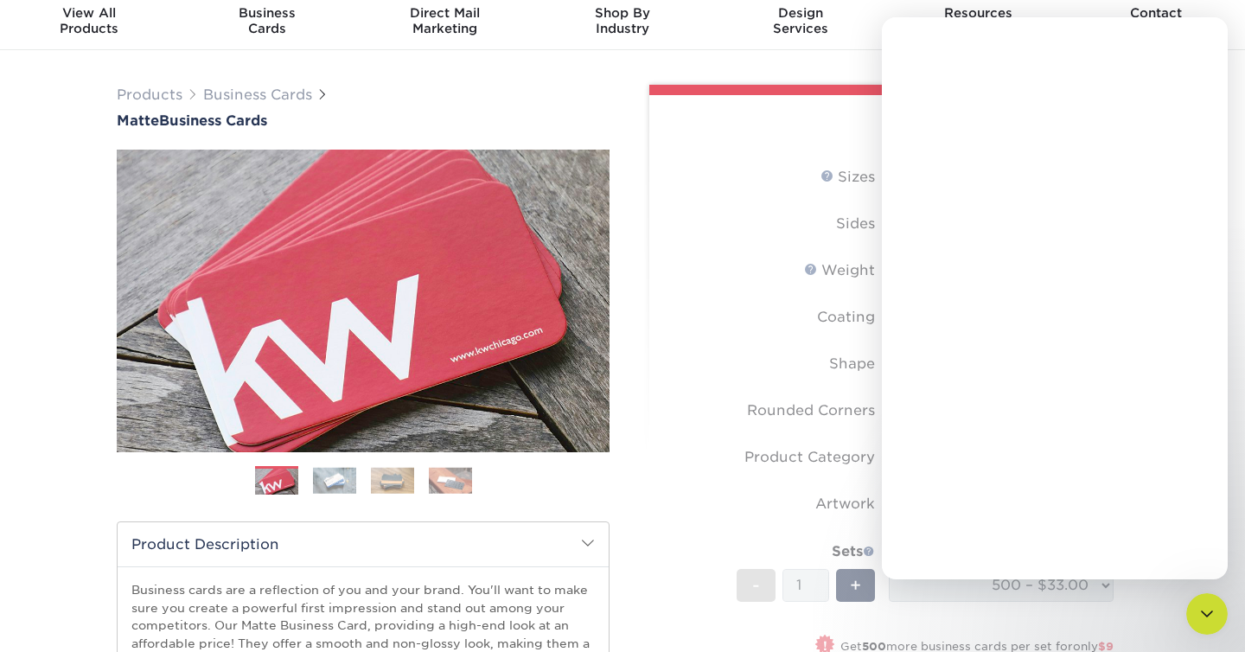
scroll to position [0, 0]
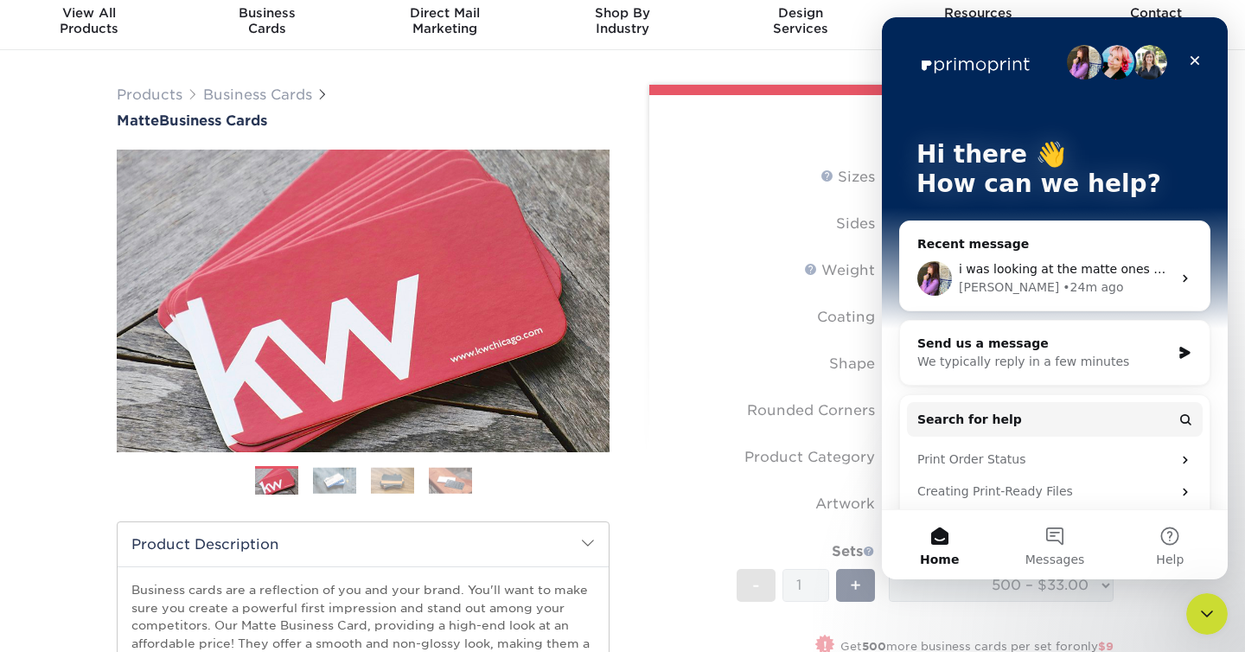
click at [1063, 284] on div "• 24m ago" at bounding box center [1093, 288] width 61 height 18
click at [1185, 270] on div "i was looking at the matte ones but let me know what you think Erica • 24m ago" at bounding box center [1055, 279] width 310 height 64
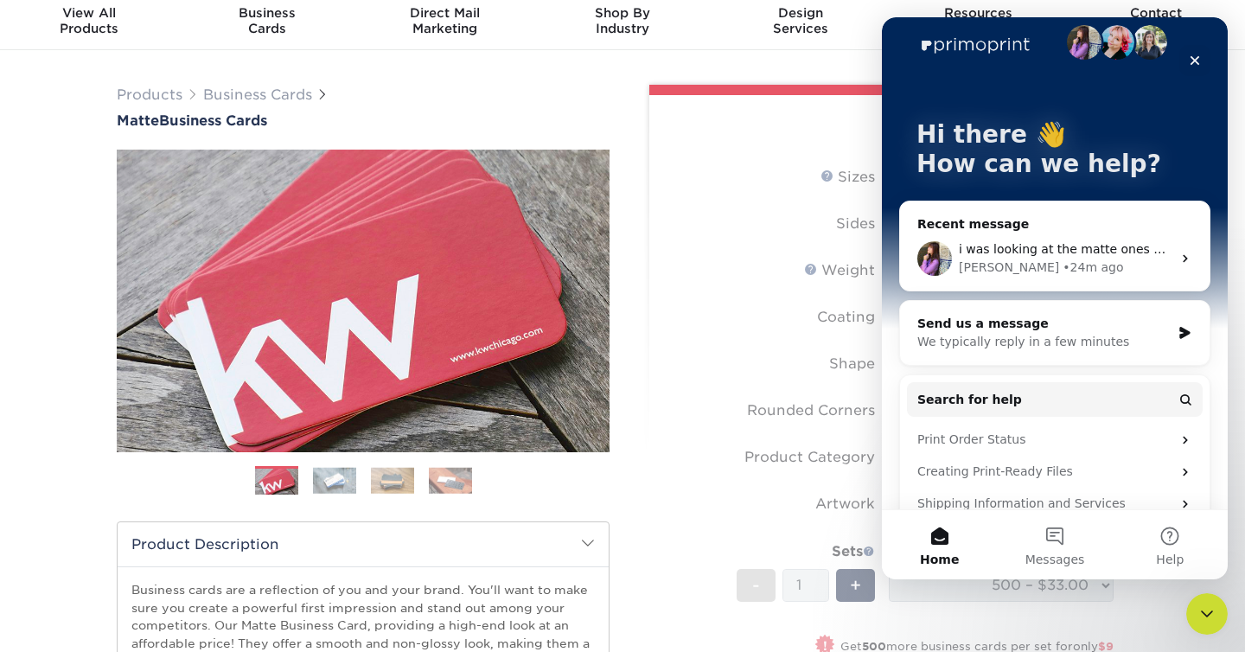
scroll to position [18, 0]
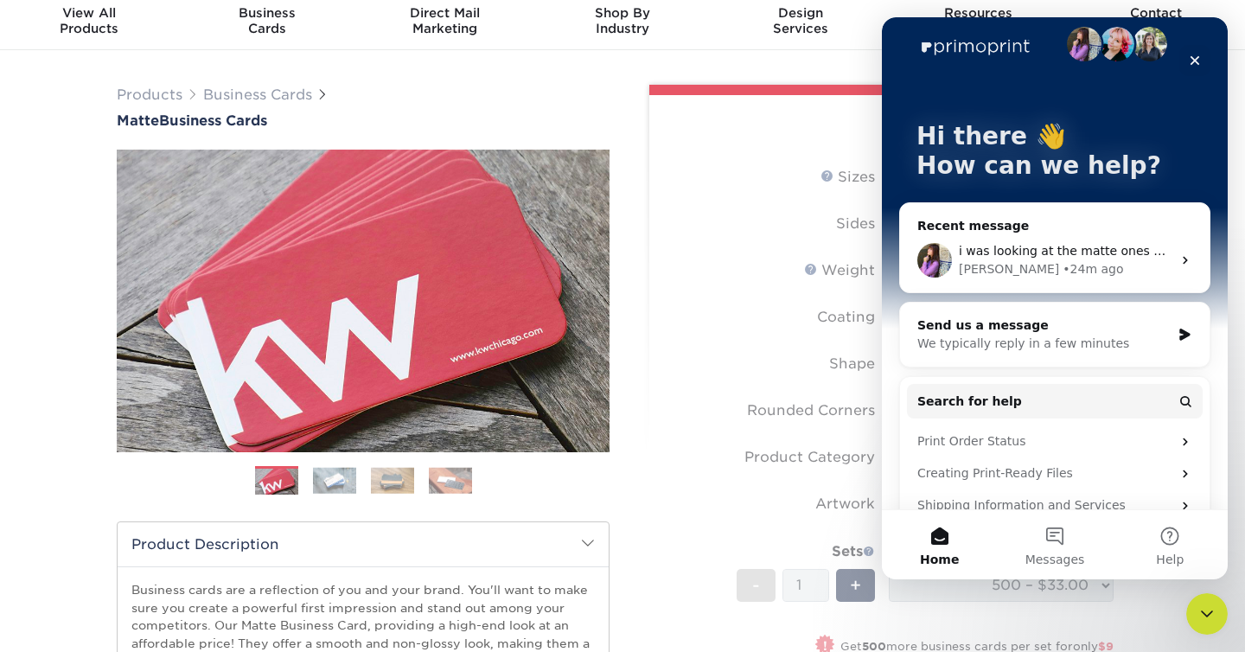
click at [1060, 244] on span "i was looking at the matte ones but let me know what you think" at bounding box center [1152, 251] width 387 height 14
click at [1041, 528] on button "1 Messages" at bounding box center [1054, 544] width 115 height 69
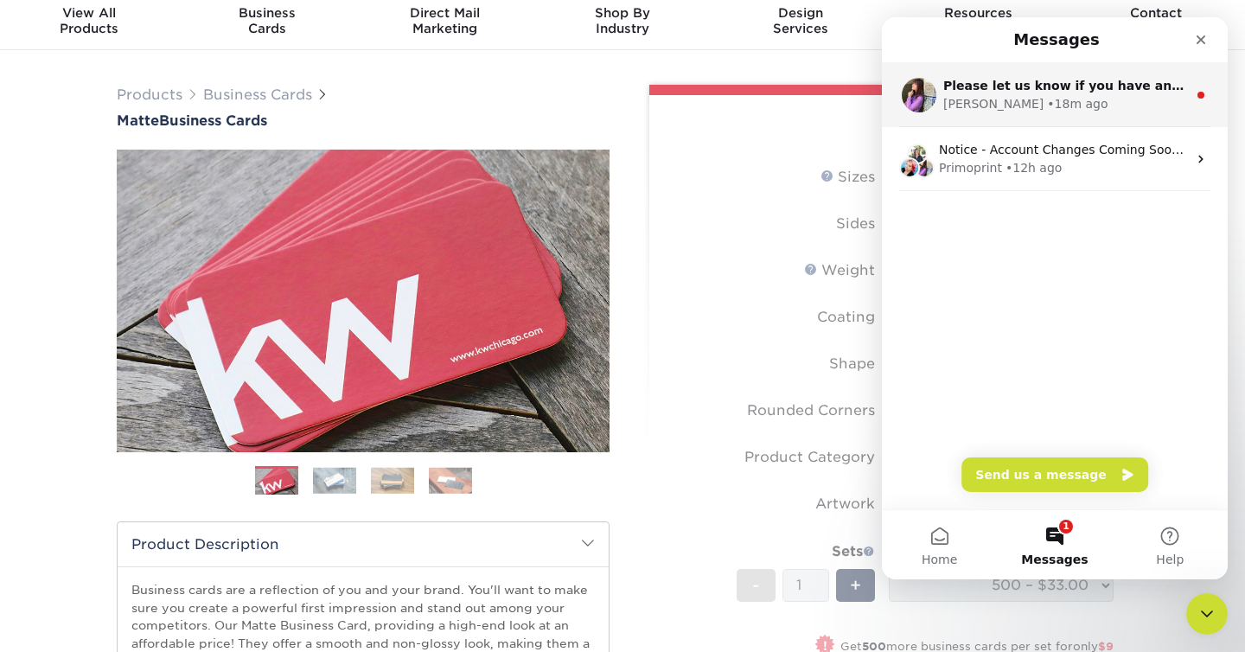
click at [1039, 101] on div "Erica • 18m ago" at bounding box center [1066, 104] width 244 height 18
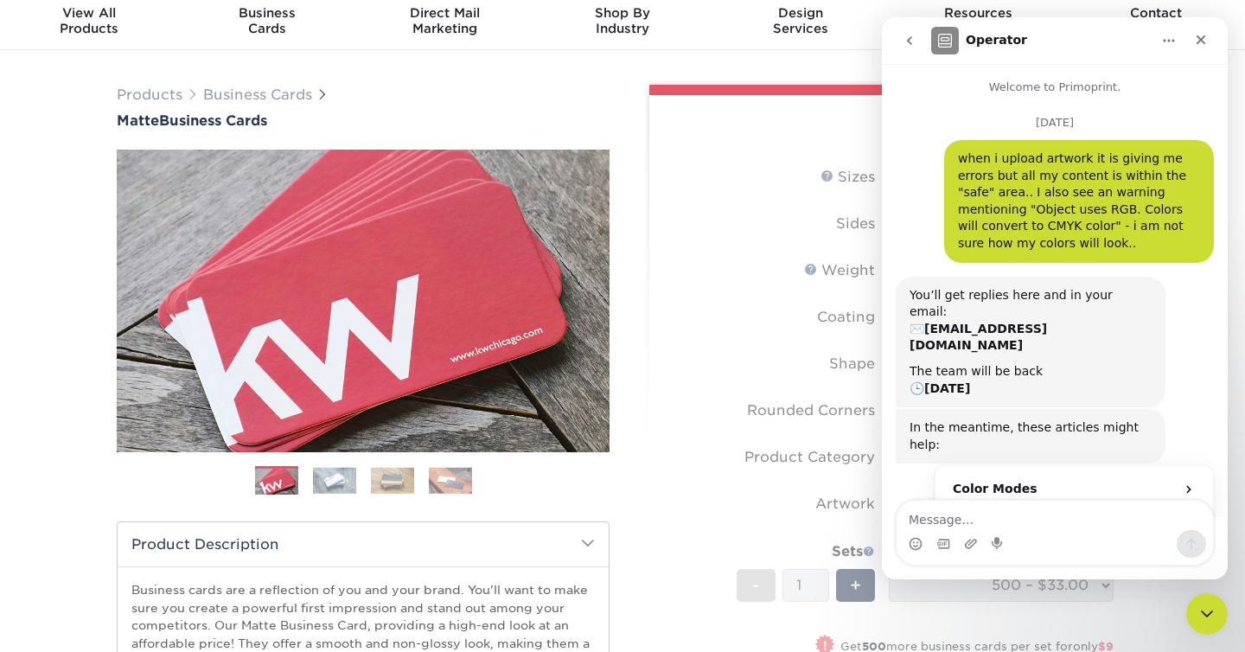
scroll to position [75, 0]
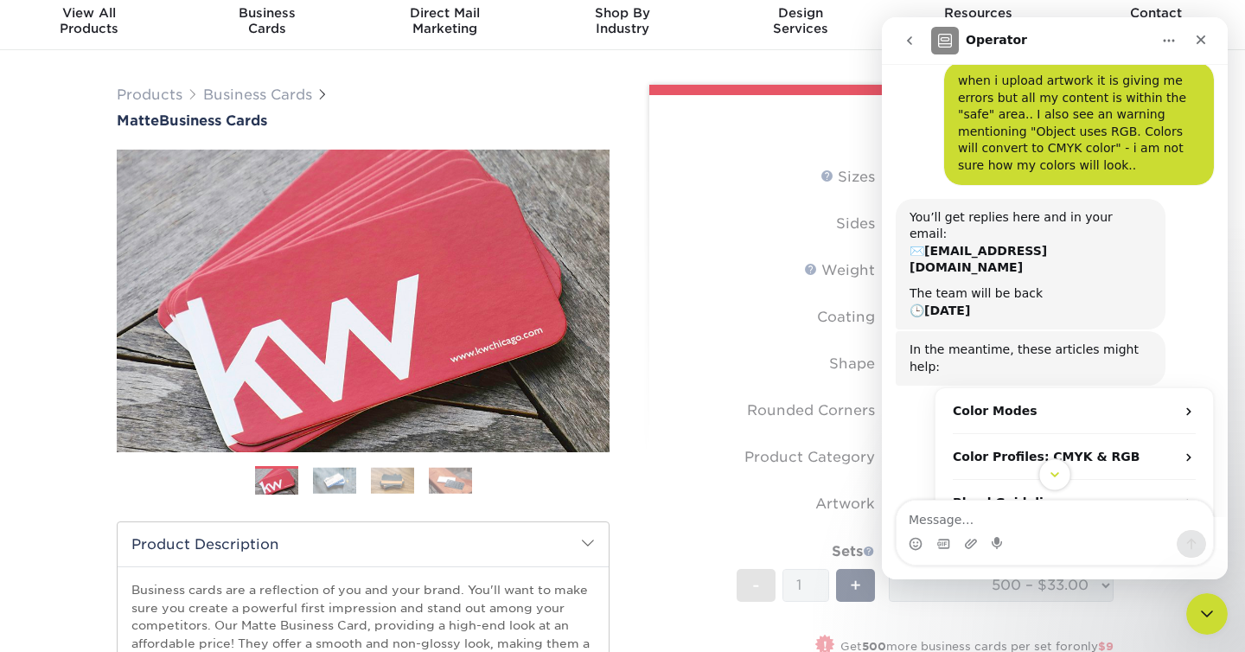
click at [1055, 475] on icon "Scroll to bottom" at bounding box center [1055, 475] width 16 height 16
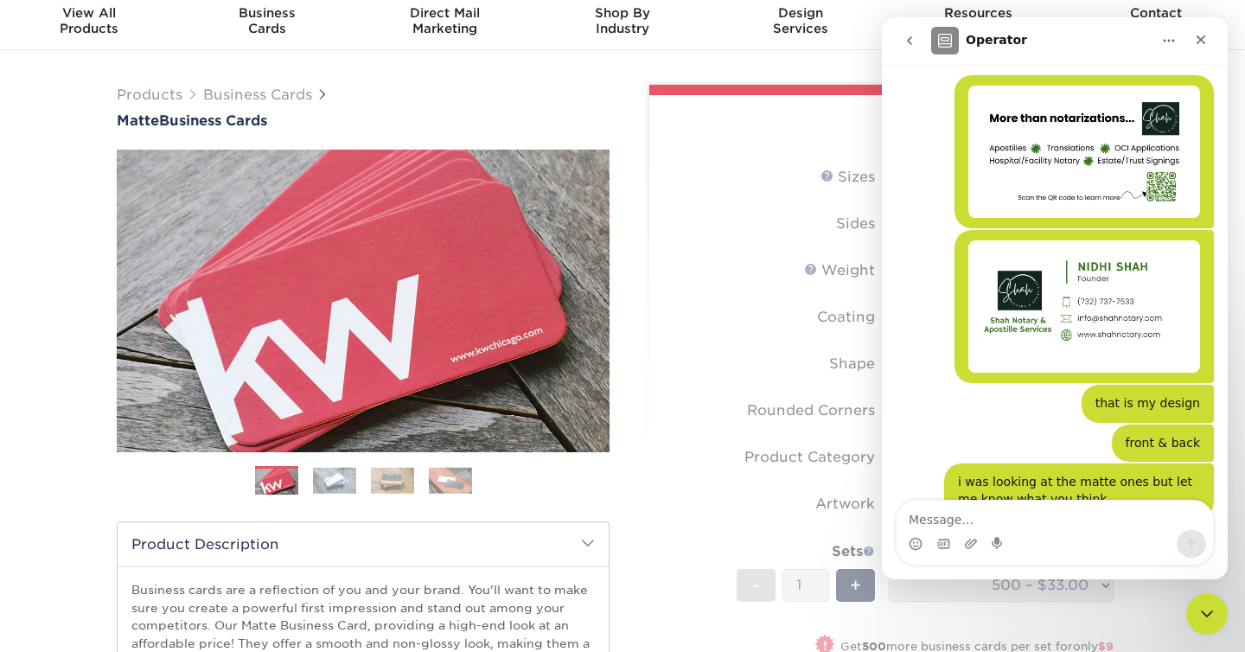
scroll to position [2829, 0]
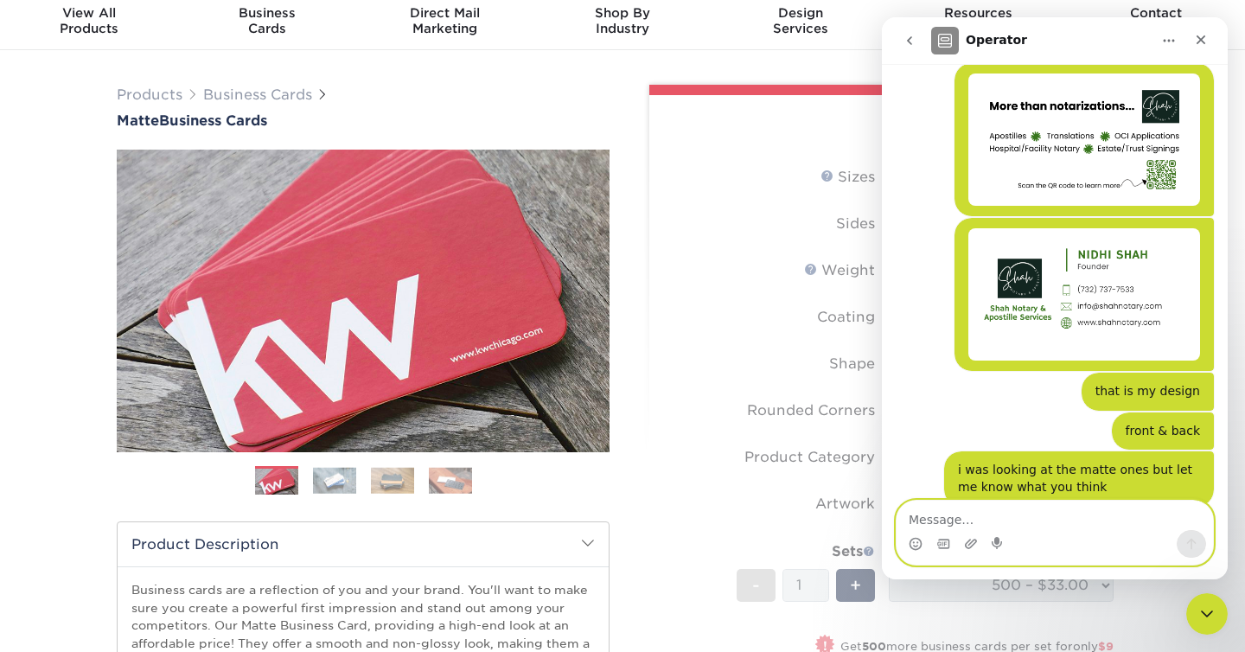
click at [1044, 516] on textarea "Message…" at bounding box center [1055, 515] width 317 height 29
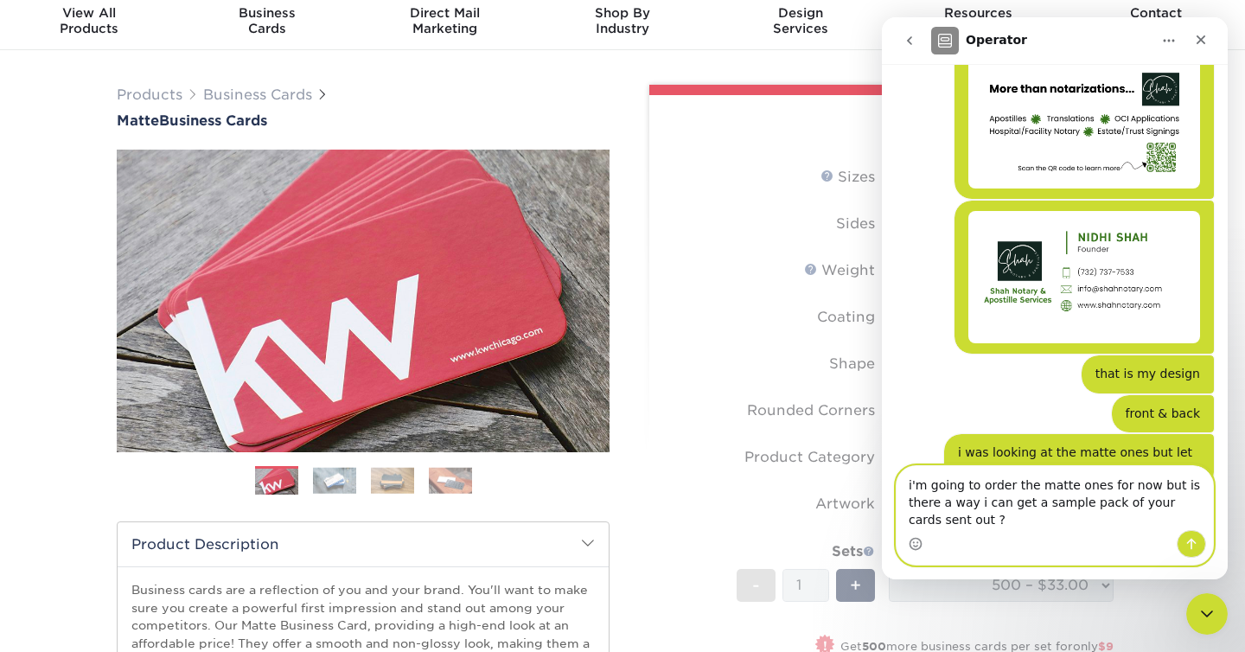
scroll to position [2864, 0]
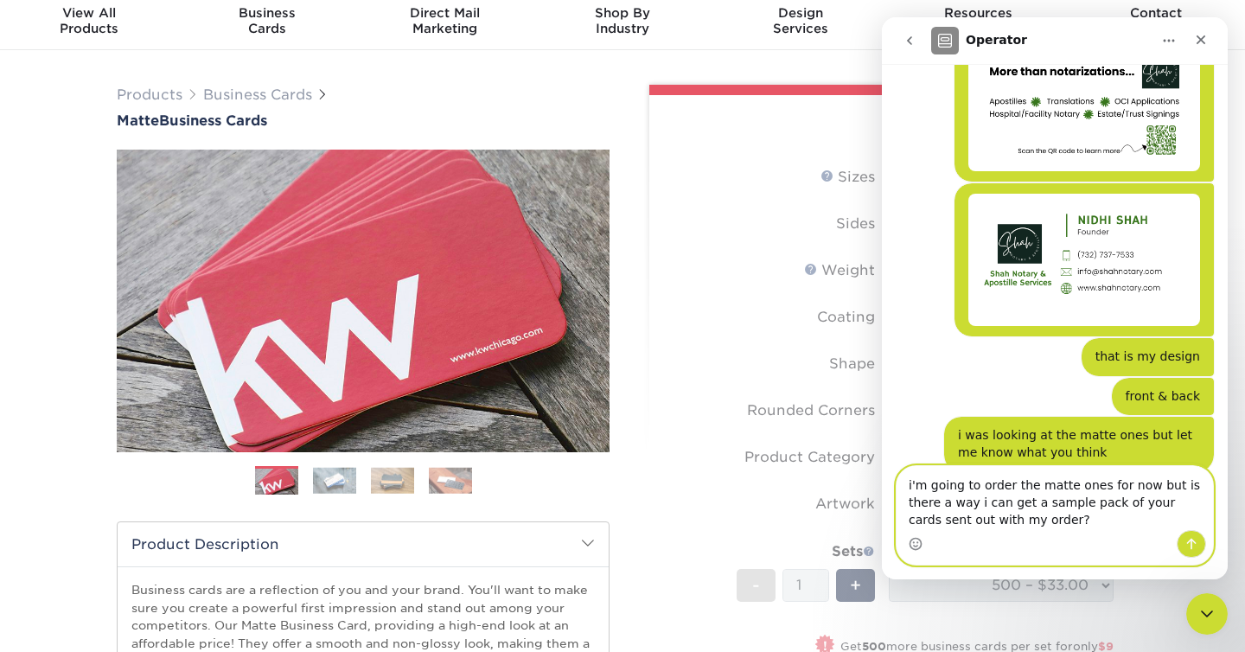
type textarea "i'm going to order the matte ones for now but is there a way i can get a sample…"
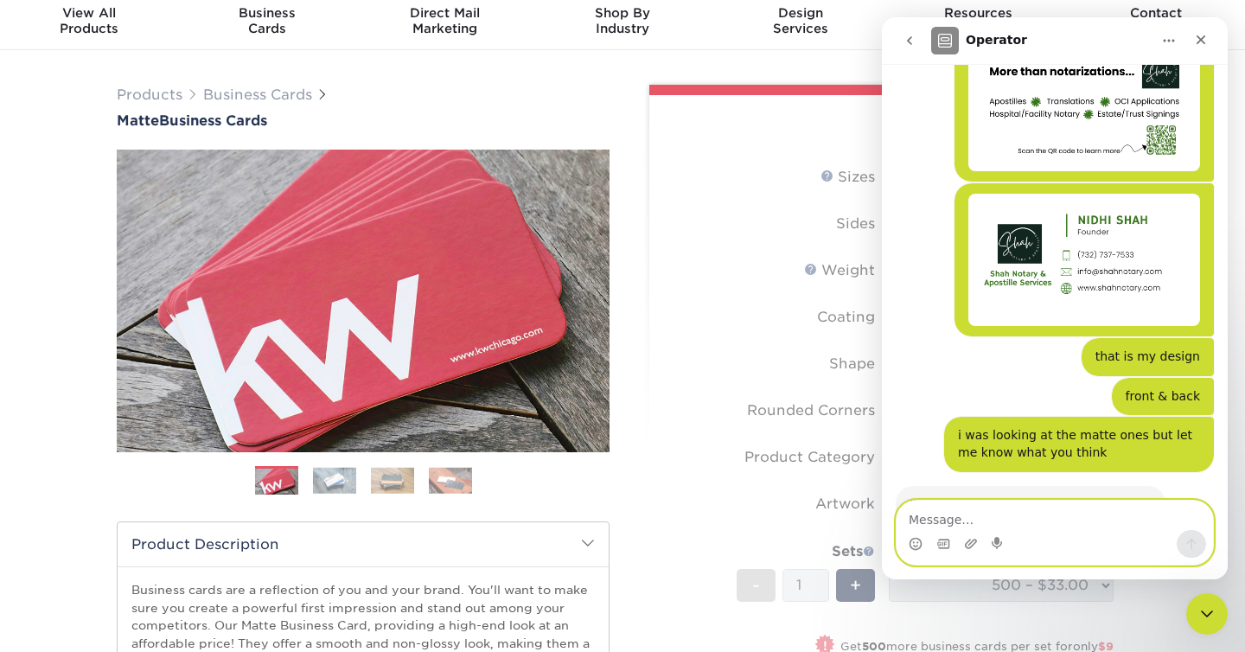
scroll to position [2915, 0]
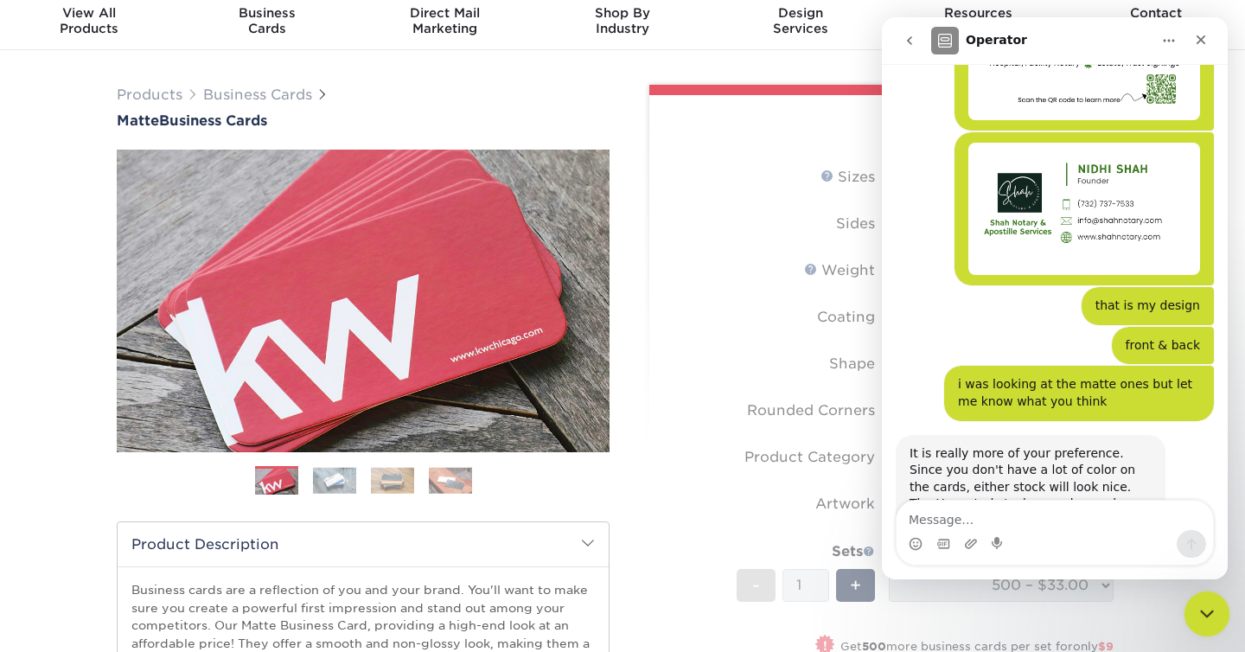
click at [1208, 605] on icon "Close Intercom Messenger" at bounding box center [1204, 611] width 21 height 21
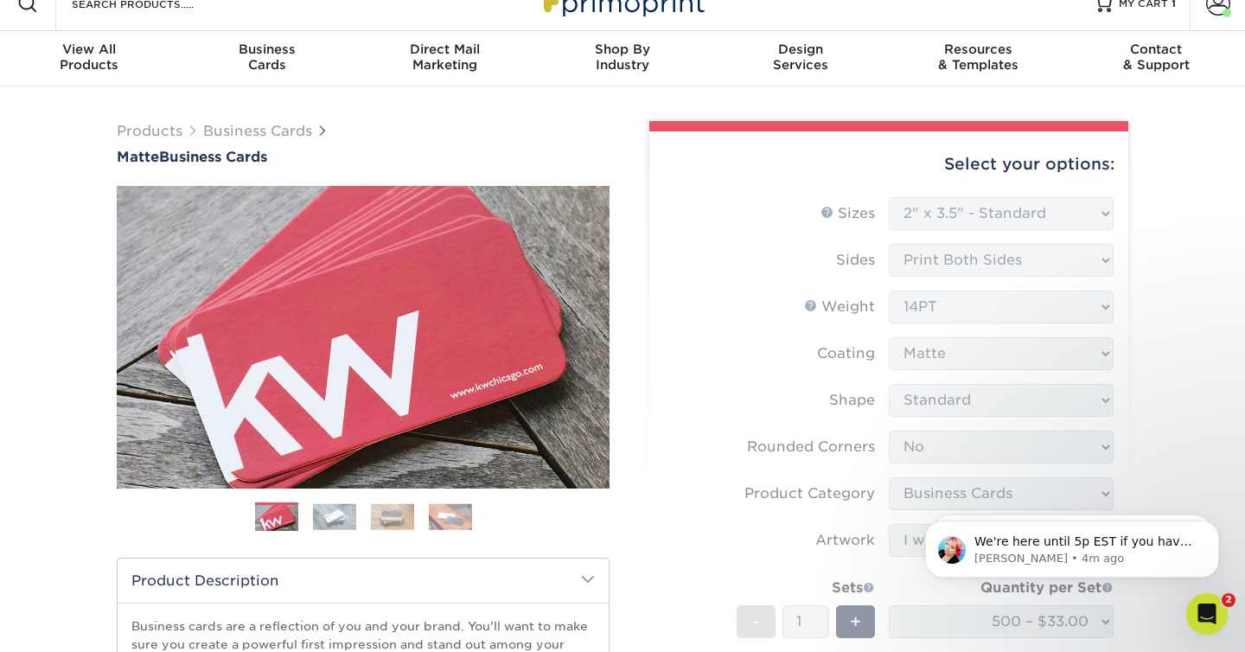
scroll to position [4596, 0]
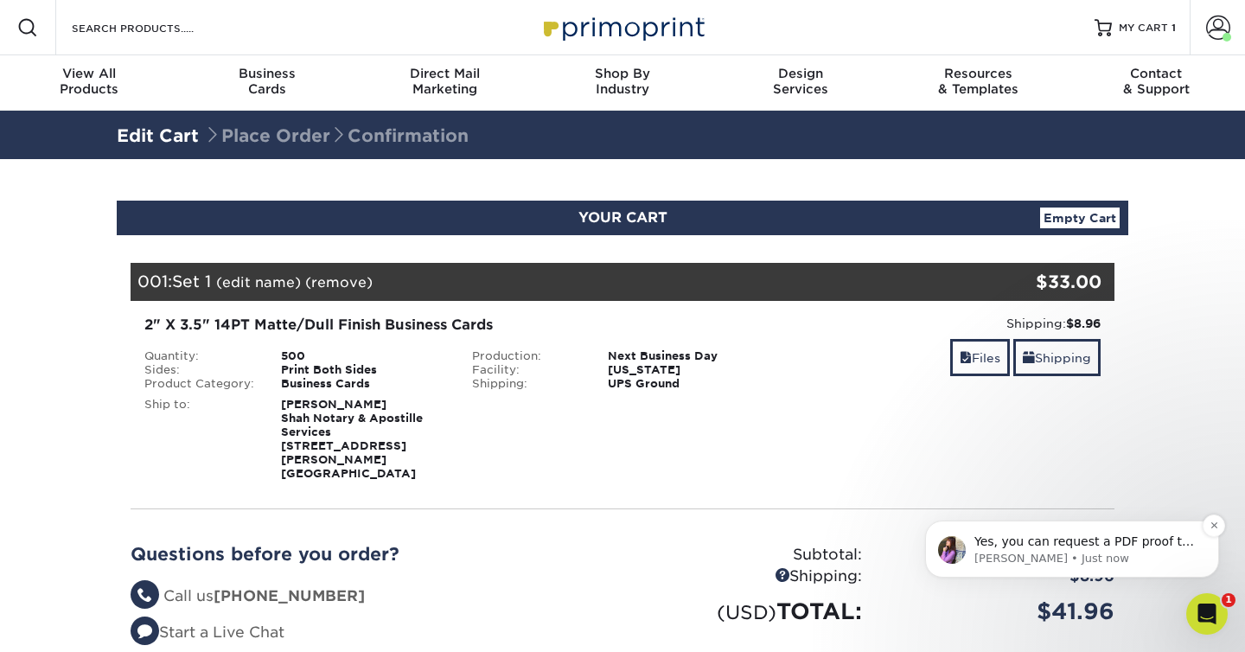
click at [1145, 548] on p "Yes, you can request a PDF proof to be emailed to you. You can request this in …" at bounding box center [1086, 542] width 223 height 17
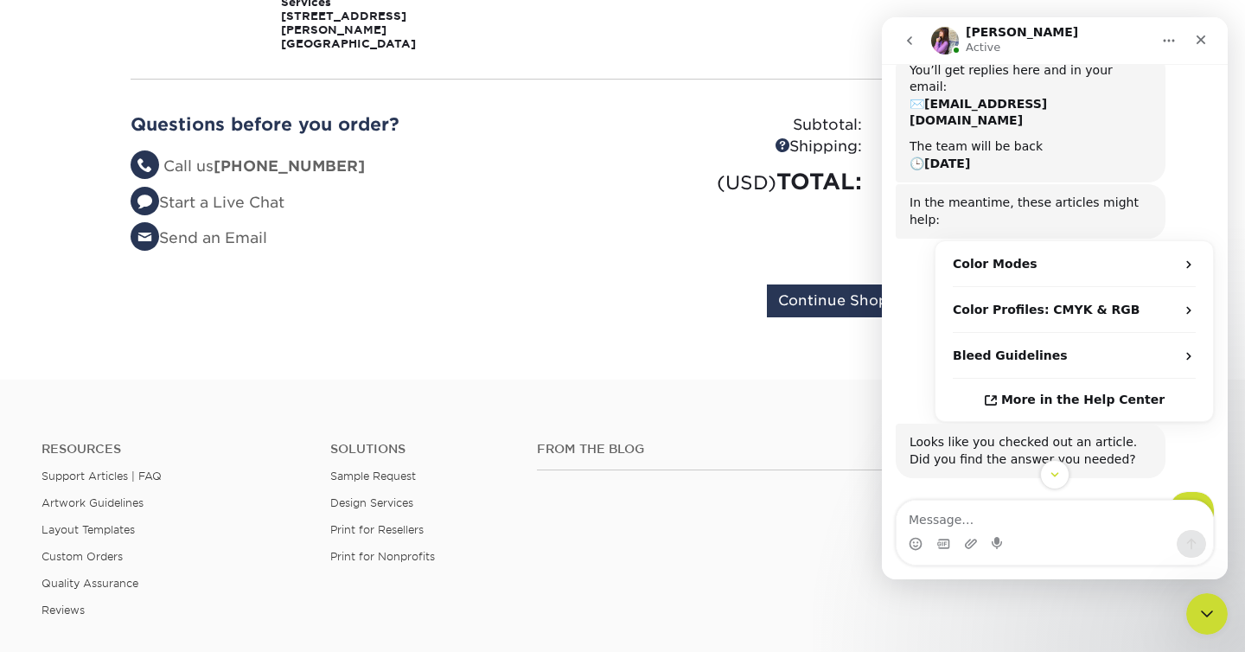
scroll to position [499, 0]
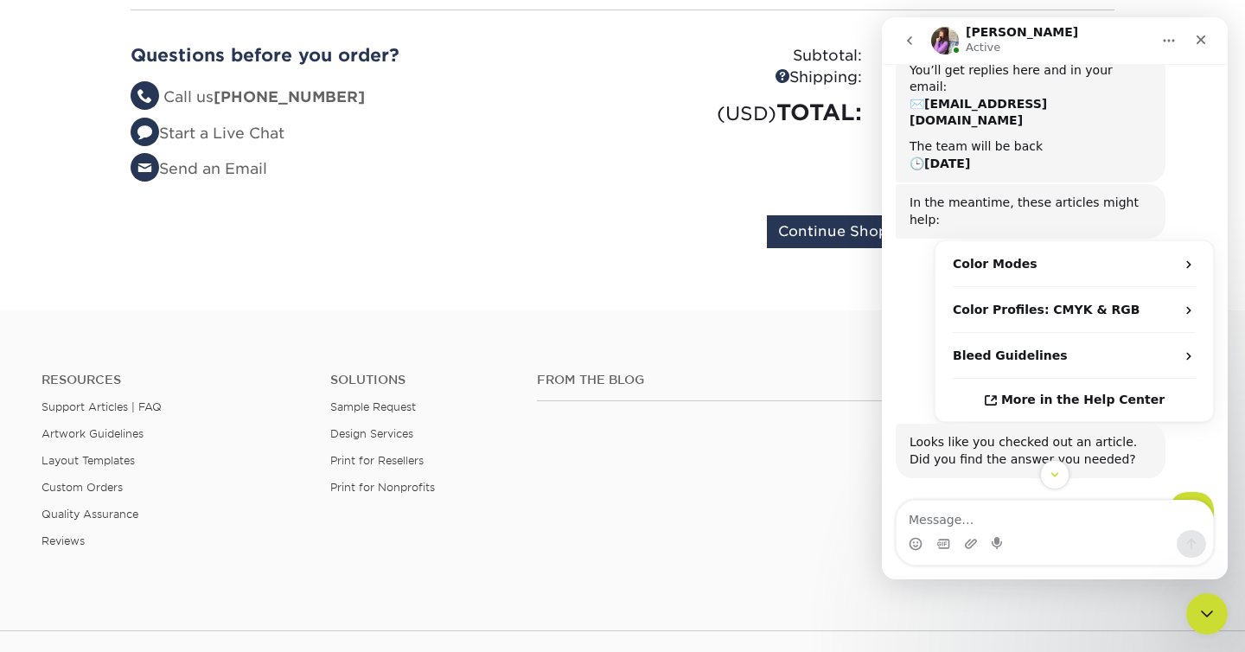
click at [1145, 463] on div "Intercom messenger" at bounding box center [1055, 474] width 346 height 29
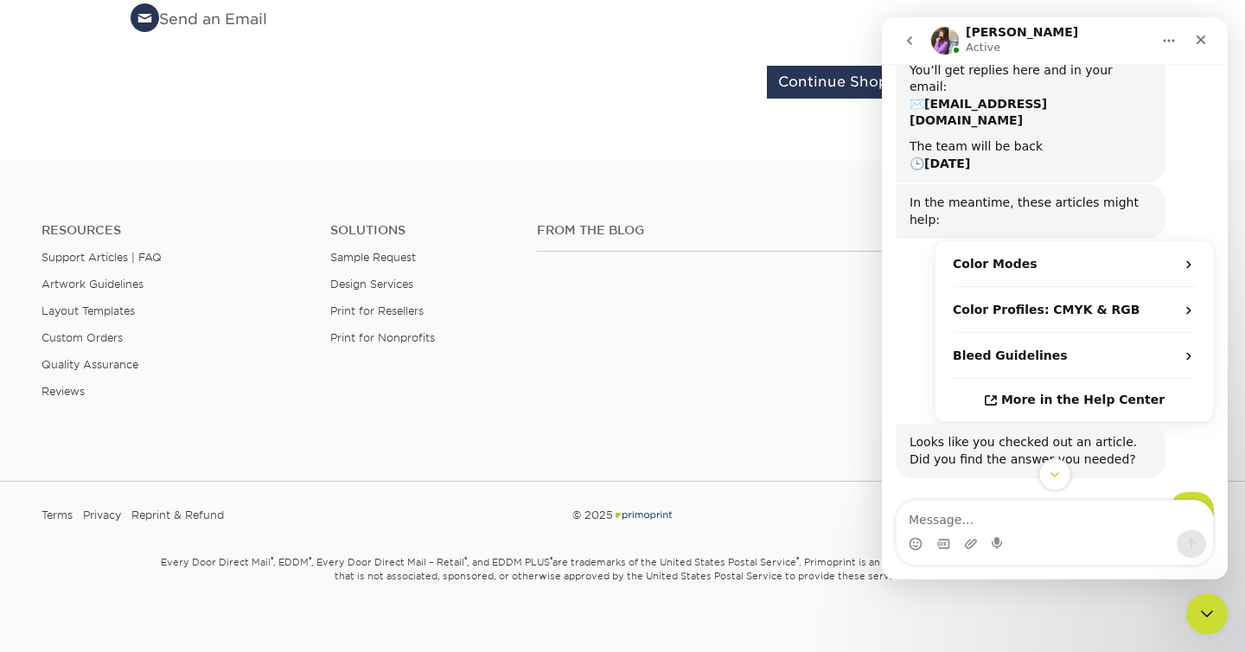
click at [1055, 474] on icon "Scroll to bottom" at bounding box center [1055, 475] width 16 height 16
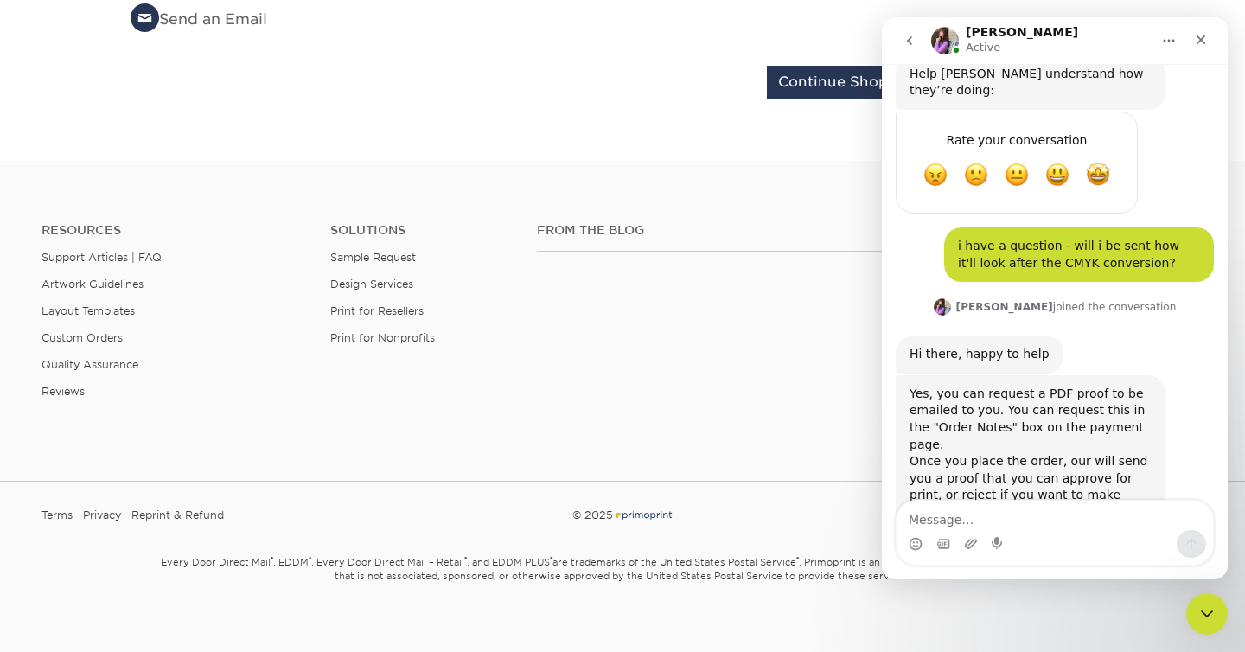
scroll to position [1212, 0]
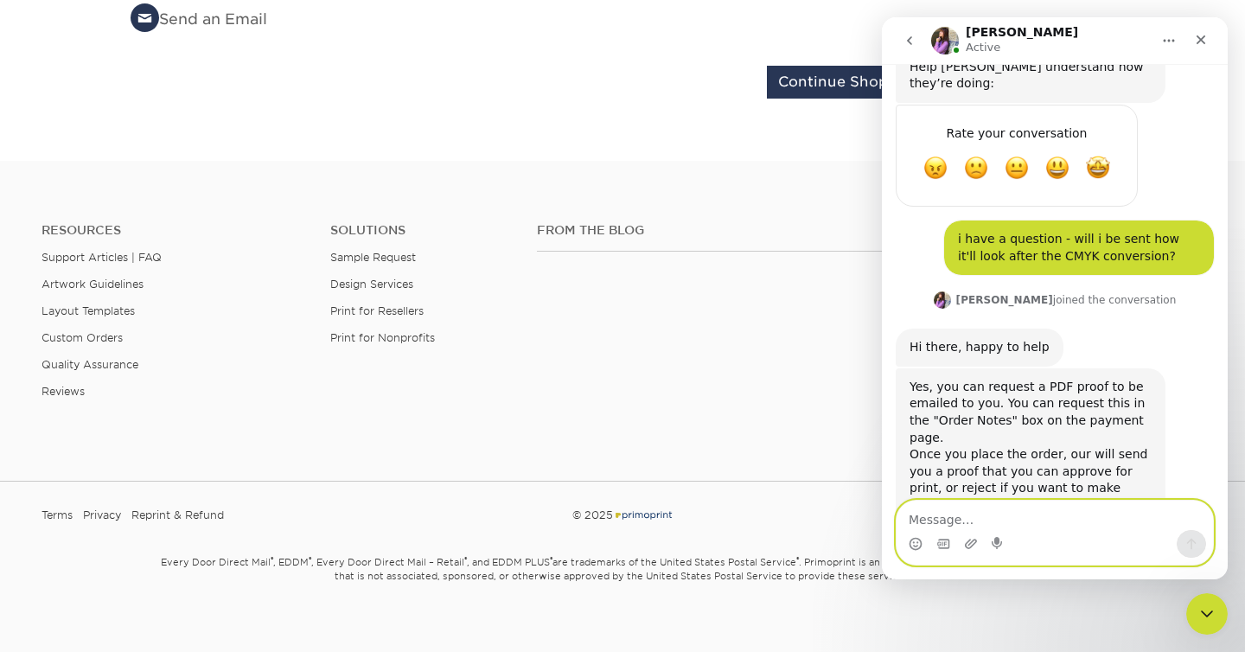
click at [1061, 519] on textarea "Message…" at bounding box center [1055, 515] width 317 height 29
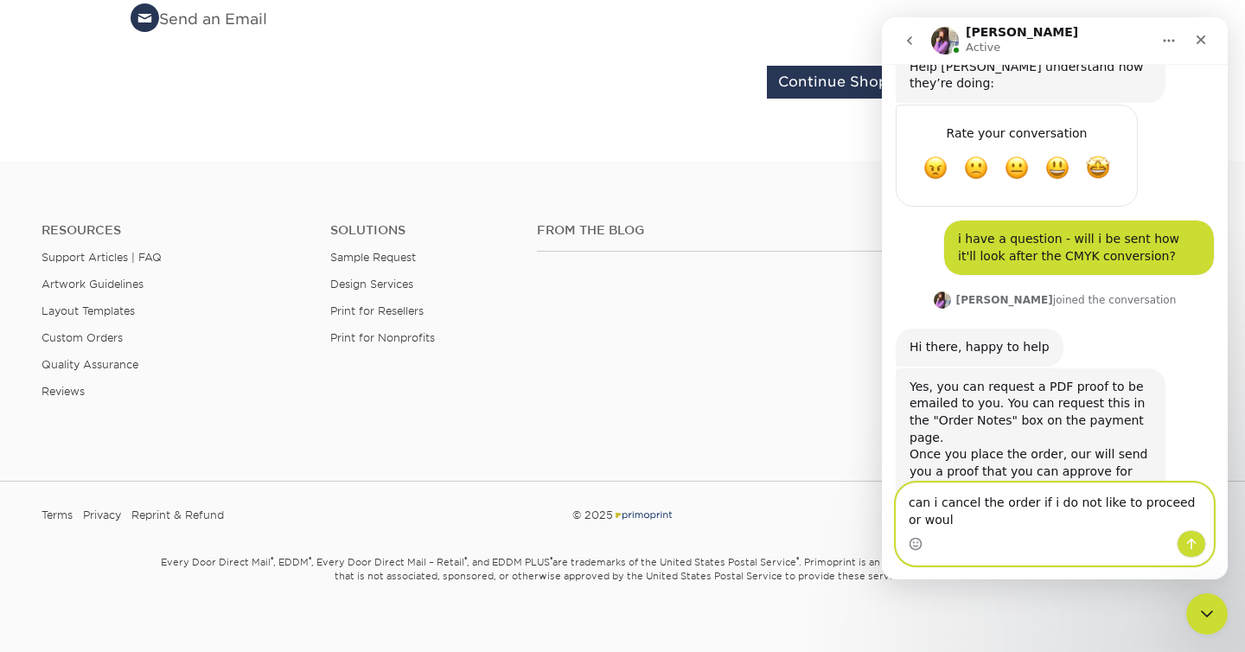
scroll to position [1229, 0]
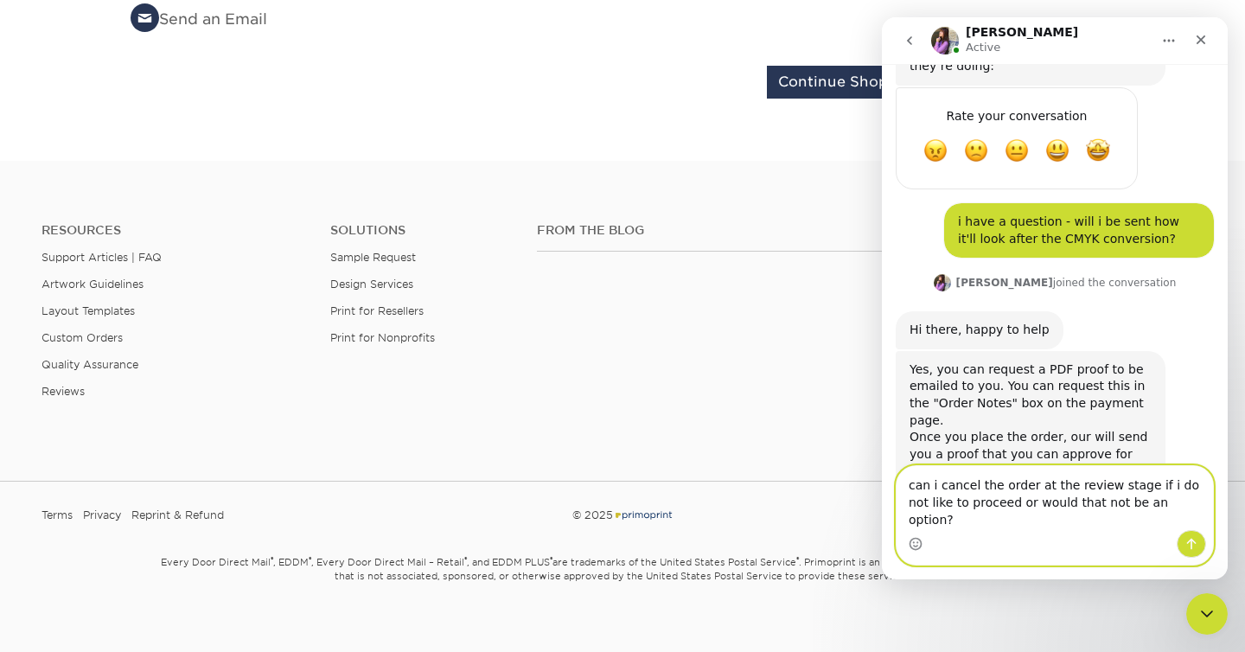
click at [924, 519] on textarea "can i cancel the order at the review stage if i do not like to proceed or would…" at bounding box center [1055, 498] width 317 height 64
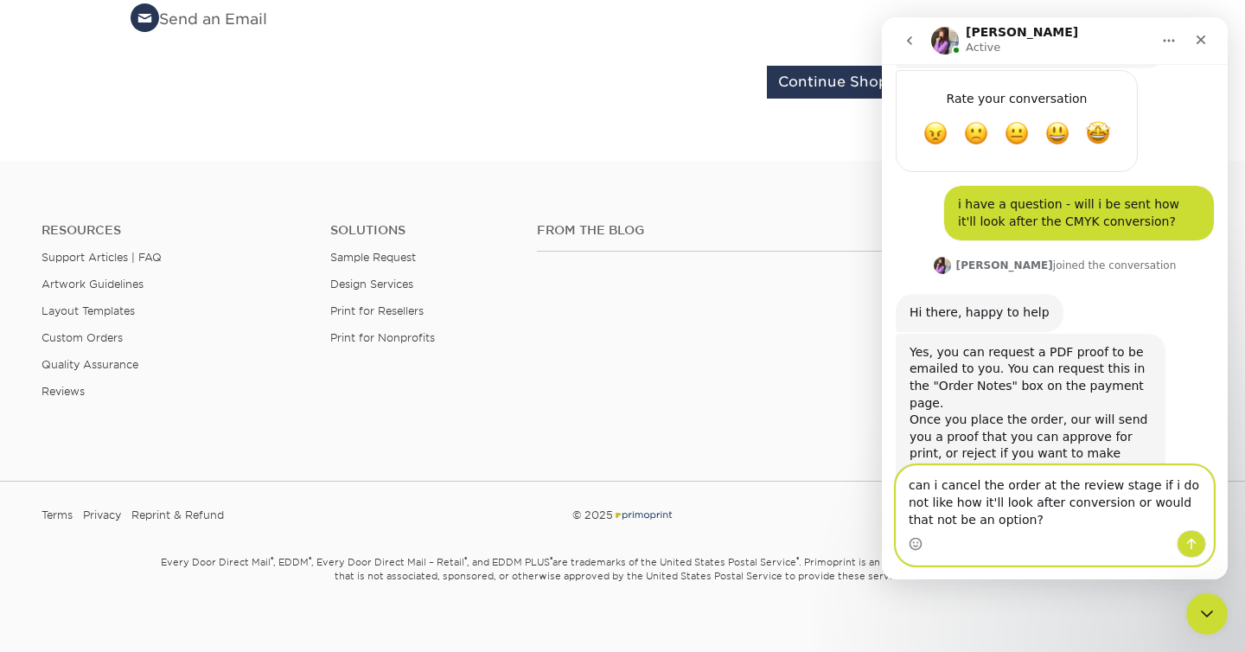
click at [1032, 490] on textarea "can i cancel the order at the review stage if i do not like how it'll look afte…" at bounding box center [1055, 498] width 317 height 64
type textarea "can i cancel the order for a full refund at the review stage if i do not like h…"
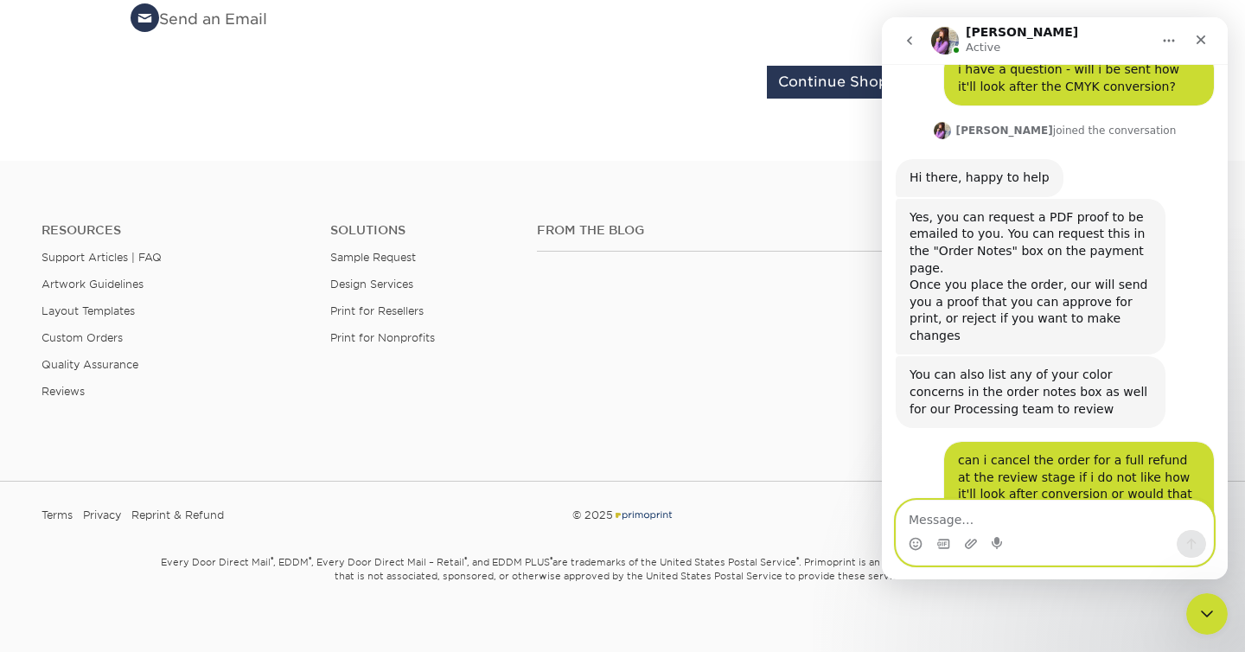
scroll to position [1383, 0]
click at [1042, 510] on textarea "Message…" at bounding box center [1055, 515] width 317 height 29
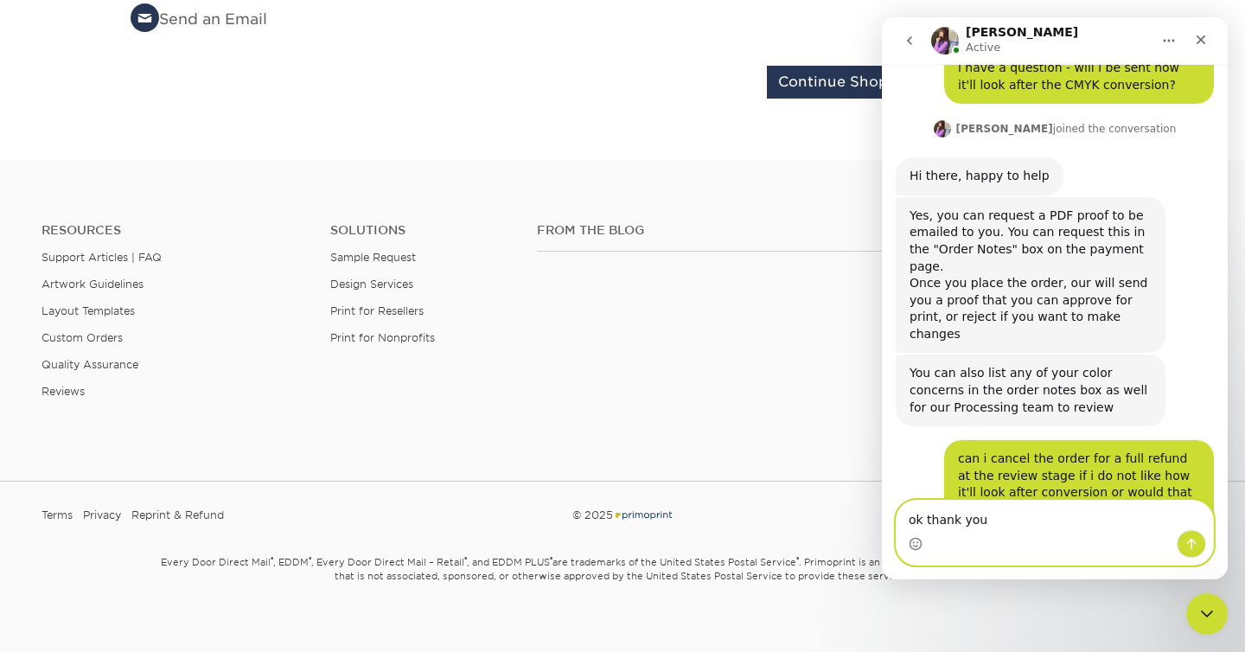
type textarea "ok thank you!"
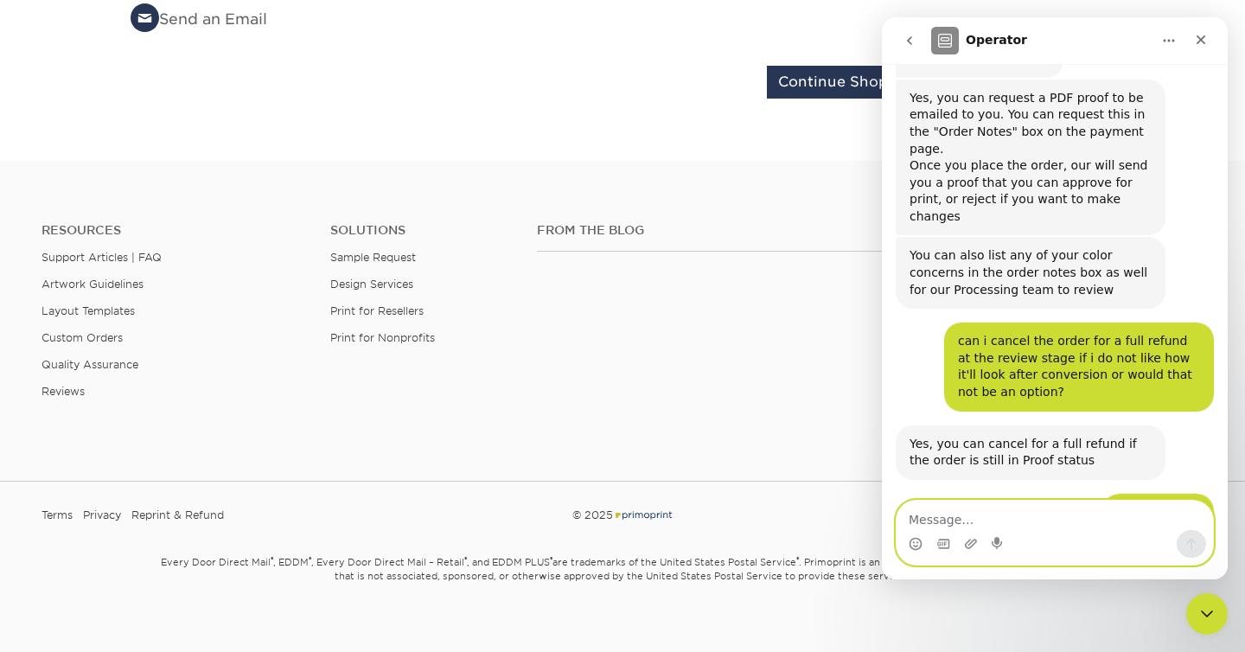
scroll to position [1520, 0]
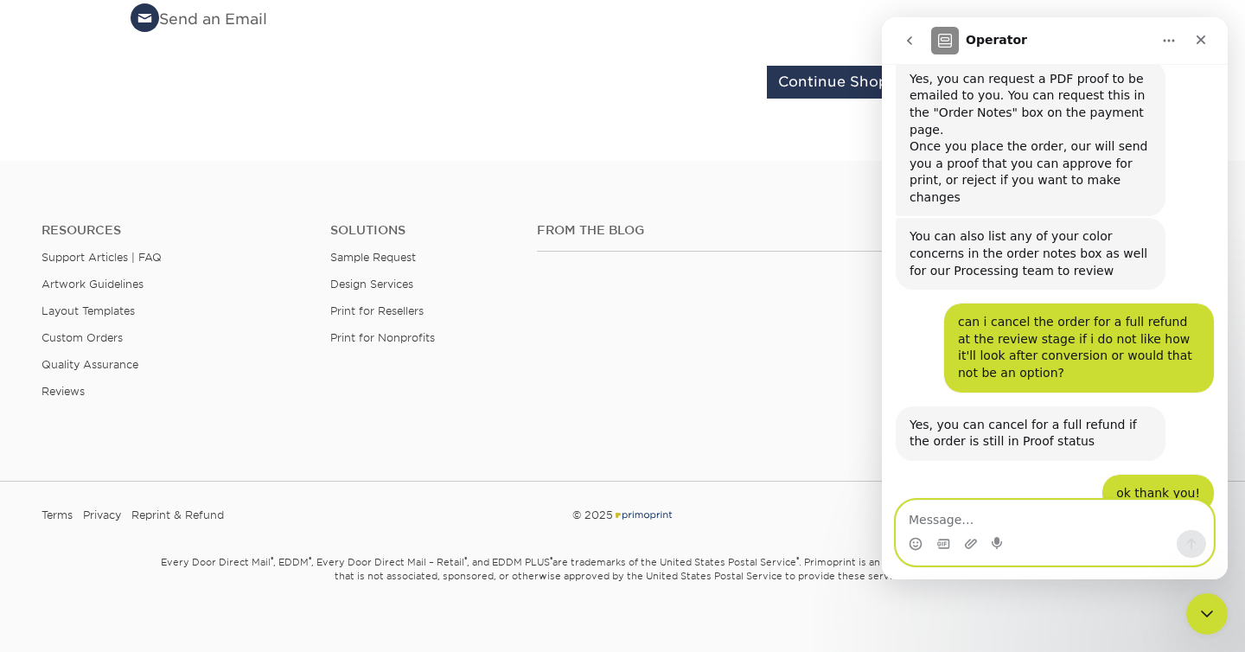
click at [1081, 521] on textarea "Message…" at bounding box center [1055, 515] width 317 height 29
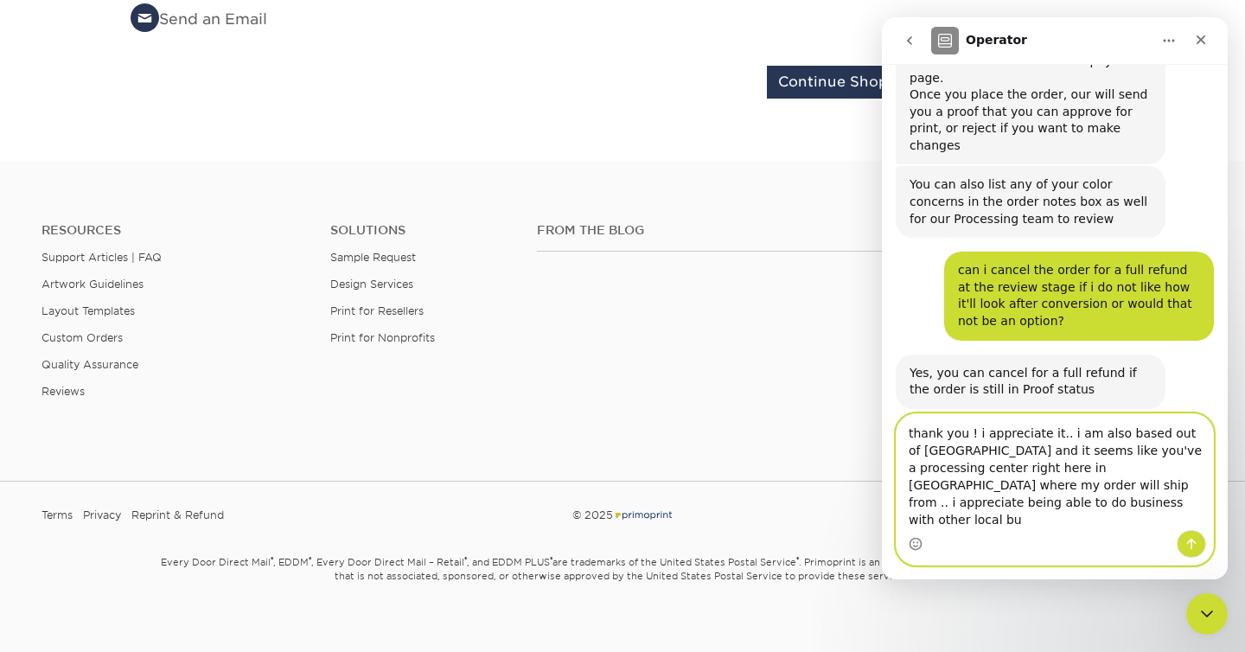
scroll to position [1589, 0]
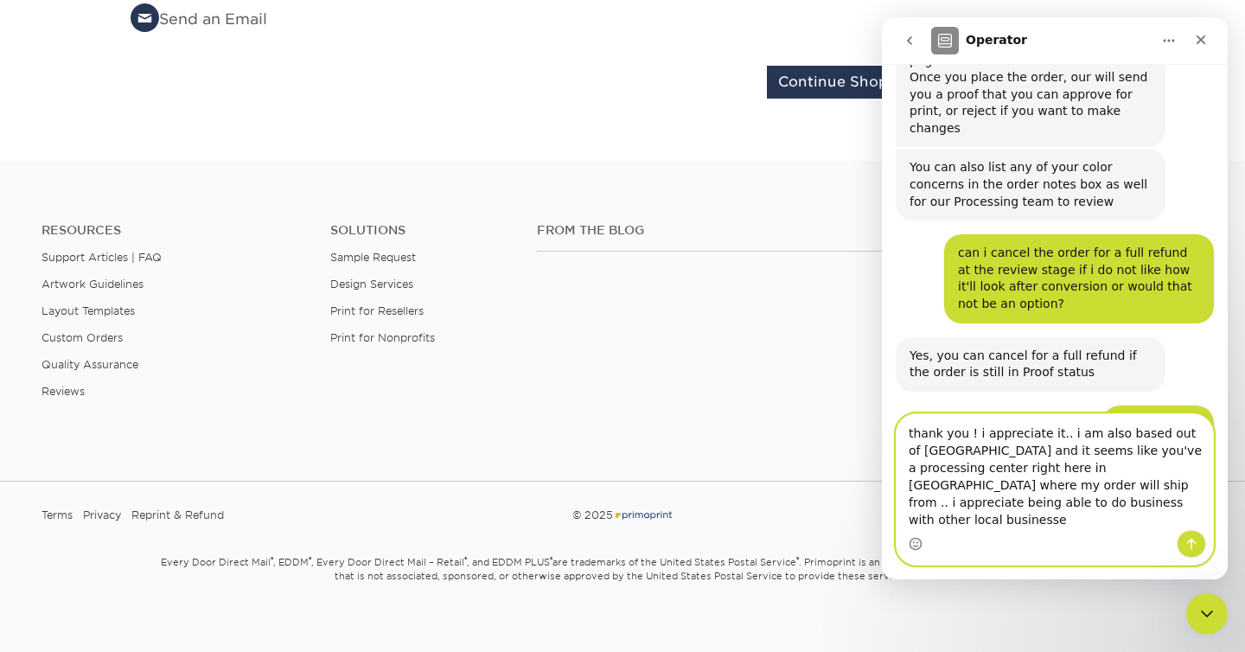
type textarea "thank you ! i appreciate it.. i am also based out of [GEOGRAPHIC_DATA] and it s…"
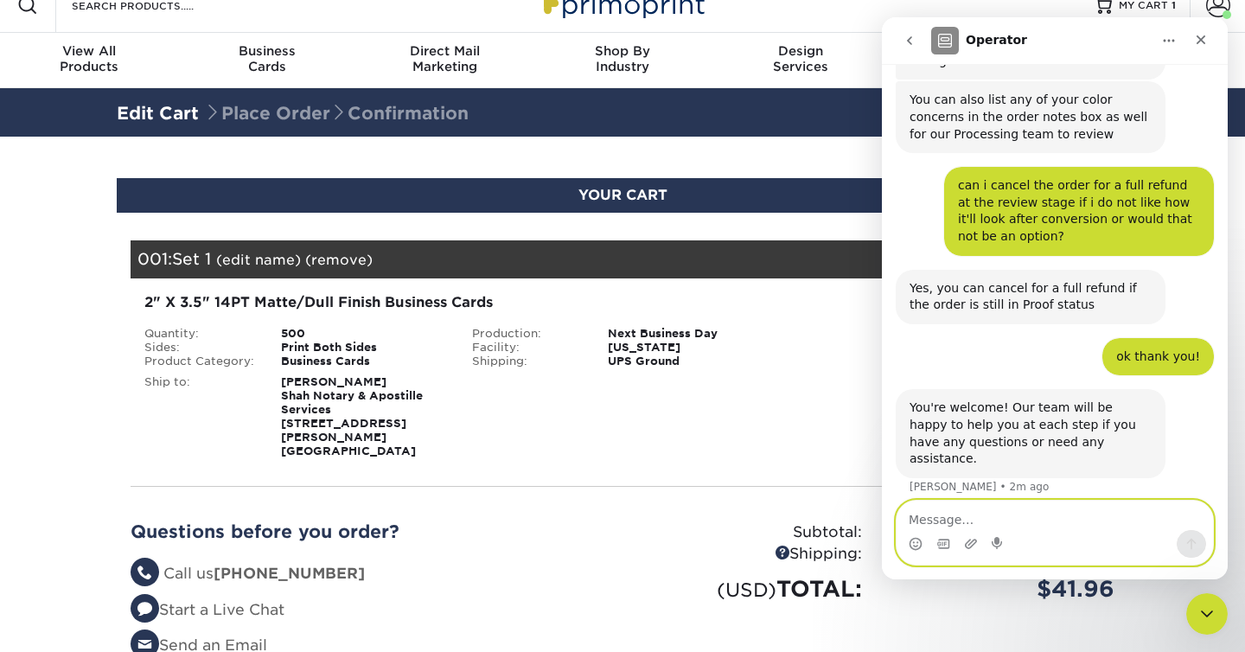
scroll to position [0, 0]
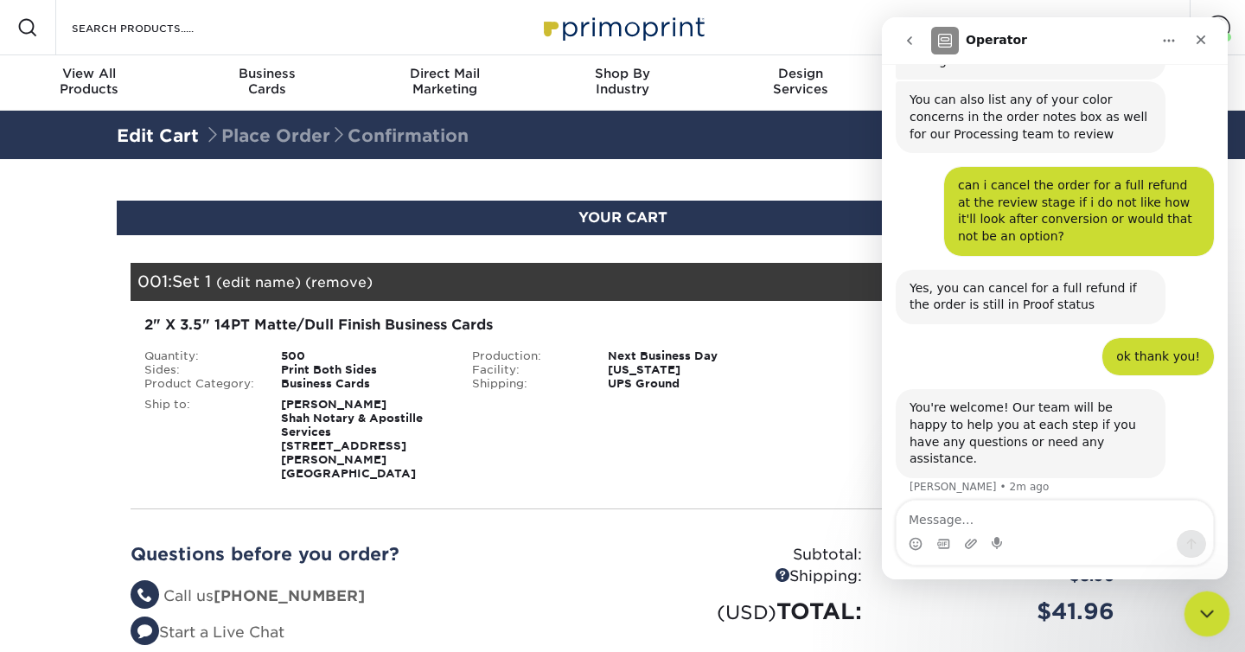
click at [1216, 609] on div "Close Intercom Messenger" at bounding box center [1205, 612] width 42 height 42
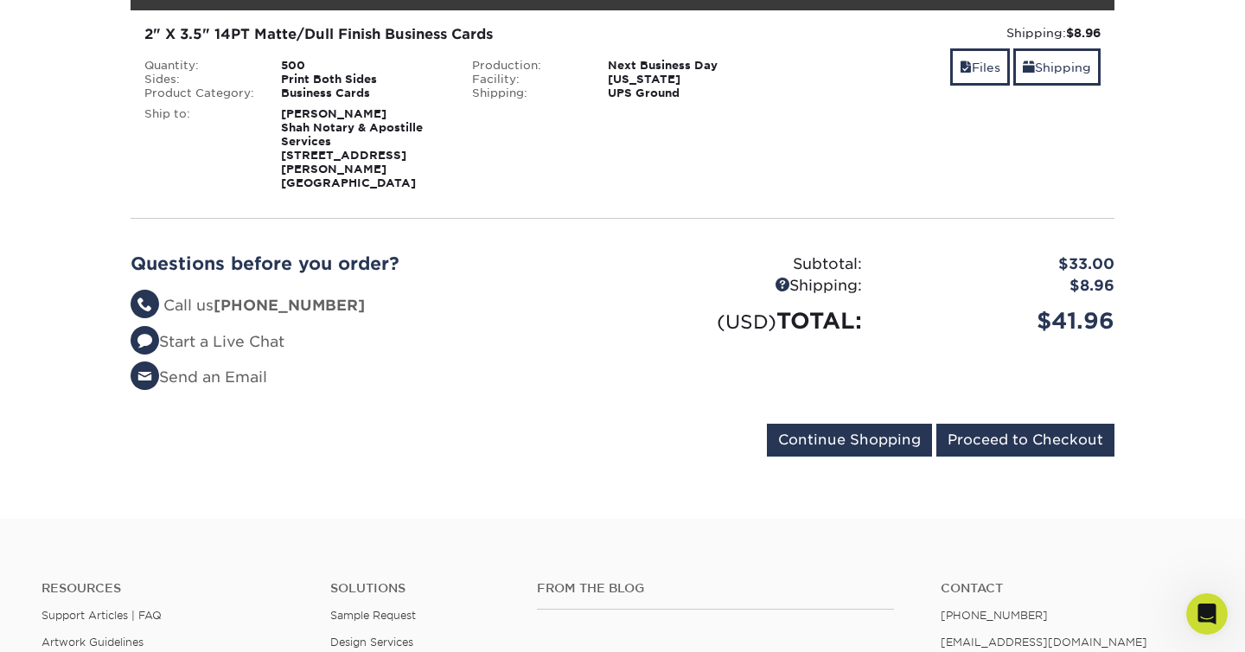
scroll to position [300, 0]
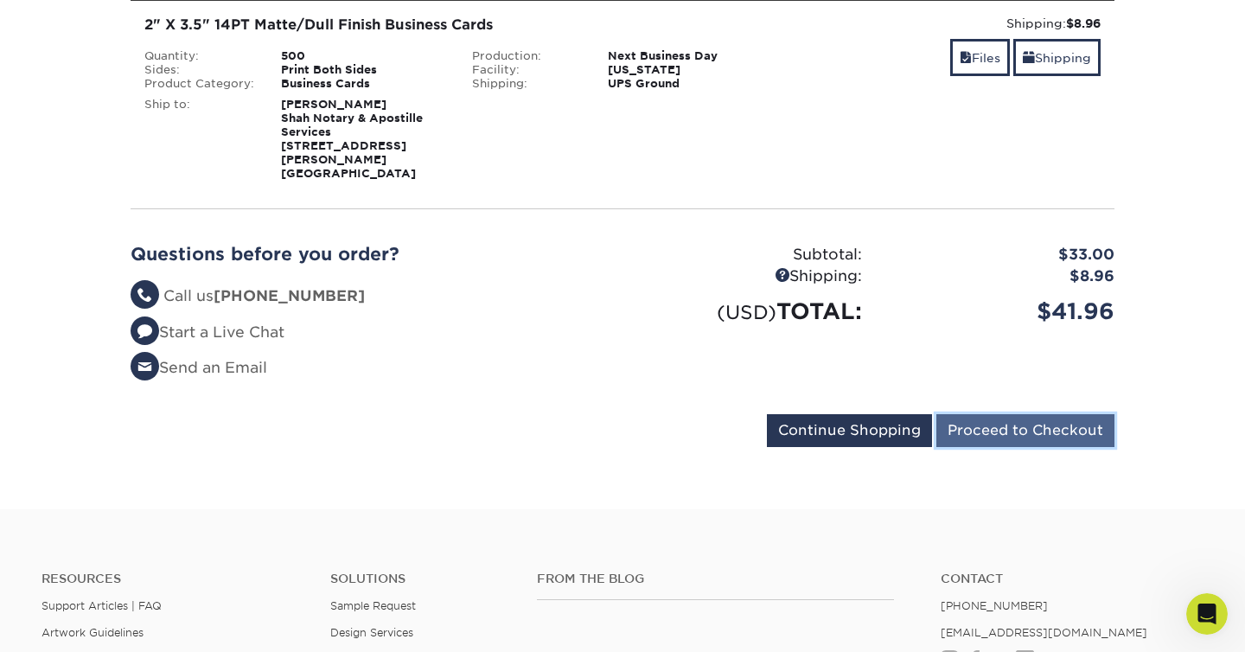
click at [1032, 421] on input "Proceed to Checkout" at bounding box center [1026, 430] width 178 height 33
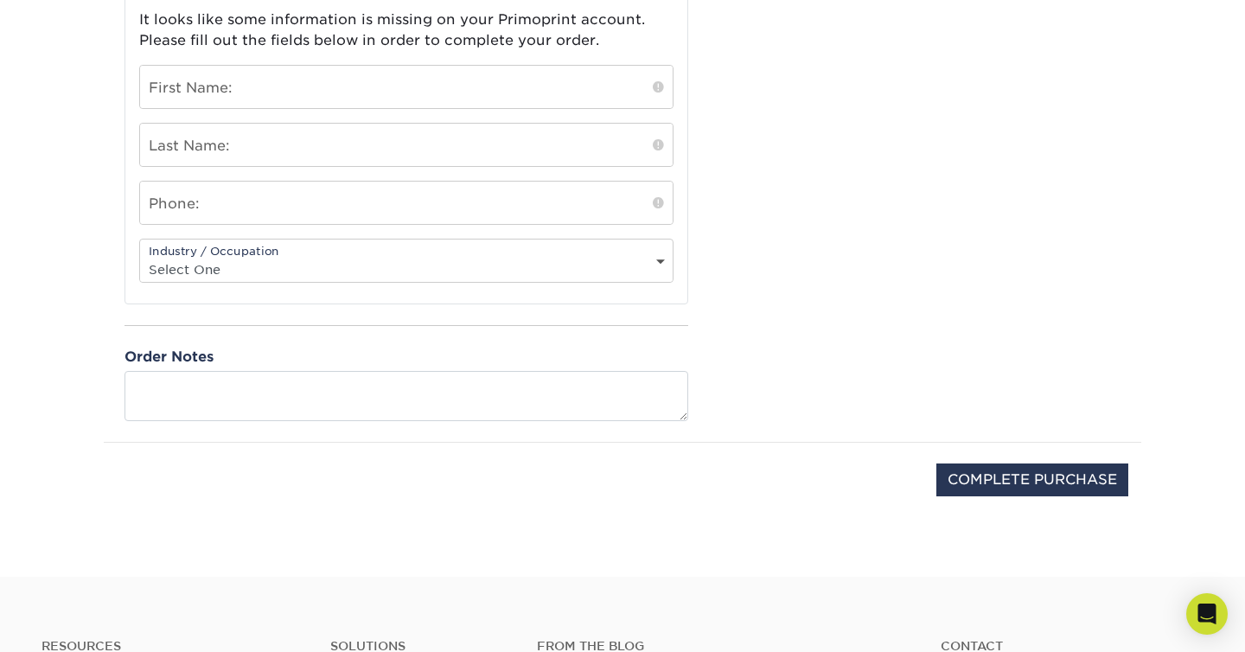
scroll to position [671, 0]
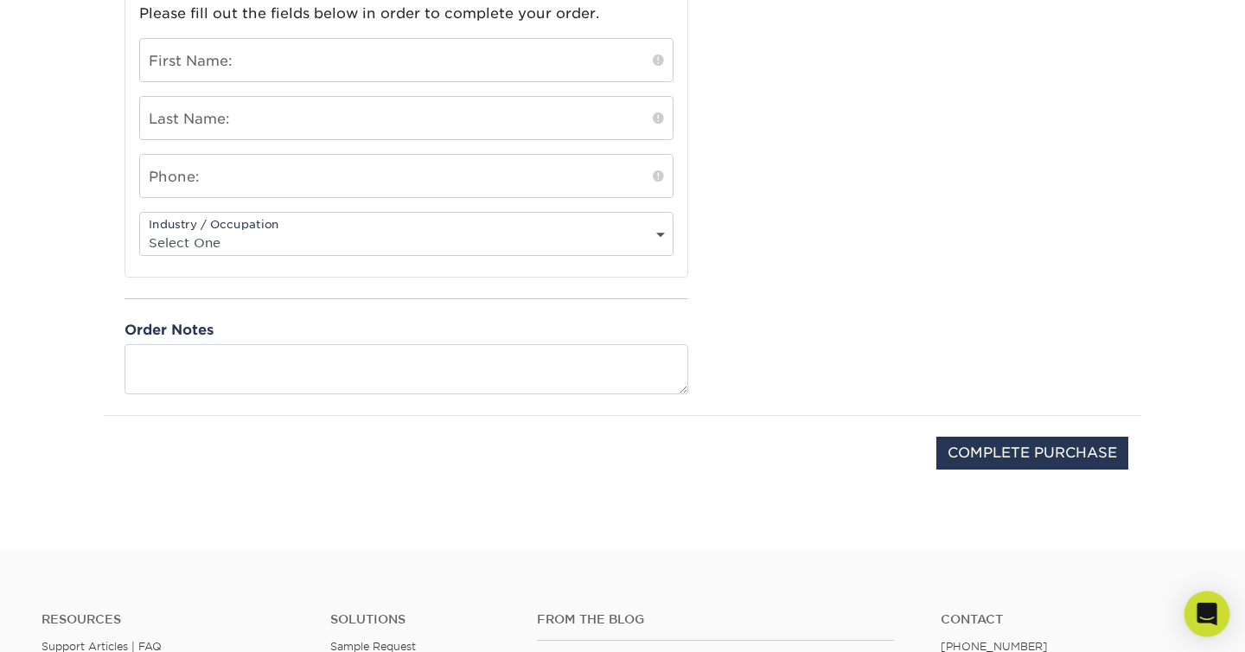
click at [1217, 632] on body "Resources Menu Search Products Account Welcome, Account Dashboard Active Orders…" at bounding box center [622, 192] width 1245 height 1727
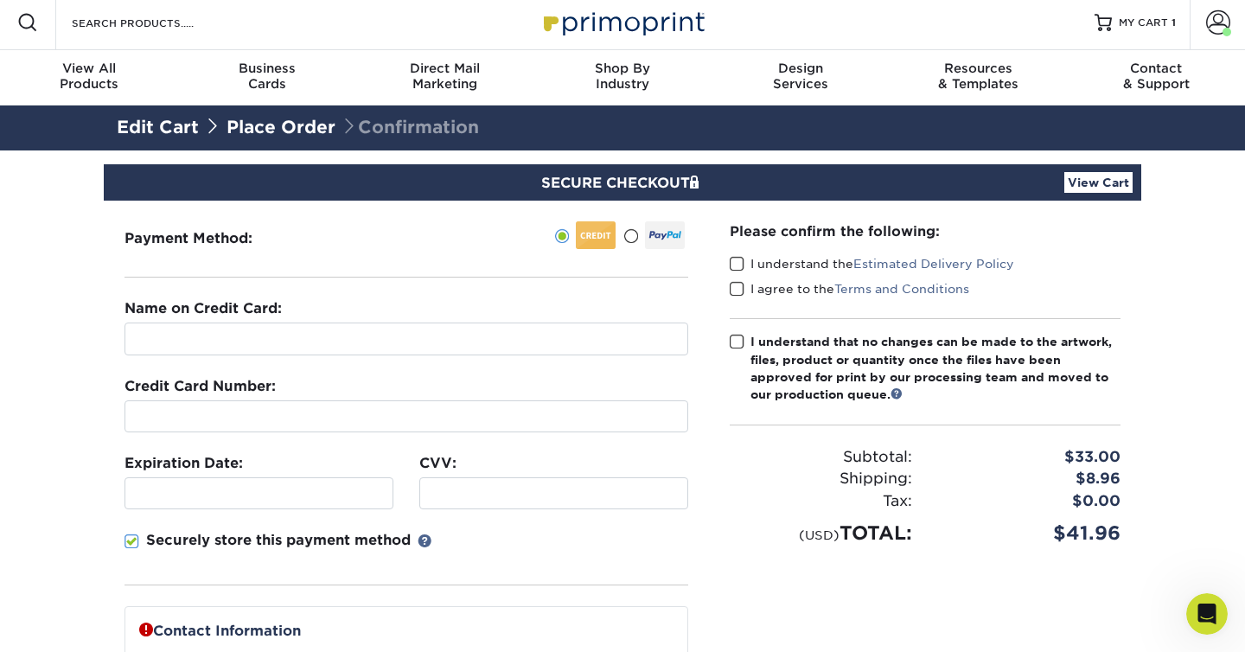
scroll to position [0, 0]
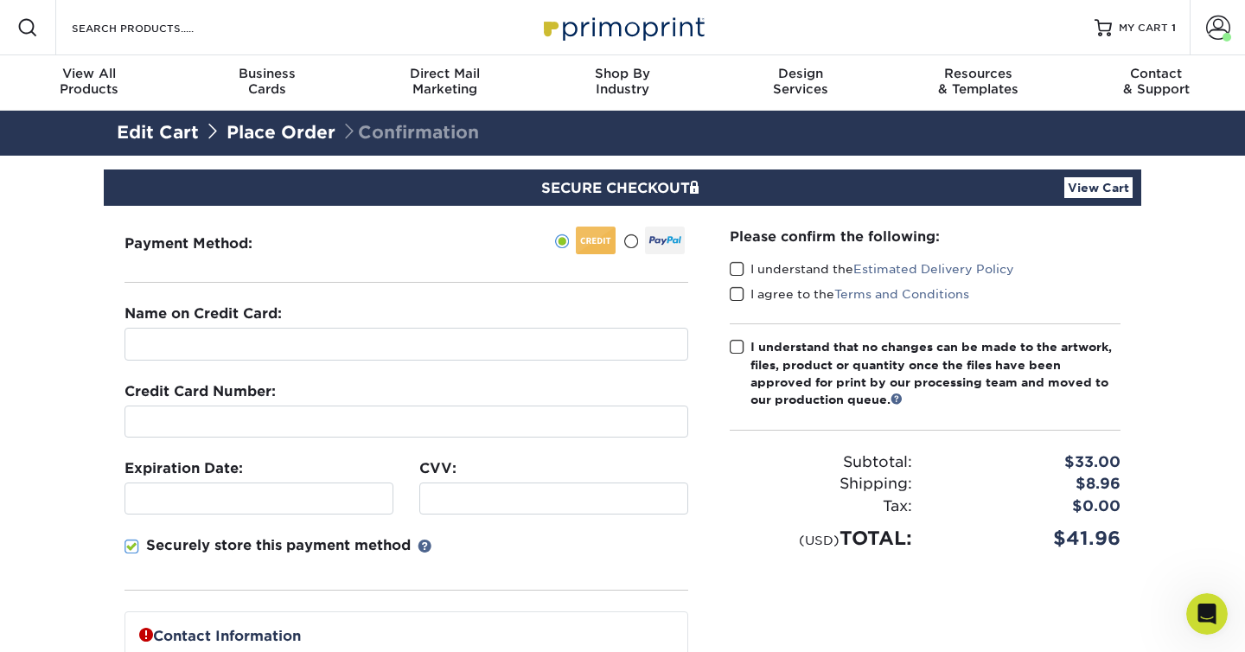
click at [1085, 190] on link "View Cart" at bounding box center [1099, 187] width 68 height 21
